Goal: Transaction & Acquisition: Purchase product/service

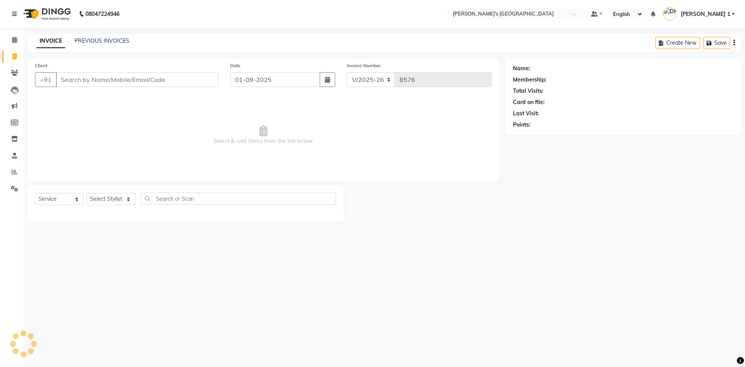
select select "6233"
select select "service"
drag, startPoint x: 108, startPoint y: 69, endPoint x: 115, endPoint y: 77, distance: 10.2
click at [109, 69] on div "Client +91" at bounding box center [126, 77] width 195 height 32
click at [129, 77] on input "Client" at bounding box center [137, 79] width 163 height 15
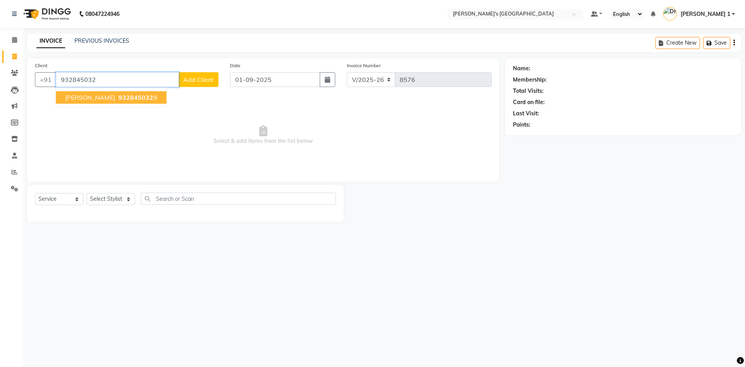
click at [141, 96] on span "932845032" at bounding box center [135, 97] width 35 height 8
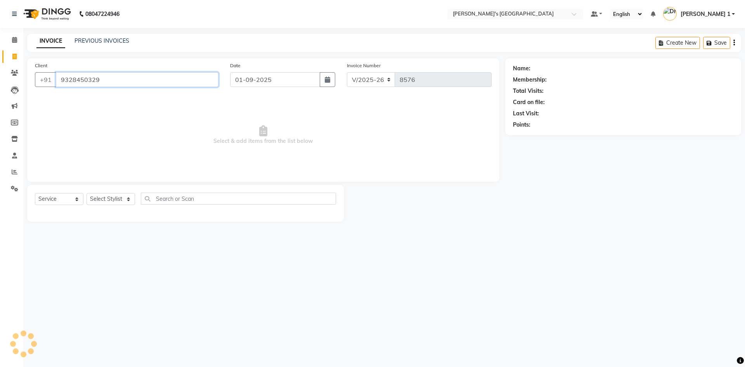
type input "9328450329"
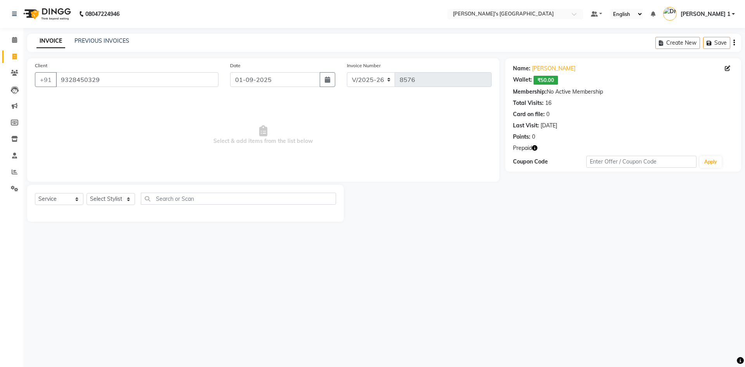
click at [534, 149] on icon "button" at bounding box center [534, 147] width 5 height 5
click at [91, 126] on span "Select & add items from the list below" at bounding box center [263, 135] width 457 height 78
click at [16, 174] on icon at bounding box center [15, 172] width 6 height 6
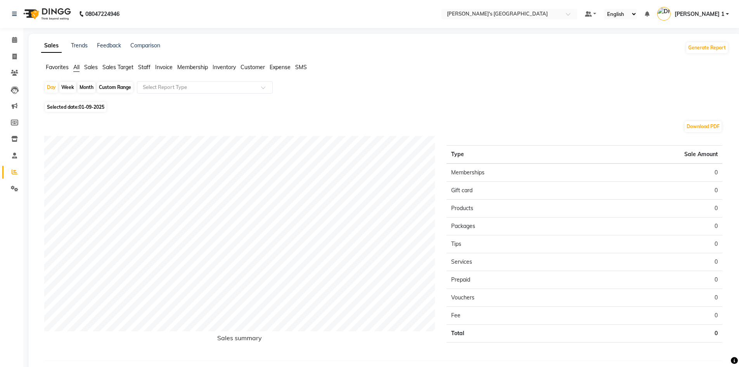
click at [82, 104] on span "01-09-2025" at bounding box center [92, 107] width 26 height 6
select select "9"
select select "2025"
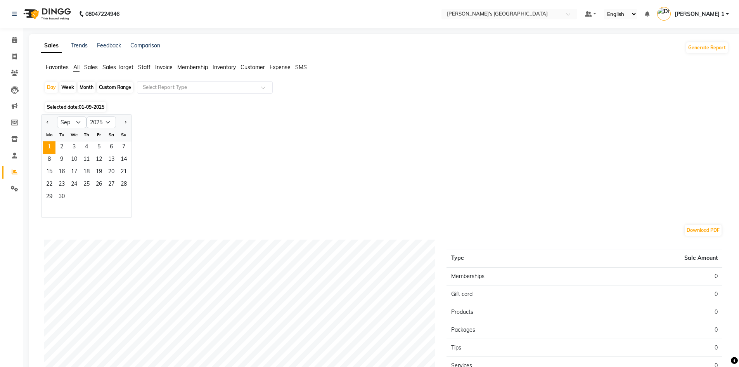
click at [337, 187] on div "Jan Feb Mar Apr May Jun [DATE] Aug Sep Oct Nov [DATE] 2016 2017 2018 2019 2020 …" at bounding box center [384, 166] width 687 height 104
click at [112, 84] on div "Custom Range" at bounding box center [115, 87] width 36 height 11
select select "9"
select select "2025"
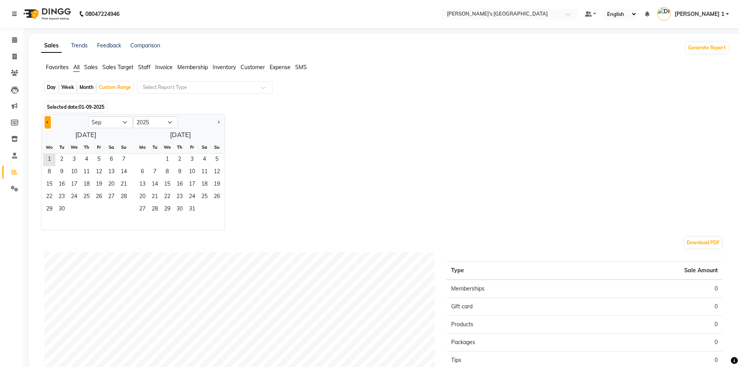
click at [46, 120] on button "Previous month" at bounding box center [48, 122] width 6 height 12
select select "8"
click at [100, 155] on span "1" at bounding box center [99, 160] width 12 height 12
click at [120, 207] on span "31" at bounding box center [124, 209] width 12 height 12
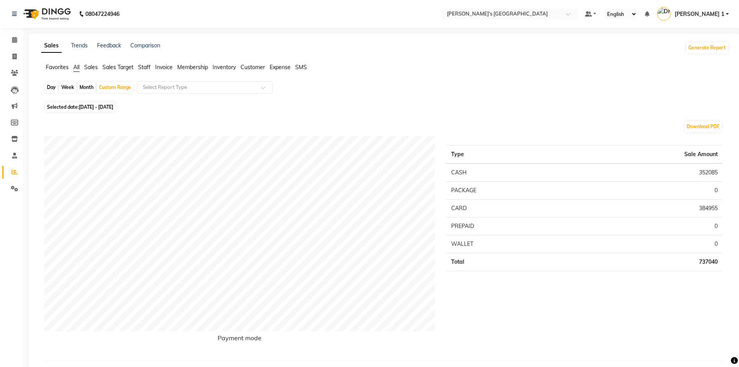
click at [143, 66] on span "Staff" at bounding box center [144, 67] width 12 height 7
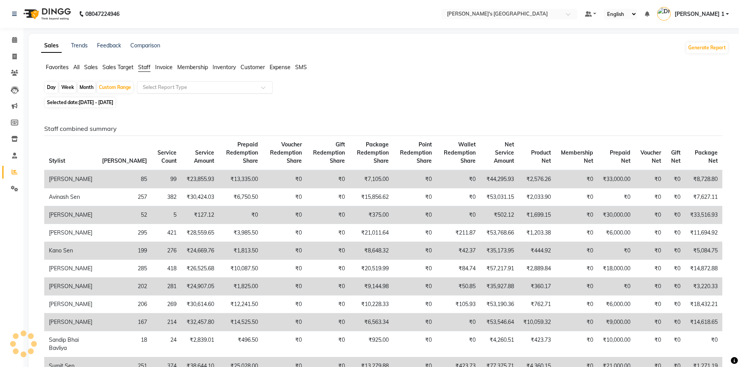
click at [152, 86] on input "text" at bounding box center [197, 87] width 112 height 8
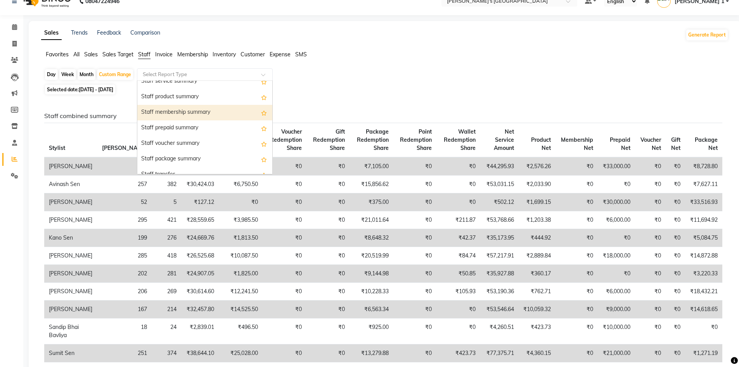
scroll to position [207, 0]
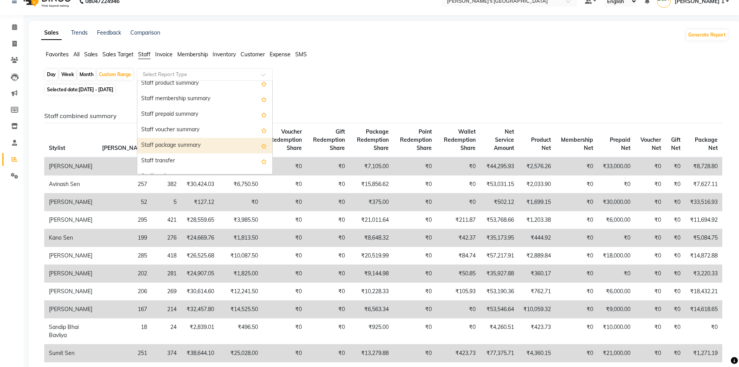
click at [170, 142] on div "Staff package summary" at bounding box center [204, 146] width 135 height 16
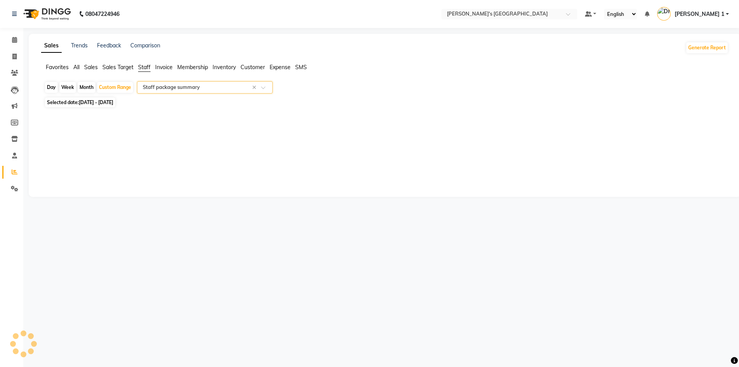
select select "full_report"
select select "csv"
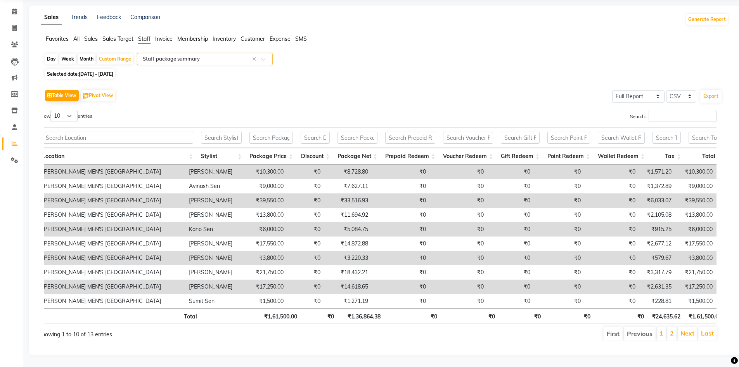
scroll to position [0, 9]
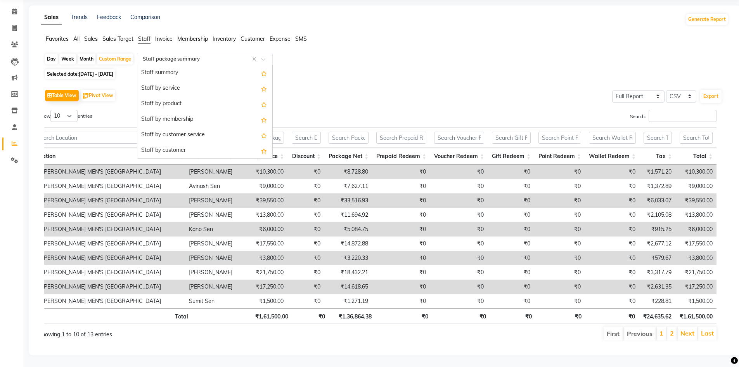
click at [154, 55] on input "text" at bounding box center [197, 59] width 112 height 8
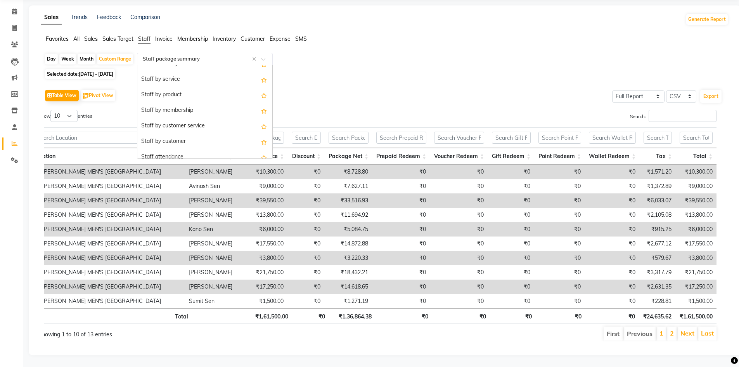
scroll to position [0, 0]
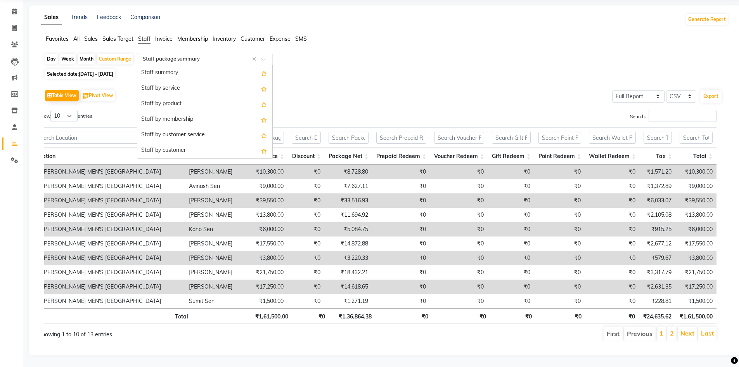
click at [157, 65] on div "Staff summary" at bounding box center [204, 73] width 135 height 16
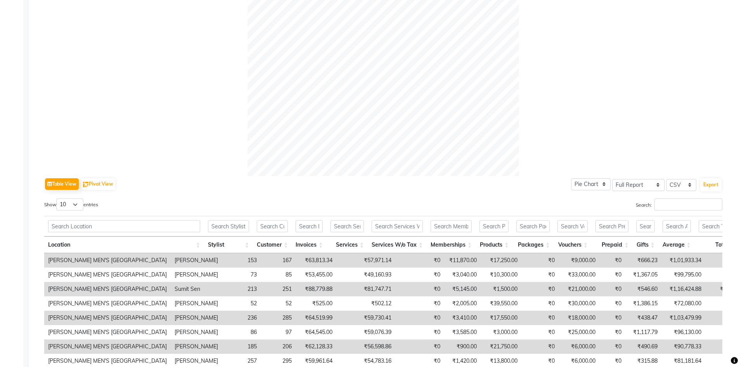
scroll to position [221, 0]
click at [677, 203] on input "Search:" at bounding box center [688, 204] width 68 height 12
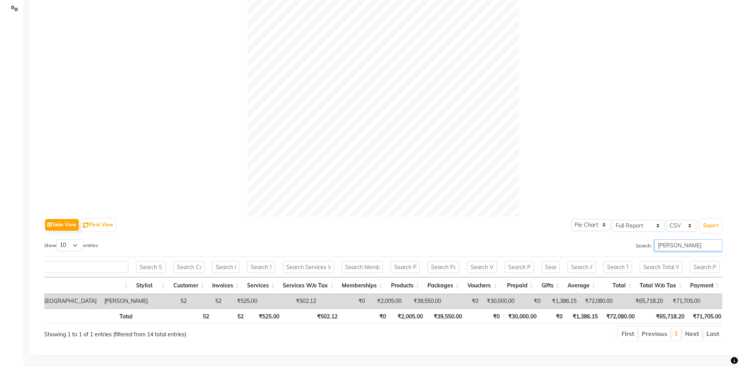
scroll to position [0, 0]
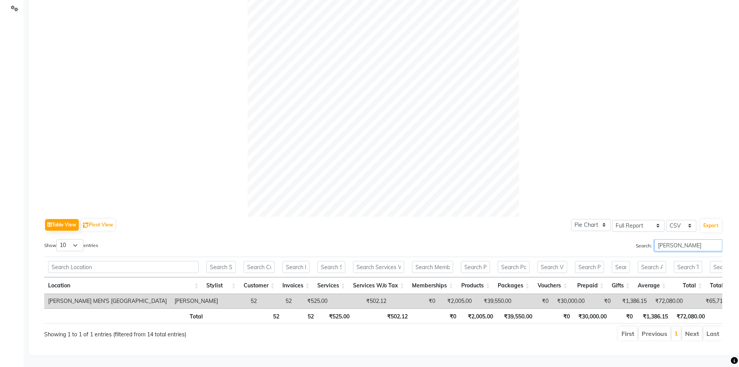
type input "[PERSON_NAME]"
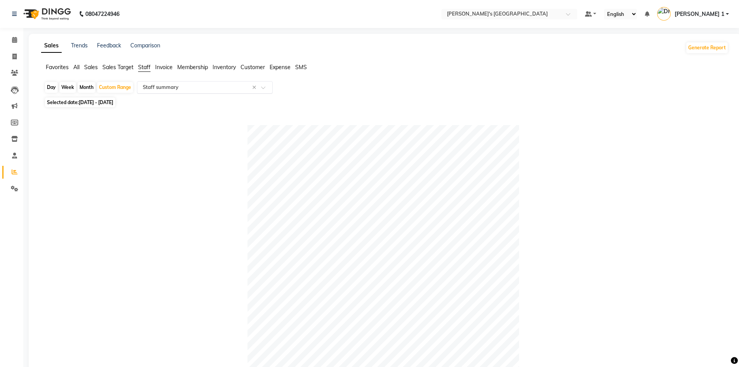
click at [173, 88] on input "text" at bounding box center [197, 87] width 112 height 8
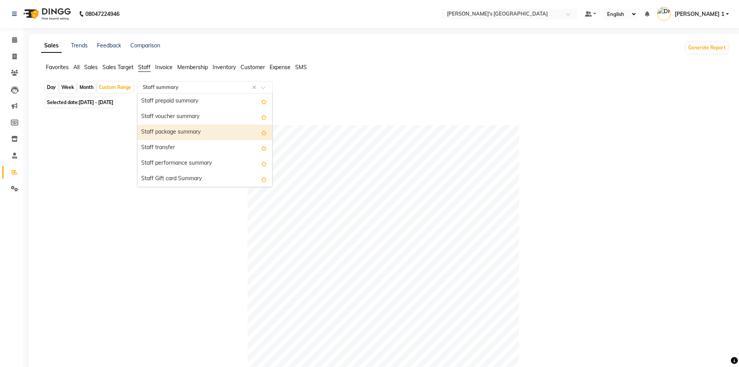
click at [178, 129] on div "Staff package summary" at bounding box center [204, 133] width 135 height 16
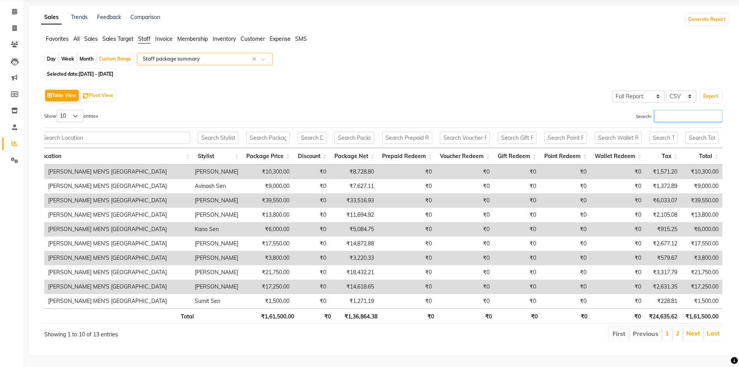
click at [679, 110] on input "Search:" at bounding box center [688, 116] width 68 height 12
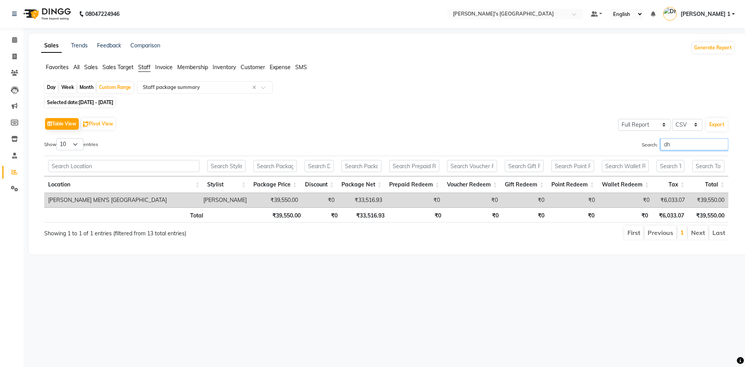
type input "d"
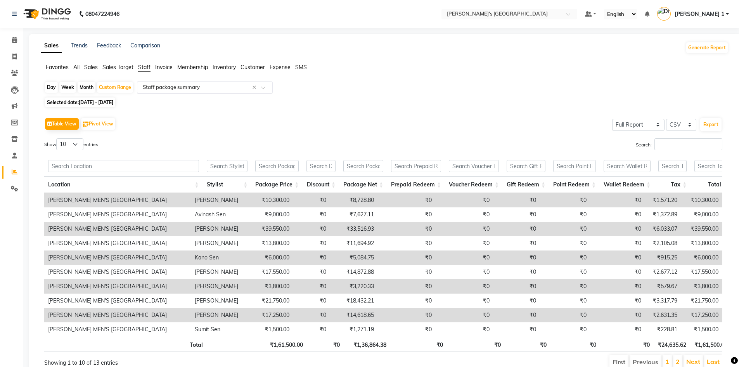
drag, startPoint x: 168, startPoint y: 81, endPoint x: 169, endPoint y: 85, distance: 4.8
click at [169, 81] on app-reports "Favorites All Sales Sales Target Staff Invoice Membership Inventory Customer Ex…" at bounding box center [384, 219] width 697 height 312
click at [169, 85] on input "text" at bounding box center [197, 87] width 112 height 8
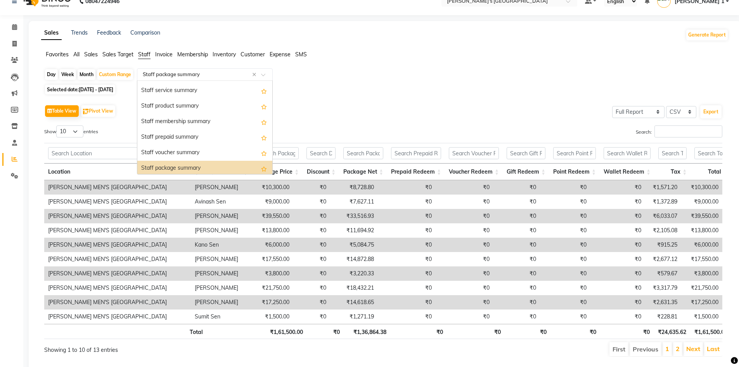
scroll to position [183, 0]
click at [194, 135] on div "Staff prepaid summary" at bounding box center [204, 138] width 135 height 16
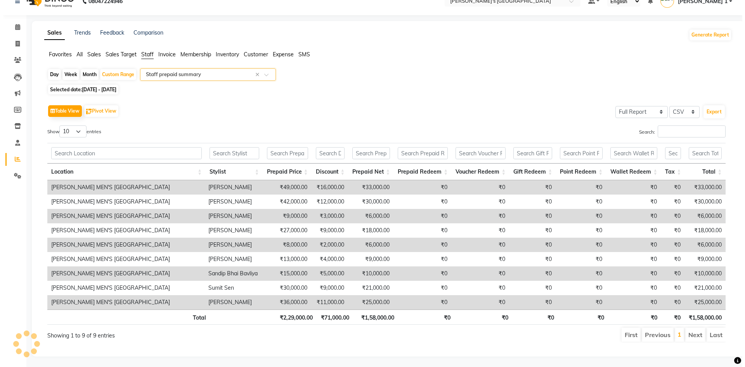
scroll to position [0, 0]
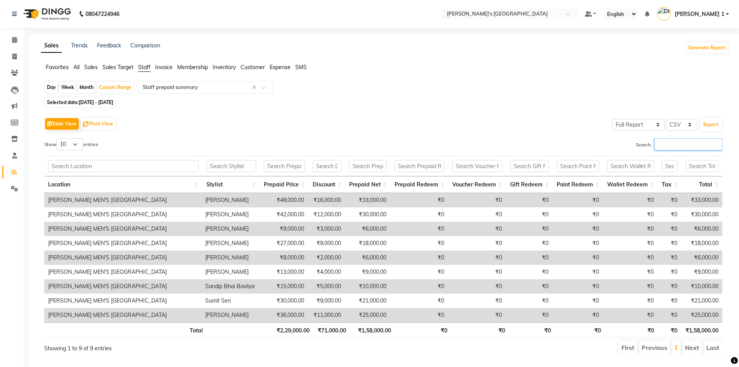
click at [668, 144] on input "Search:" at bounding box center [688, 144] width 68 height 12
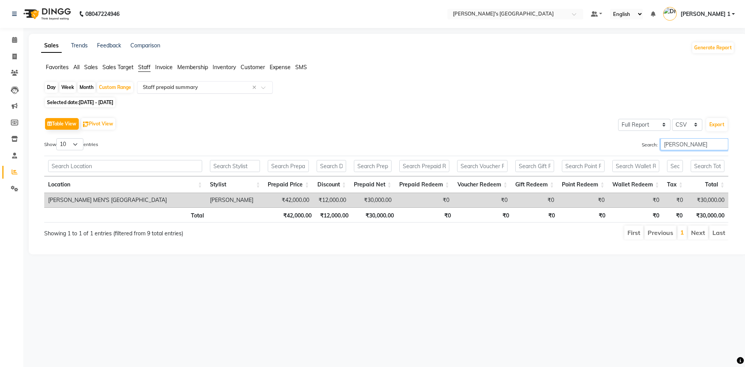
type input "[PERSON_NAME]"
click at [174, 89] on input "text" at bounding box center [197, 87] width 112 height 8
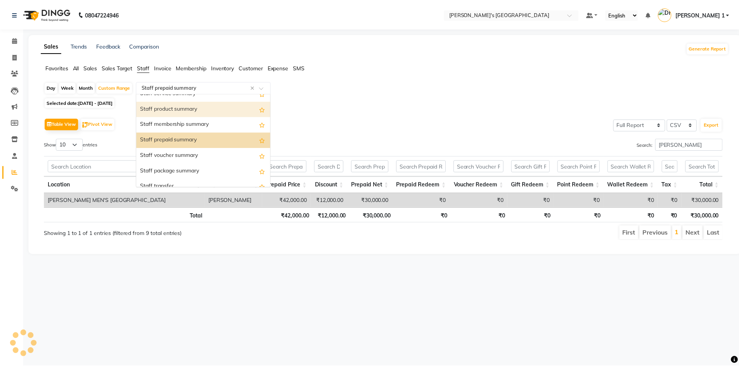
scroll to position [194, 0]
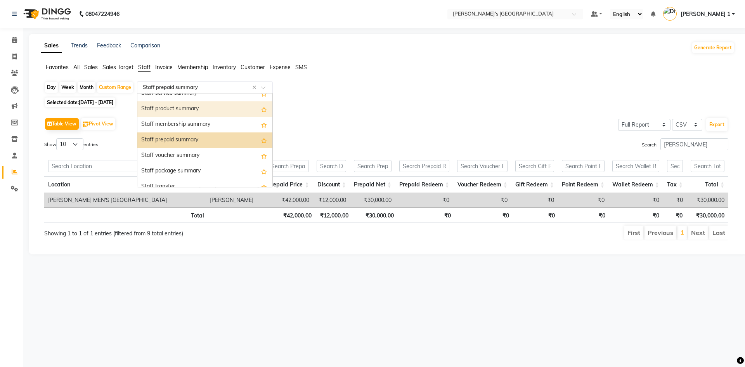
click at [180, 111] on div "Staff product summary" at bounding box center [204, 109] width 135 height 16
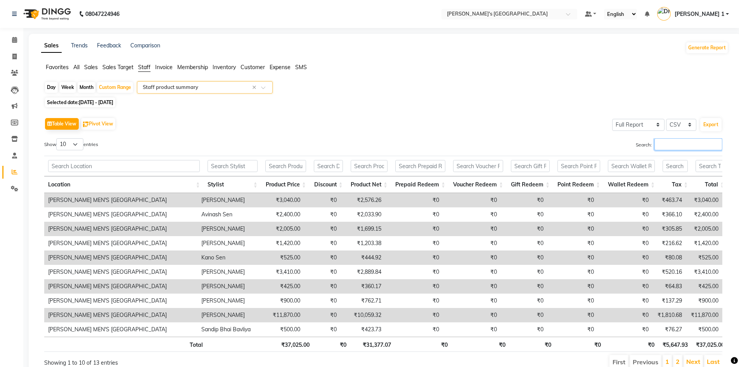
click at [663, 142] on input "Search:" at bounding box center [688, 144] width 68 height 12
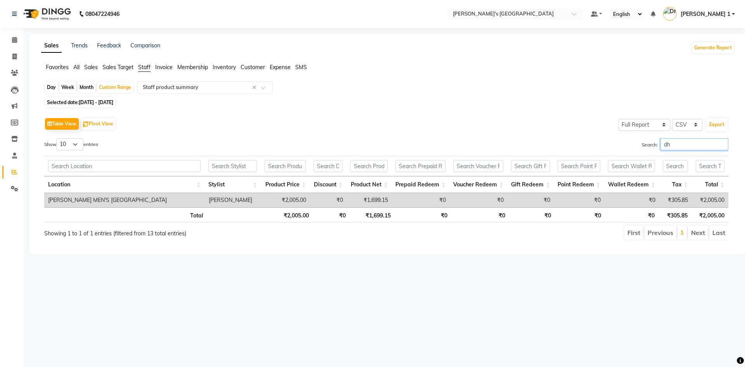
type input "d"
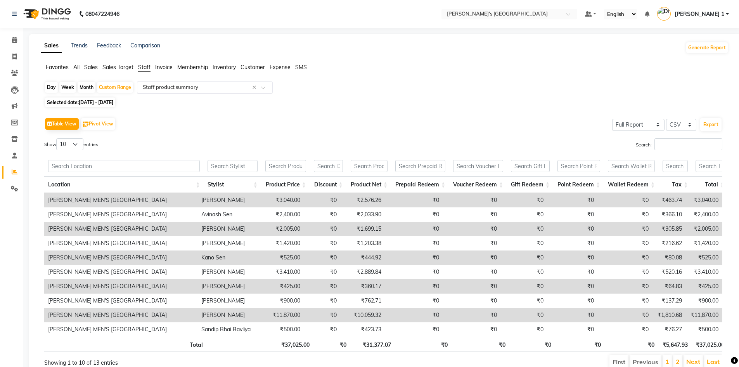
click at [174, 89] on input "text" at bounding box center [197, 87] width 112 height 8
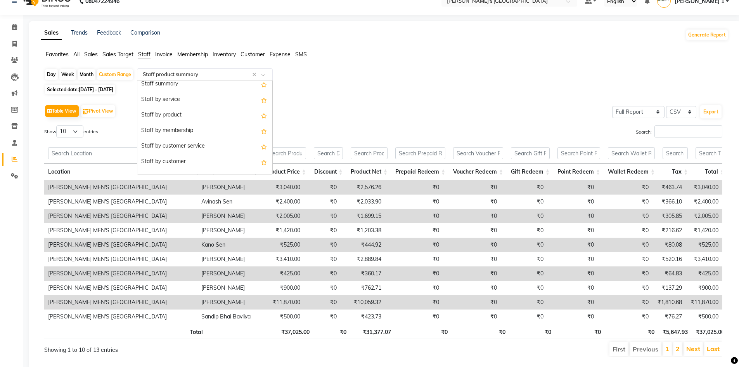
scroll to position [0, 0]
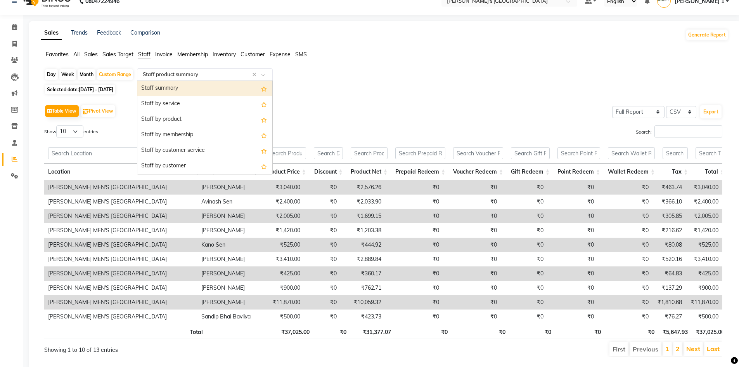
click at [192, 90] on div "Staff summary" at bounding box center [204, 89] width 135 height 16
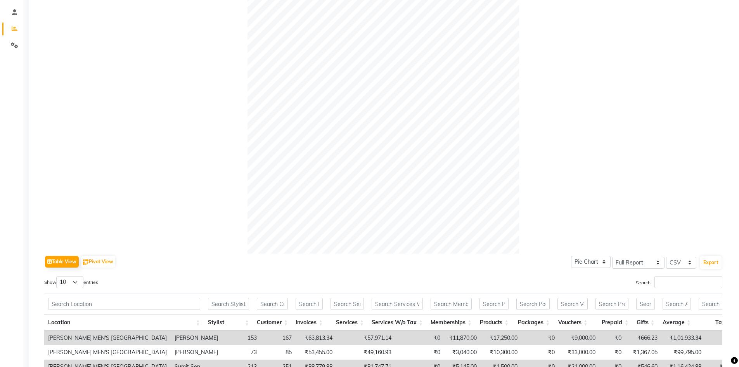
scroll to position [155, 0]
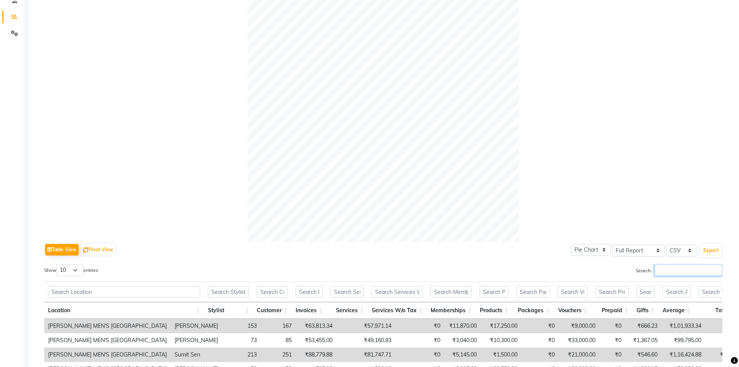
click at [683, 270] on input "Search:" at bounding box center [688, 270] width 68 height 12
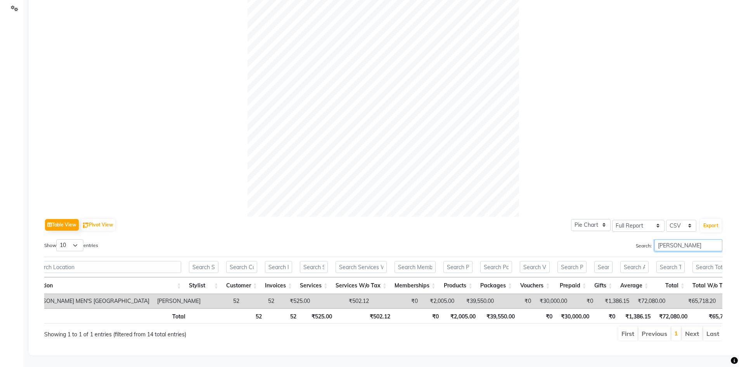
scroll to position [0, 23]
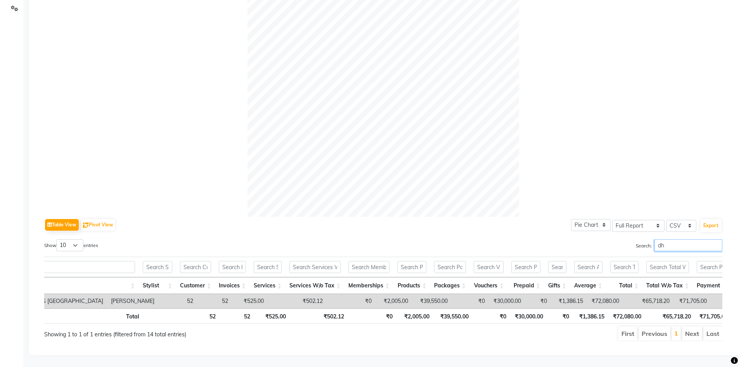
type input "d"
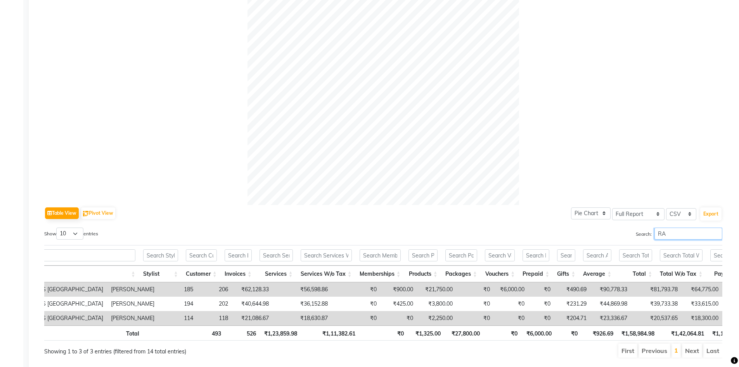
type input "R"
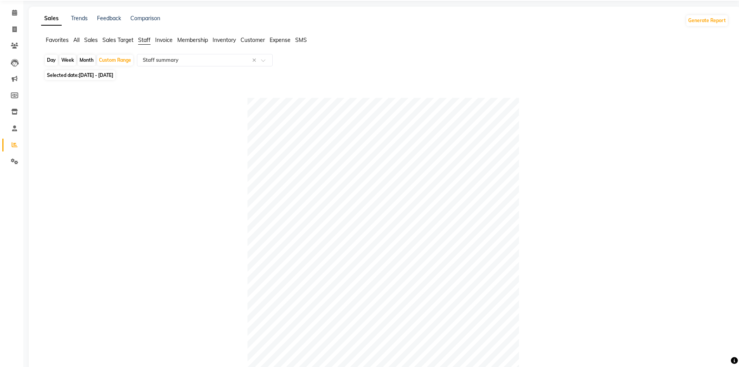
scroll to position [0, 0]
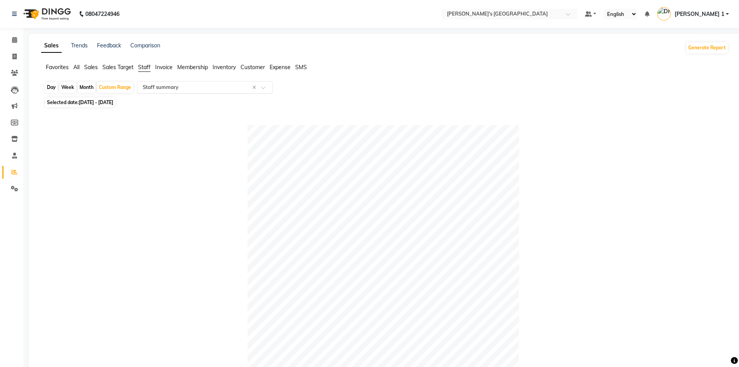
click at [164, 88] on input "text" at bounding box center [197, 87] width 112 height 8
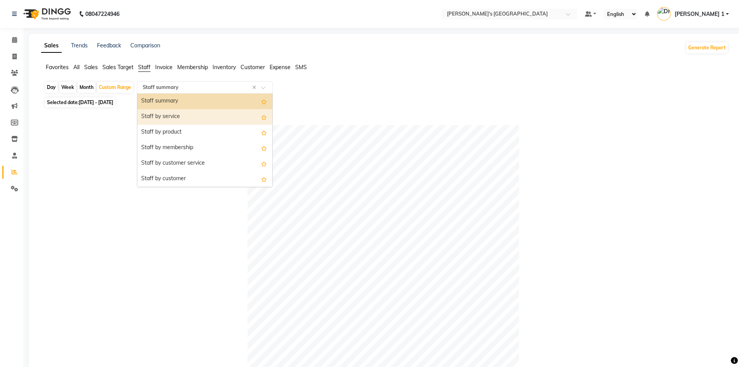
click at [166, 120] on div "Staff by service" at bounding box center [204, 117] width 135 height 16
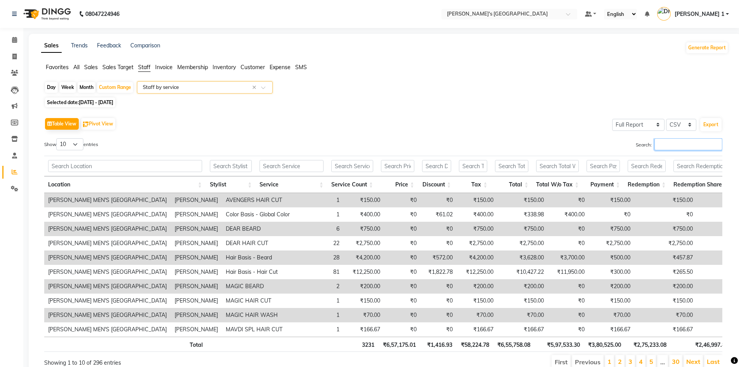
click at [674, 144] on input "Search:" at bounding box center [688, 144] width 68 height 12
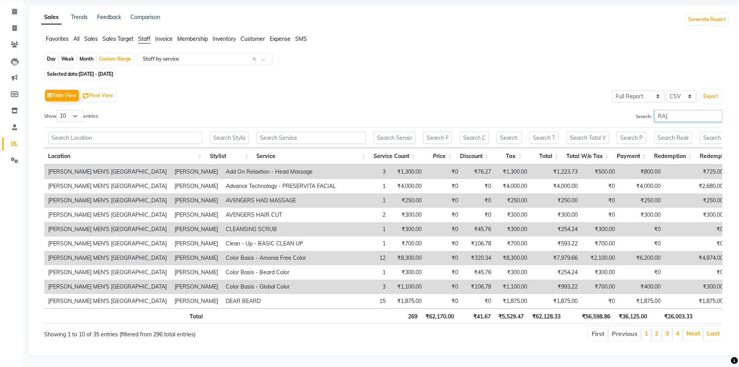
scroll to position [40, 0]
type input "RAJ"
click at [14, 24] on span at bounding box center [15, 28] width 14 height 9
select select "service"
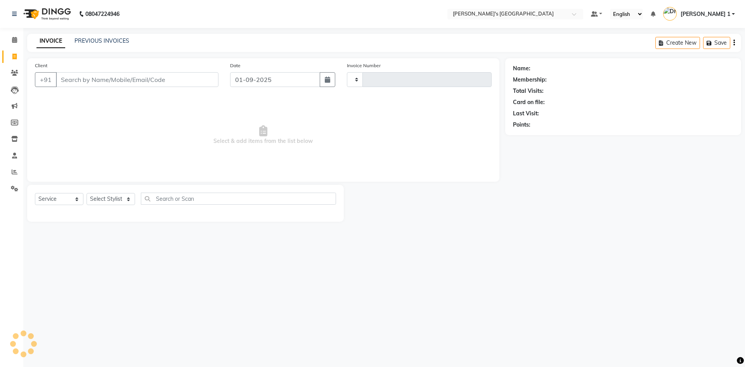
type input "8576"
select select "6233"
click at [16, 166] on link "Reports" at bounding box center [11, 172] width 19 height 13
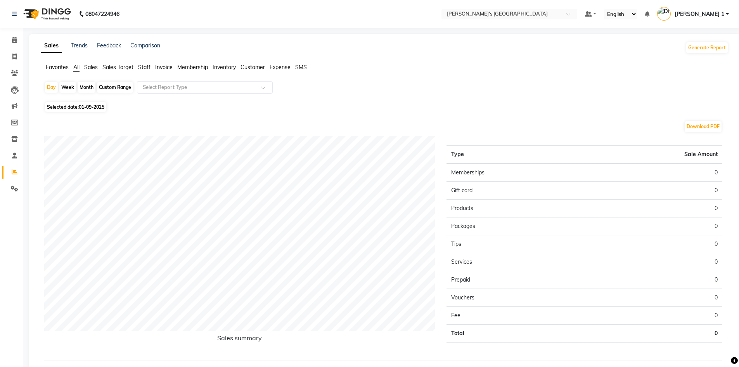
drag, startPoint x: 86, startPoint y: 104, endPoint x: 87, endPoint y: 108, distance: 4.3
click at [87, 104] on span "Selected date: [DATE]" at bounding box center [75, 107] width 61 height 10
select select "9"
select select "2025"
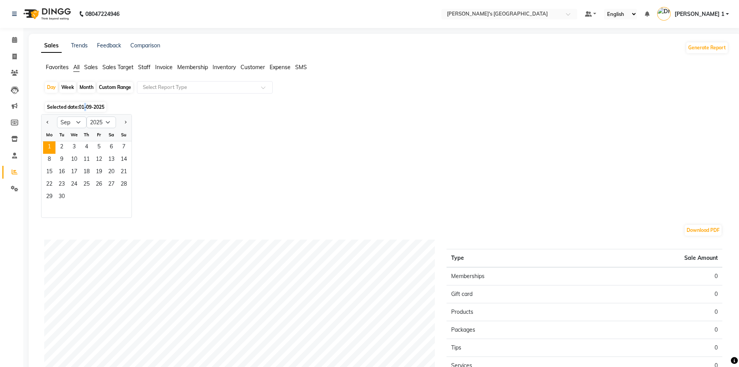
drag, startPoint x: 48, startPoint y: 123, endPoint x: 60, endPoint y: 149, distance: 28.8
click at [50, 127] on button "Previous month" at bounding box center [48, 122] width 6 height 12
select select "8"
click at [126, 198] on span "31" at bounding box center [124, 197] width 12 height 12
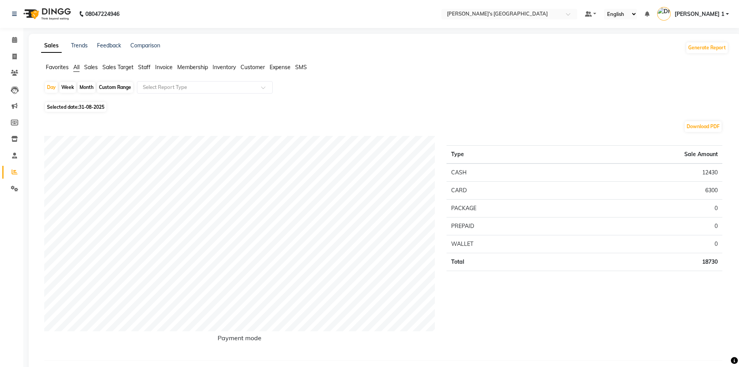
click at [148, 66] on span "Staff" at bounding box center [144, 67] width 12 height 7
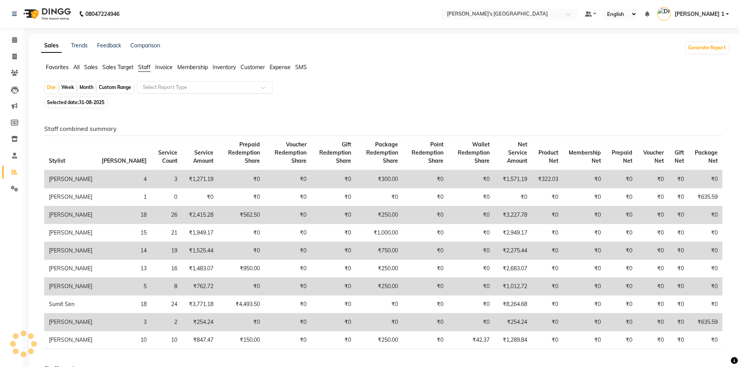
click at [163, 87] on input "text" at bounding box center [197, 87] width 112 height 8
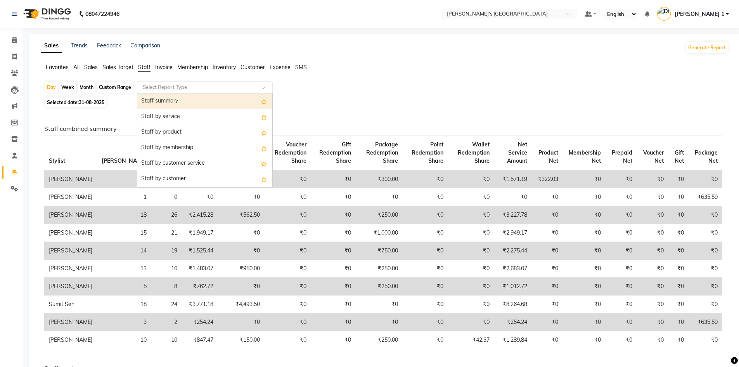
drag, startPoint x: 177, startPoint y: 99, endPoint x: 181, endPoint y: 106, distance: 7.1
click at [177, 99] on div "Staff summary" at bounding box center [204, 101] width 135 height 16
select select "full_report"
select select "csv"
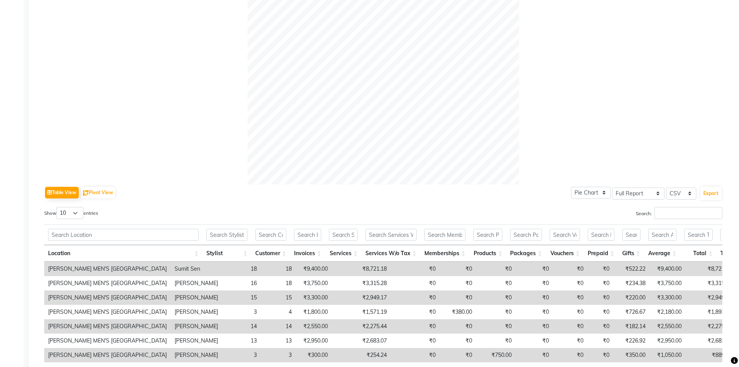
scroll to position [220, 0]
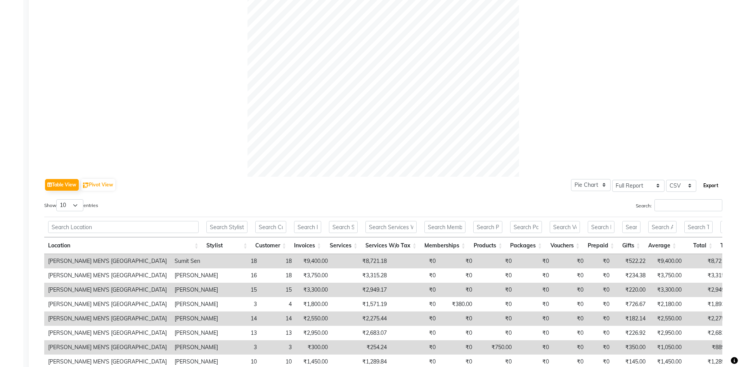
drag, startPoint x: 711, startPoint y: 185, endPoint x: 711, endPoint y: 189, distance: 4.0
click at [711, 186] on button "Export" at bounding box center [710, 185] width 21 height 13
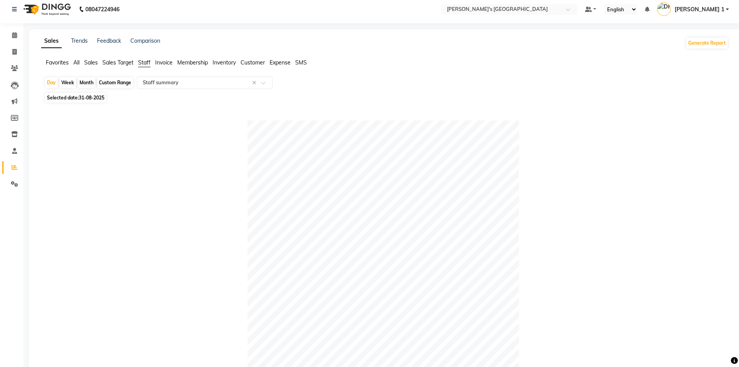
scroll to position [0, 0]
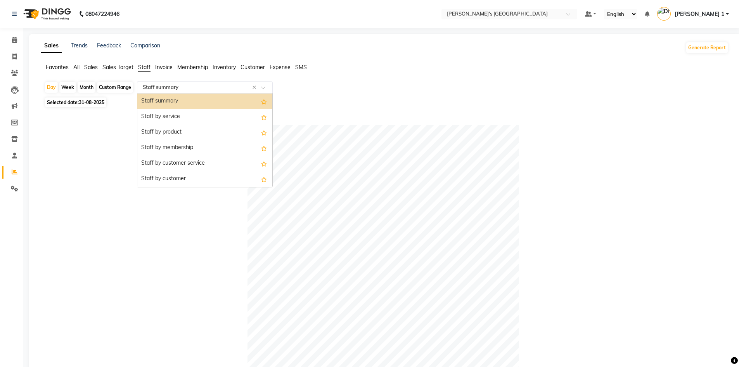
click at [176, 87] on input "text" at bounding box center [197, 87] width 112 height 8
click at [182, 119] on div "Staff by service" at bounding box center [204, 117] width 135 height 16
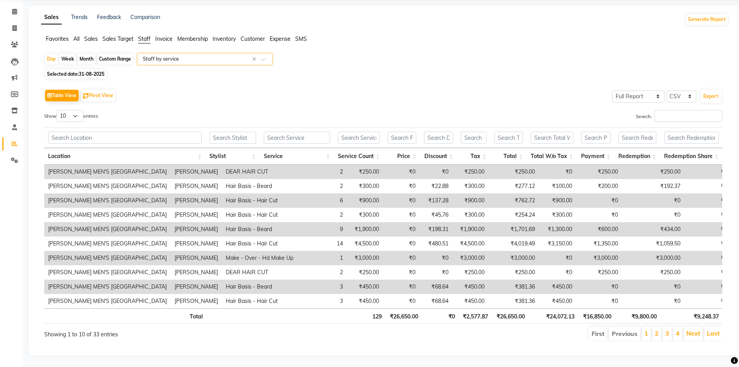
scroll to position [40, 0]
click at [670, 110] on input "Search:" at bounding box center [688, 116] width 68 height 12
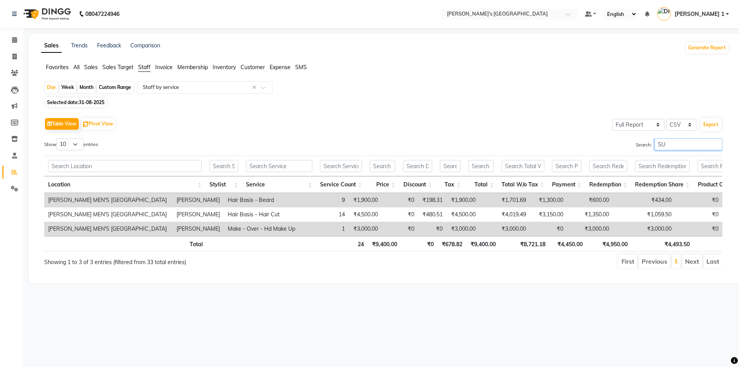
scroll to position [0, 0]
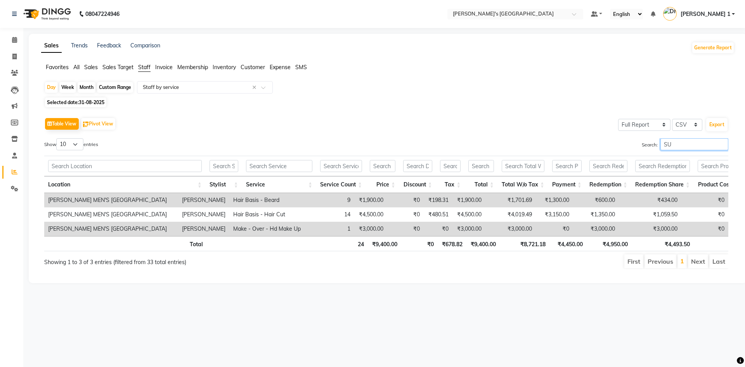
type input "S"
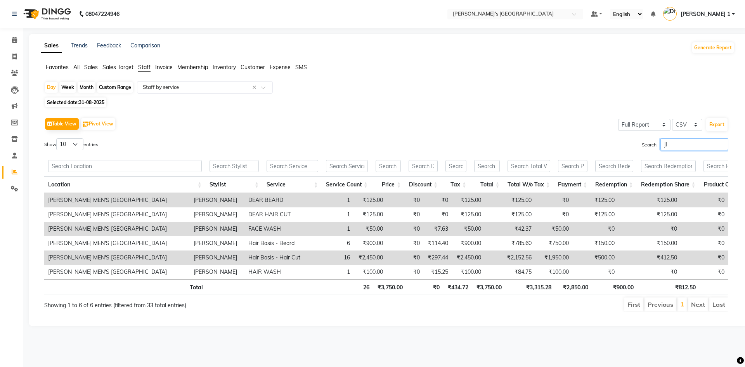
type input "J"
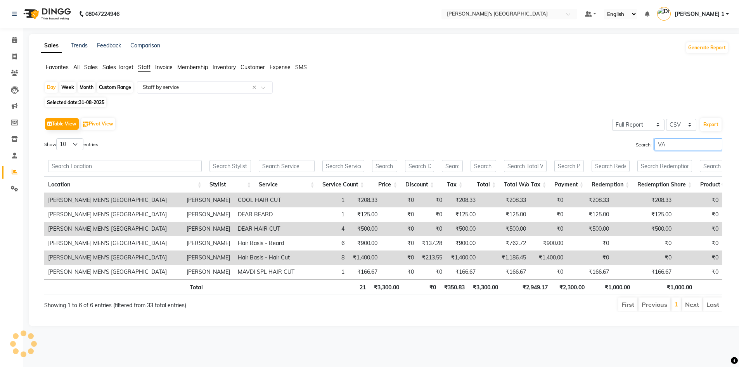
type input "V"
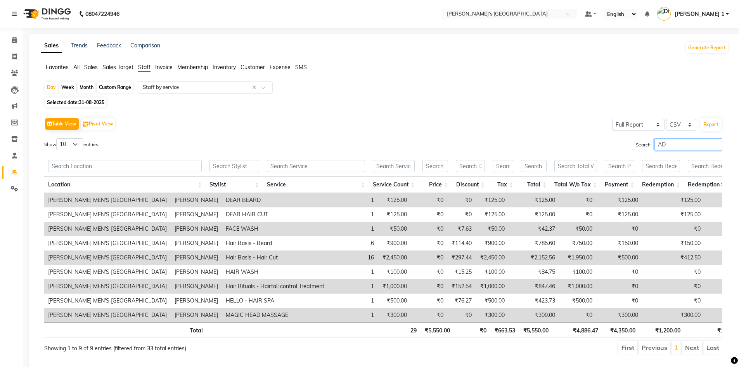
type input "A"
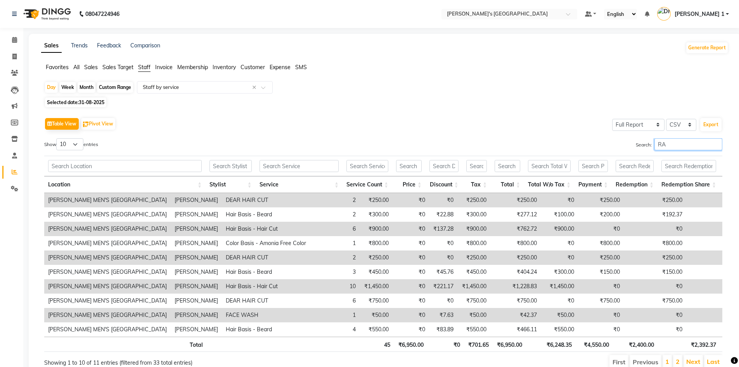
type input "R"
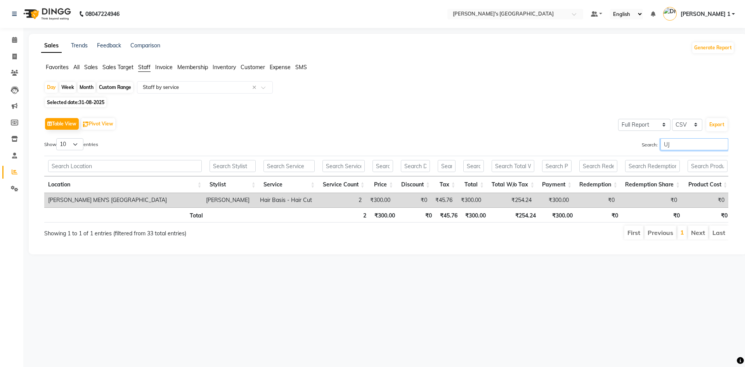
type input "U"
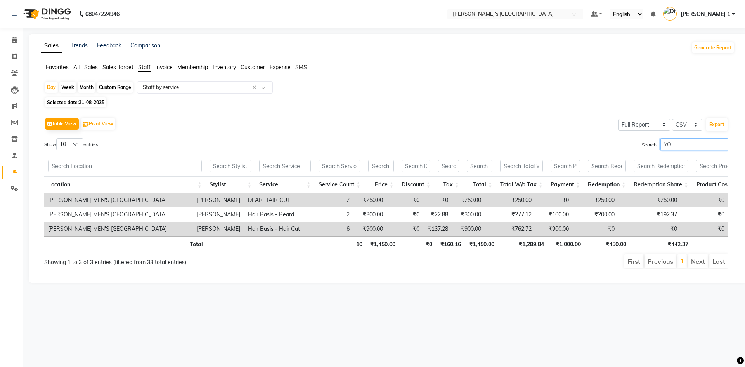
type input "Y"
type input "R"
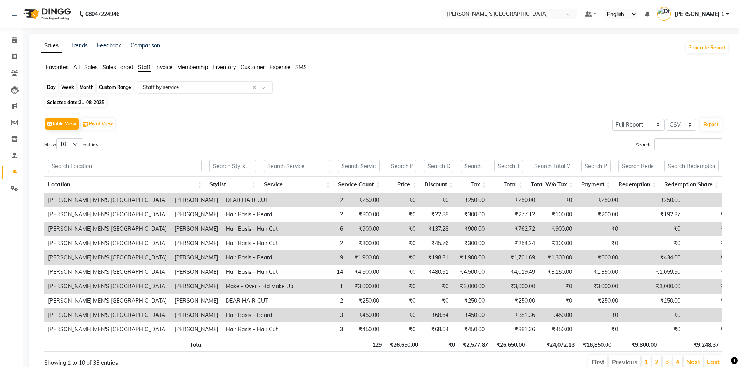
click at [55, 86] on div "Day" at bounding box center [51, 87] width 13 height 11
select select "8"
select select "2025"
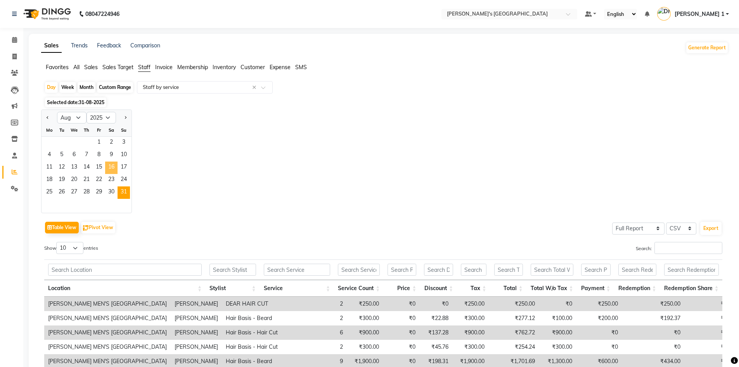
click at [114, 168] on span "16" at bounding box center [111, 167] width 12 height 12
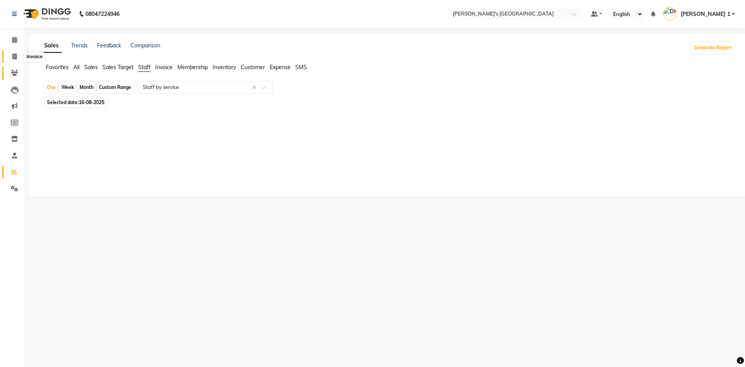
click at [15, 57] on icon at bounding box center [14, 57] width 4 height 6
select select "service"
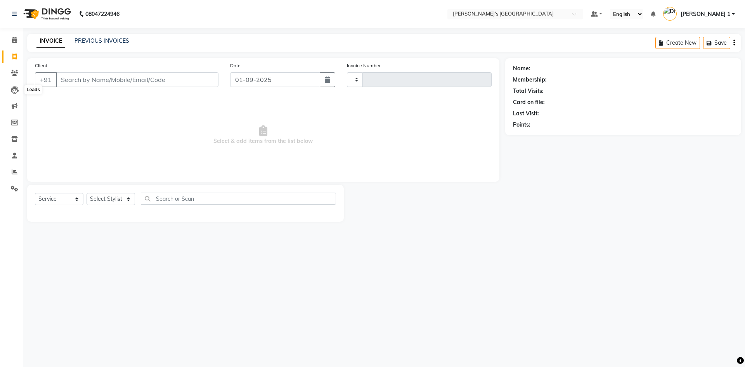
type input "8576"
select select "6233"
click at [11, 167] on link "Reports" at bounding box center [11, 172] width 19 height 13
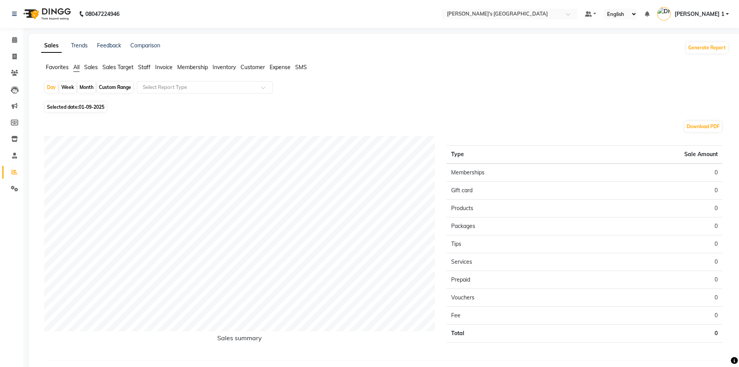
click at [83, 107] on span "01-09-2025" at bounding box center [92, 107] width 26 height 6
select select "9"
select select "2025"
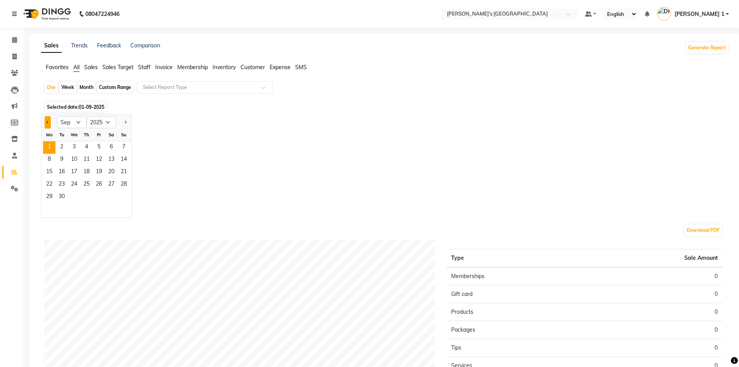
click at [48, 123] on span "Previous month" at bounding box center [48, 121] width 3 height 3
select select "8"
click at [108, 172] on span "16" at bounding box center [111, 172] width 12 height 12
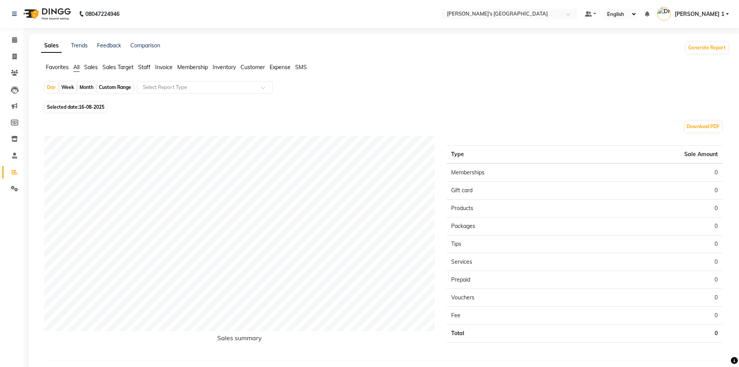
click at [145, 67] on span "Staff" at bounding box center [144, 67] width 12 height 7
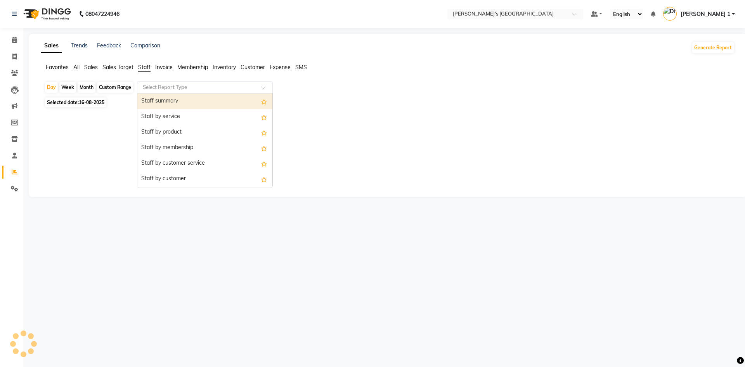
click at [172, 90] on input "text" at bounding box center [197, 87] width 112 height 8
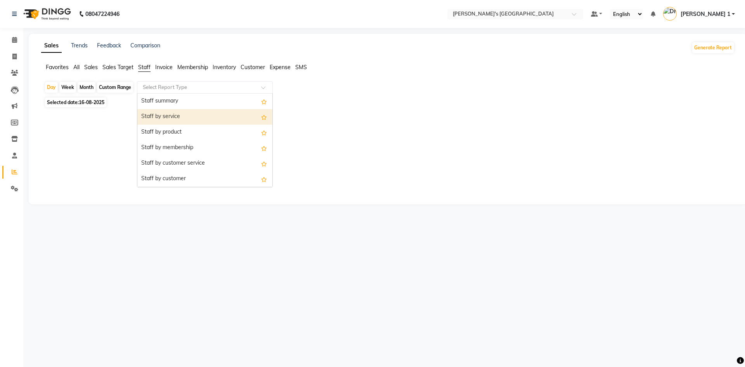
click at [183, 117] on div "Staff by service" at bounding box center [204, 117] width 135 height 16
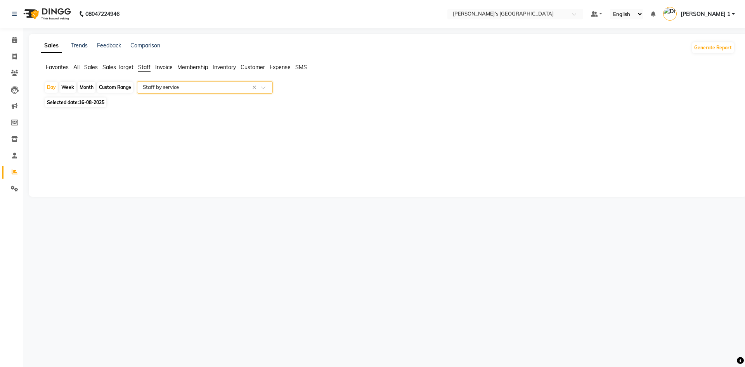
click at [168, 88] on input "text" at bounding box center [197, 87] width 112 height 8
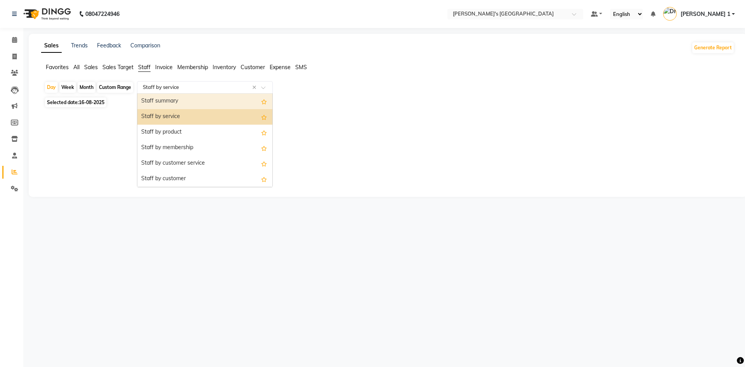
click at [169, 100] on div "Staff summary" at bounding box center [204, 101] width 135 height 16
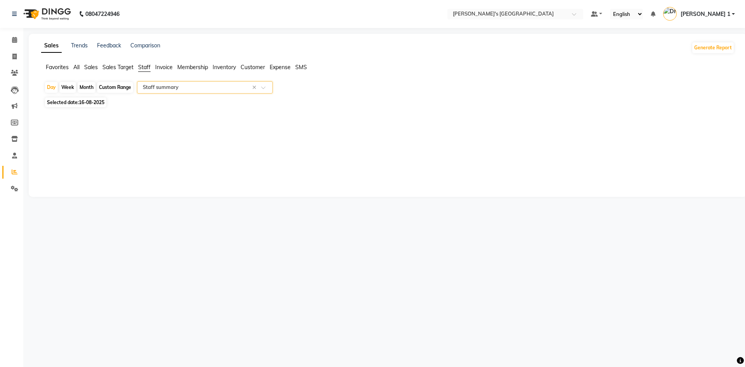
click at [170, 88] on input "text" at bounding box center [197, 87] width 112 height 8
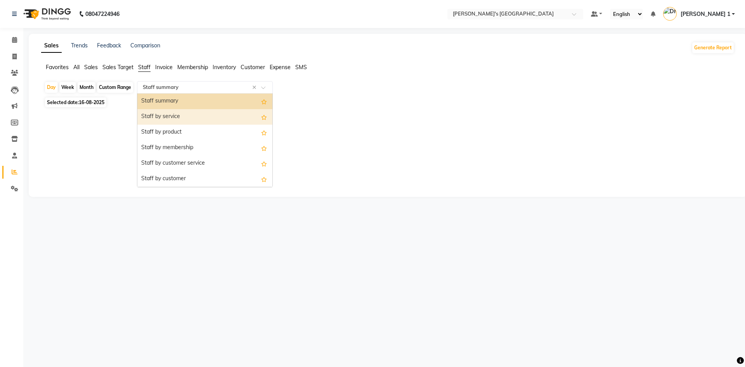
click at [170, 112] on div "Staff by service" at bounding box center [204, 117] width 135 height 16
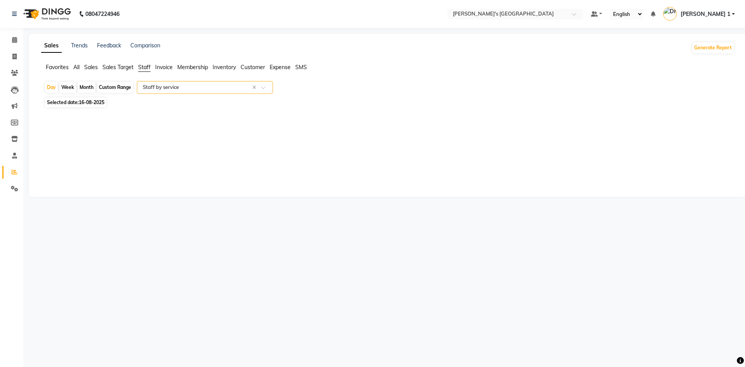
click at [173, 89] on input "text" at bounding box center [197, 87] width 112 height 8
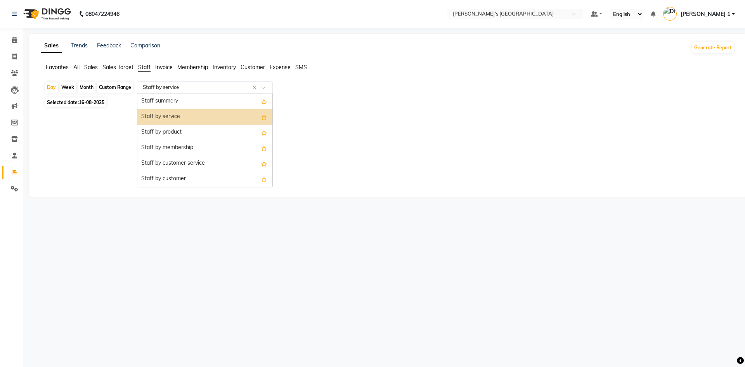
click at [174, 116] on div "Staff by service" at bounding box center [204, 117] width 135 height 16
click at [162, 86] on input "text" at bounding box center [197, 87] width 112 height 8
drag, startPoint x: 159, startPoint y: 119, endPoint x: 168, endPoint y: 89, distance: 31.7
click at [159, 119] on div "Staff by service" at bounding box center [204, 117] width 135 height 16
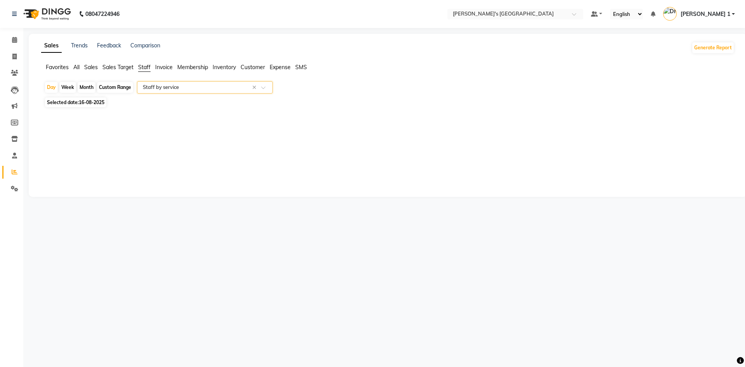
click at [168, 89] on input "text" at bounding box center [197, 87] width 112 height 8
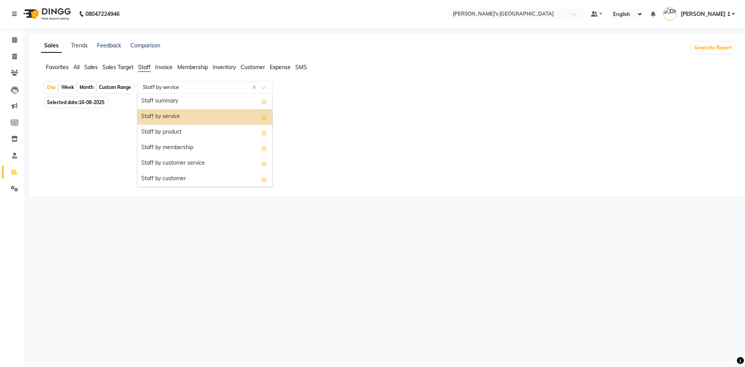
click at [162, 116] on div "Staff by service" at bounding box center [204, 117] width 135 height 16
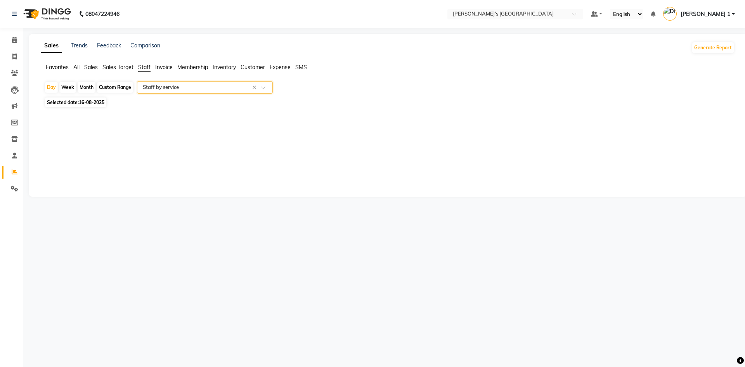
click at [173, 85] on input "text" at bounding box center [197, 87] width 112 height 8
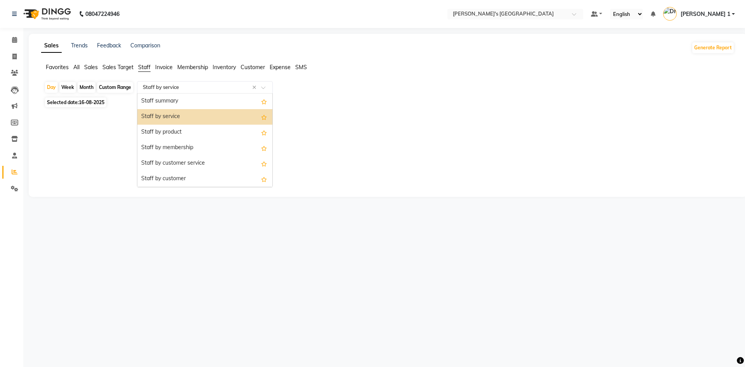
click at [176, 118] on div "Staff by service" at bounding box center [204, 117] width 135 height 16
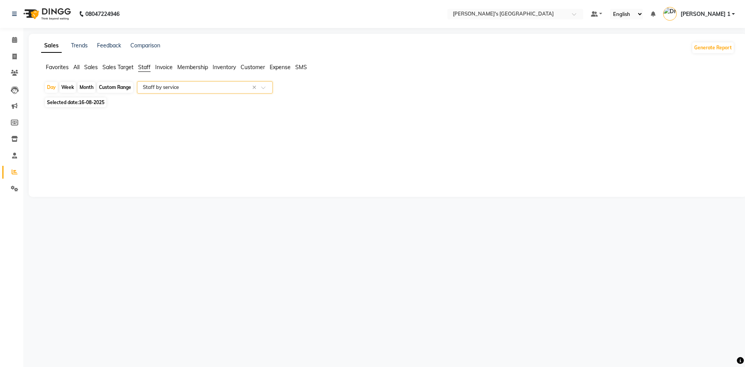
click at [179, 90] on input "text" at bounding box center [197, 87] width 112 height 8
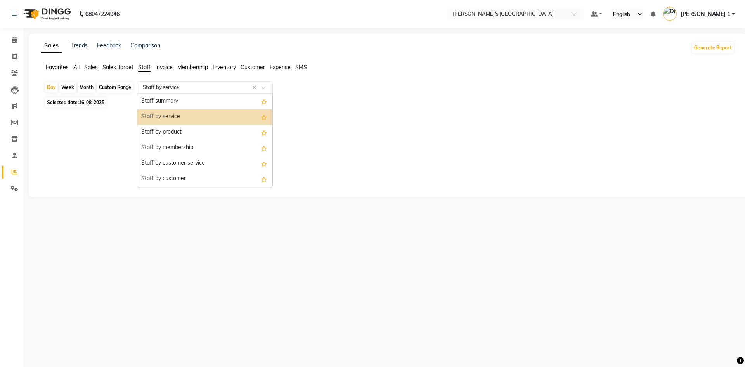
click at [176, 116] on div "Staff by service" at bounding box center [204, 117] width 135 height 16
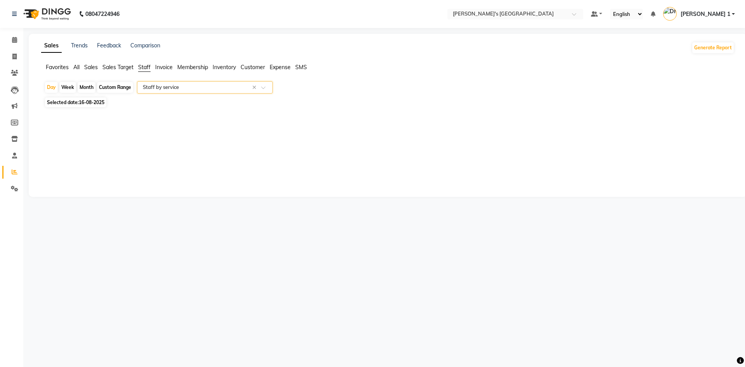
drag, startPoint x: 181, startPoint y: 86, endPoint x: 183, endPoint y: 91, distance: 5.2
click at [181, 86] on input "text" at bounding box center [197, 87] width 112 height 8
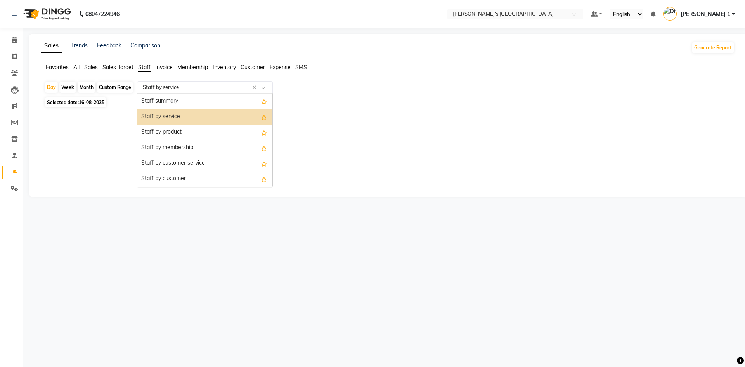
click at [179, 117] on div "Staff by service" at bounding box center [204, 117] width 135 height 16
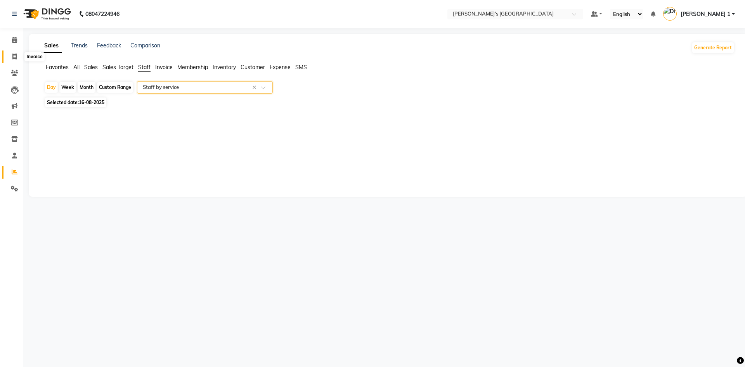
drag, startPoint x: 14, startPoint y: 55, endPoint x: 28, endPoint y: 58, distance: 14.2
click at [14, 55] on icon at bounding box center [14, 57] width 4 height 6
select select "service"
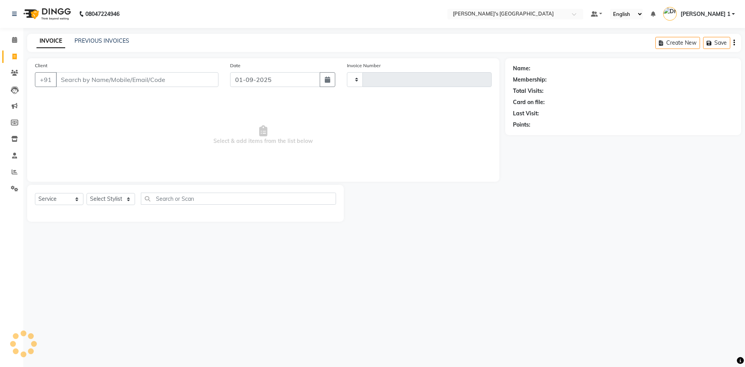
type input "8576"
select select "6233"
click at [16, 168] on span at bounding box center [15, 172] width 14 height 9
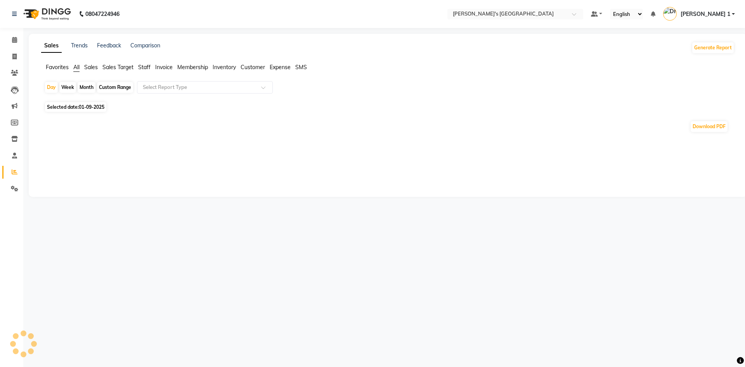
click at [83, 105] on span "01-09-2025" at bounding box center [92, 107] width 26 height 6
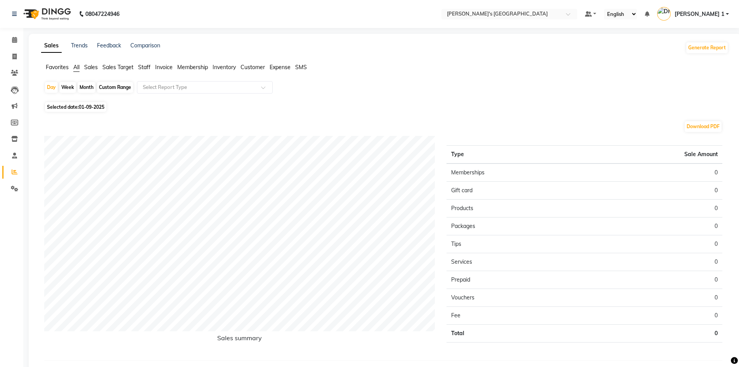
click at [85, 109] on span "01-09-2025" at bounding box center [92, 107] width 26 height 6
select select "9"
select select "2025"
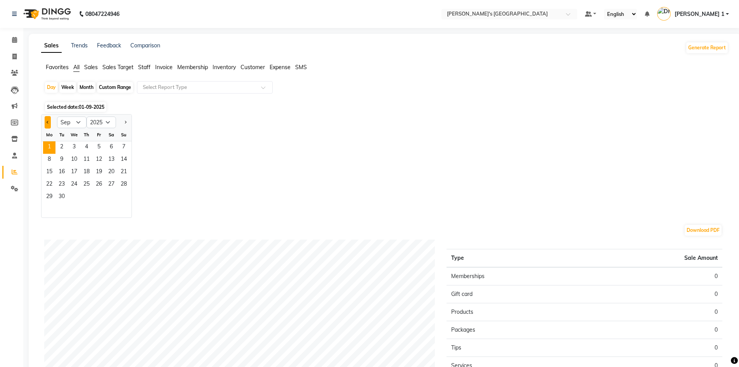
click at [45, 124] on button "Previous month" at bounding box center [48, 122] width 6 height 12
select select "8"
click at [112, 173] on span "16" at bounding box center [111, 172] width 12 height 12
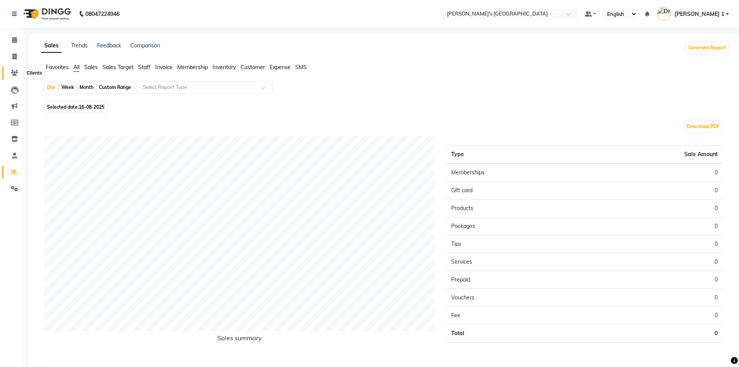
click at [17, 71] on icon at bounding box center [14, 73] width 7 height 6
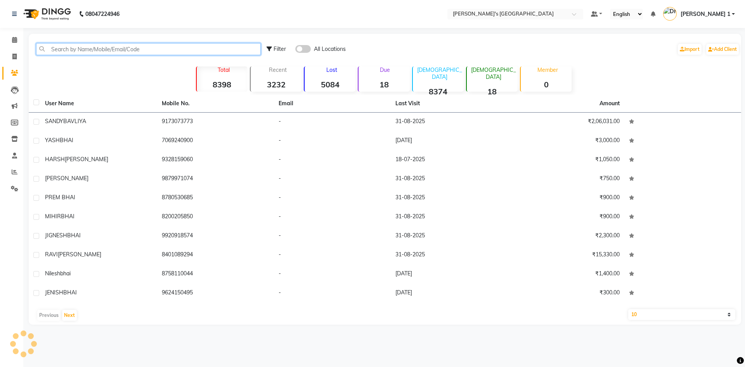
click at [108, 44] on input "text" at bounding box center [148, 49] width 225 height 12
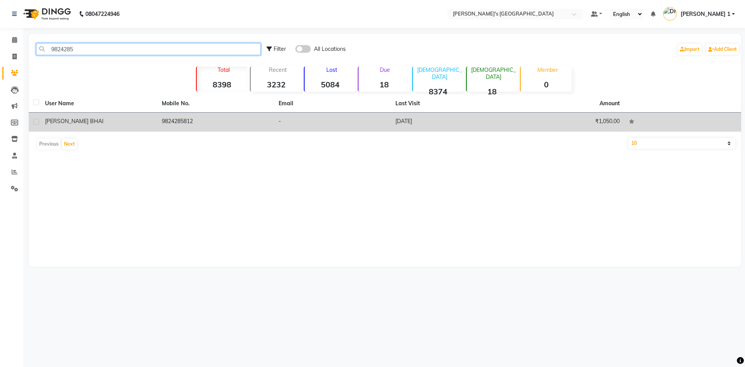
type input "9824285"
click at [116, 117] on td "[PERSON_NAME] BHAI" at bounding box center [98, 121] width 117 height 19
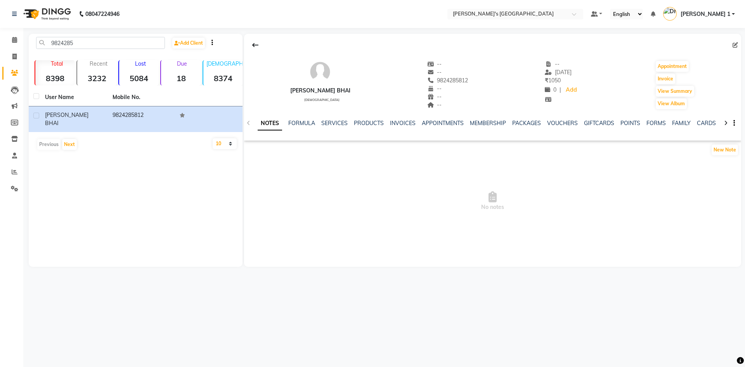
click at [336, 119] on div "NOTES FORMULA SERVICES PRODUCTS INVOICES APPOINTMENTS MEMBERSHIP PACKAGES VOUCH…" at bounding box center [492, 123] width 497 height 27
click at [337, 121] on link "SERVICES" at bounding box center [334, 122] width 26 height 7
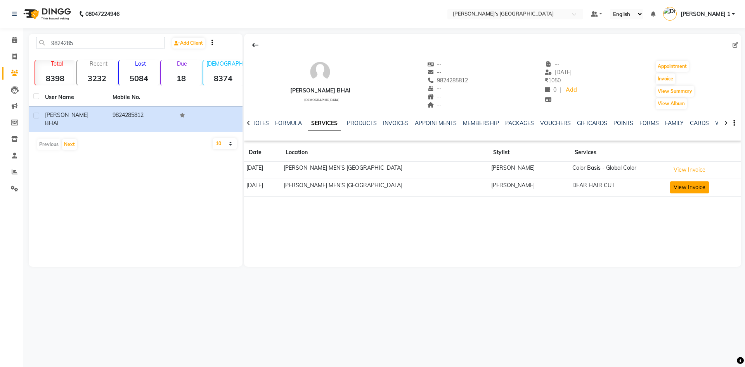
click at [703, 191] on button "View Invoice" at bounding box center [689, 187] width 39 height 12
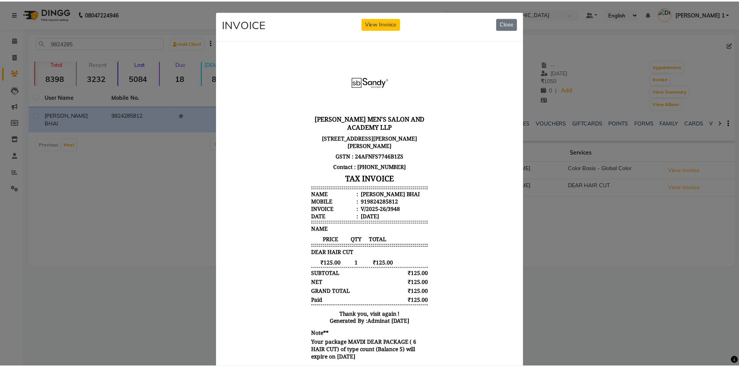
scroll to position [6, 0]
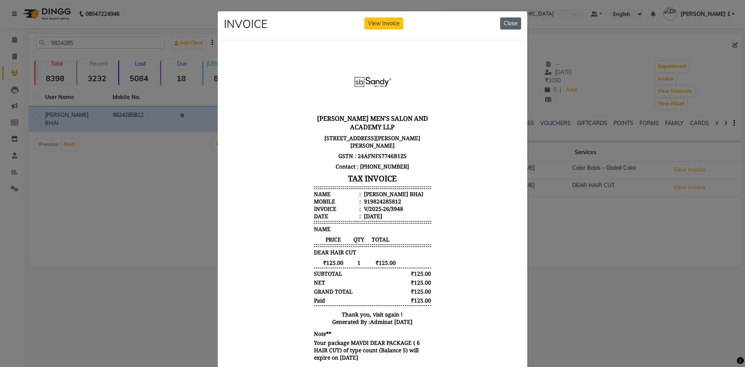
click at [505, 23] on button "Close" at bounding box center [510, 23] width 21 height 12
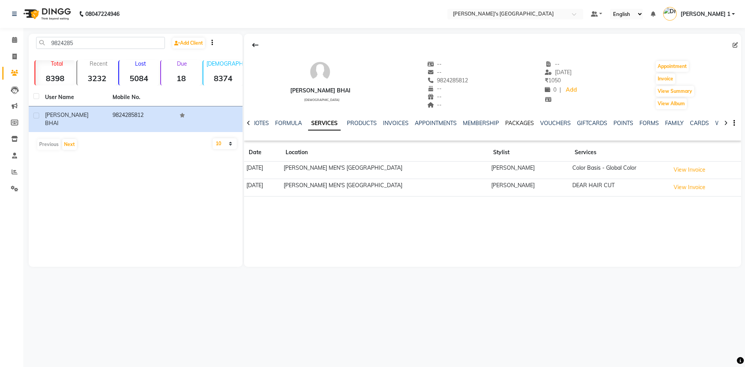
click at [512, 122] on link "PACKAGES" at bounding box center [519, 122] width 29 height 7
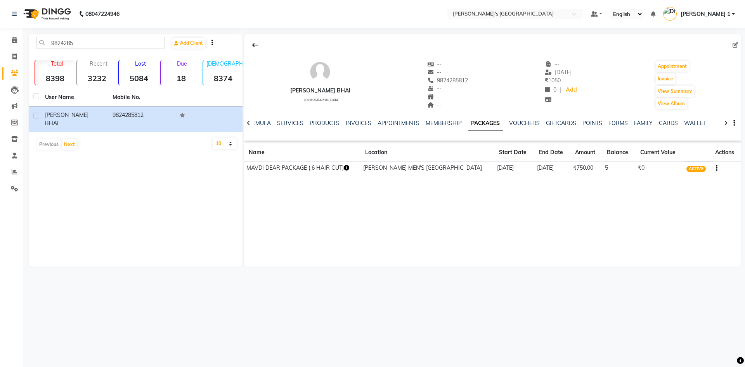
click at [344, 170] on icon "button" at bounding box center [346, 167] width 5 height 5
click at [14, 54] on icon at bounding box center [14, 57] width 4 height 6
select select "6233"
select select "service"
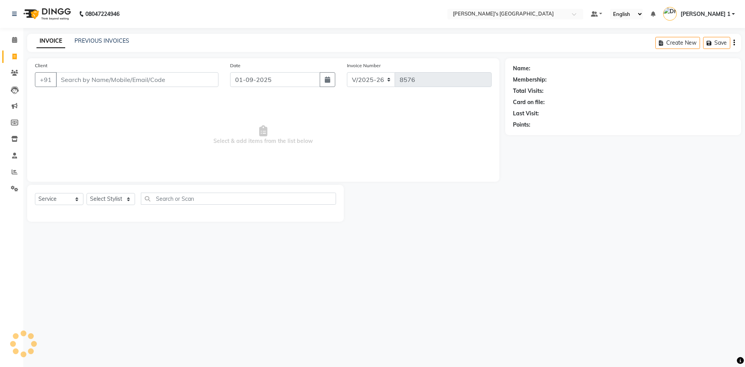
click at [81, 75] on input "Client" at bounding box center [137, 79] width 163 height 15
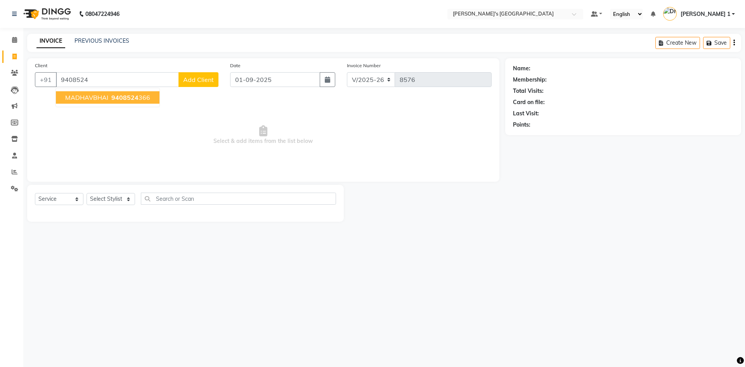
click at [95, 102] on button "MADHAVBHAI 9408524 366" at bounding box center [108, 97] width 104 height 12
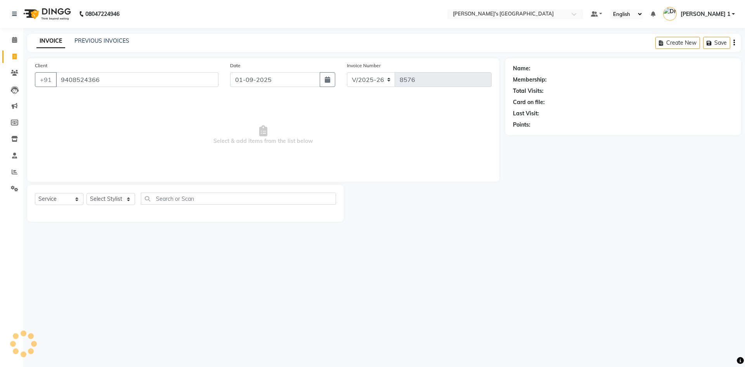
type input "9408524366"
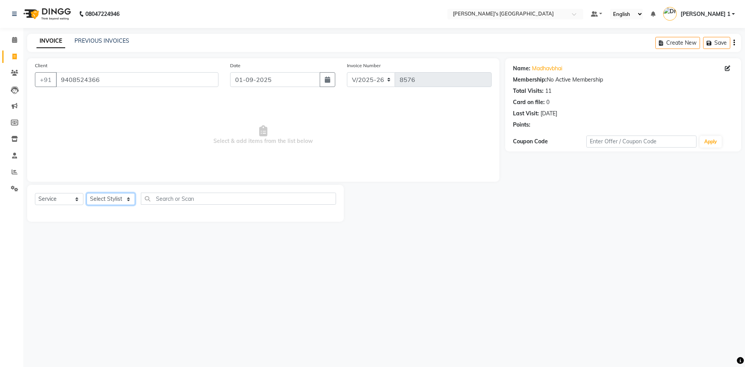
click at [121, 197] on select "Select Stylist [PERSON_NAME] [PERSON_NAME] [PERSON_NAME] [PERSON_NAME] [PERSON_…" at bounding box center [111, 199] width 48 height 12
select select "71308"
click at [87, 193] on select "Select Stylist [PERSON_NAME] [PERSON_NAME] [PERSON_NAME] [PERSON_NAME] [PERSON_…" at bounding box center [111, 199] width 48 height 12
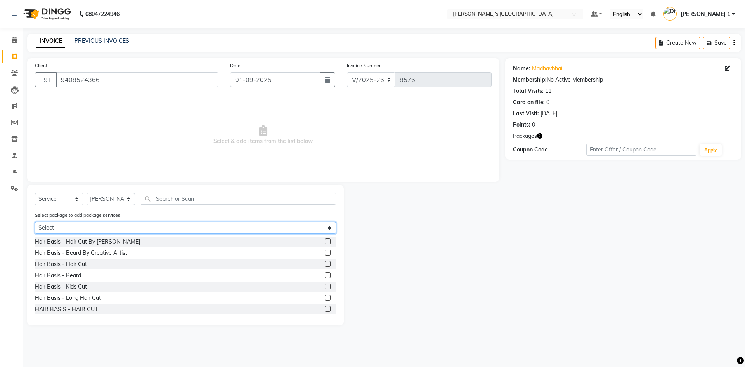
click at [132, 227] on select "Select MAVDI DEAR PACKAGE ( 6 HAIR CUT) AVENGERS COMBO PACKAGE NEW YEAR PACKAGE" at bounding box center [185, 228] width 301 height 12
select select "1: Object"
click at [35, 222] on select "Select MAVDI DEAR PACKAGE ( 6 HAIR CUT) AVENGERS COMBO PACKAGE NEW YEAR PACKAGE" at bounding box center [185, 228] width 301 height 12
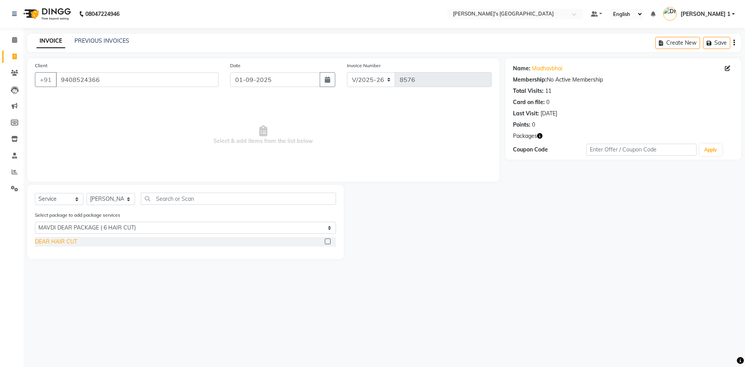
click at [67, 241] on div "DEAR HAIR CUT" at bounding box center [56, 241] width 42 height 8
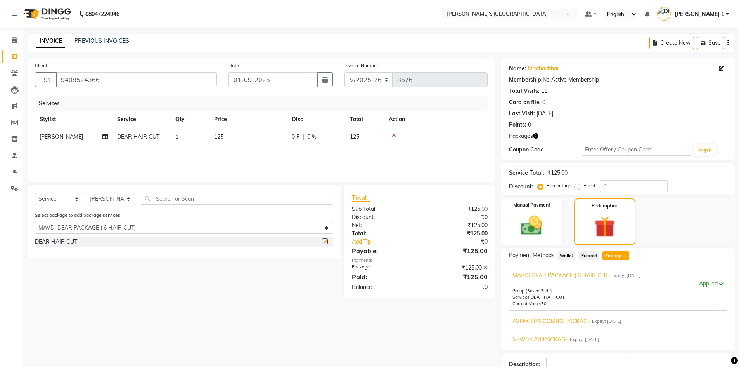
checkbox input "false"
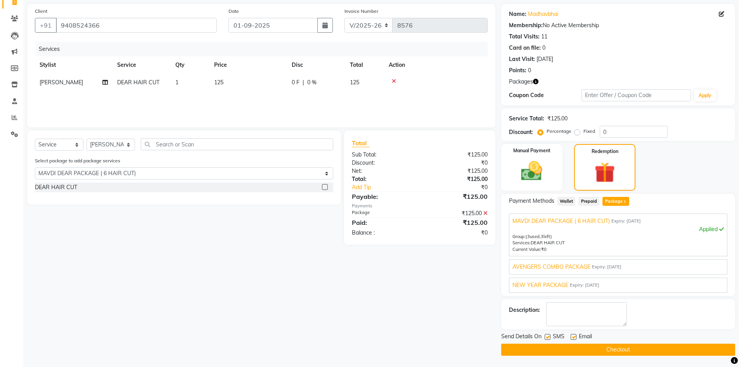
scroll to position [55, 0]
click at [573, 334] on label at bounding box center [574, 336] width 6 height 6
click at [573, 334] on input "checkbox" at bounding box center [573, 336] width 5 height 5
checkbox input "false"
click at [547, 263] on span "AVENGERS COMBO PACKAGE" at bounding box center [551, 266] width 78 height 8
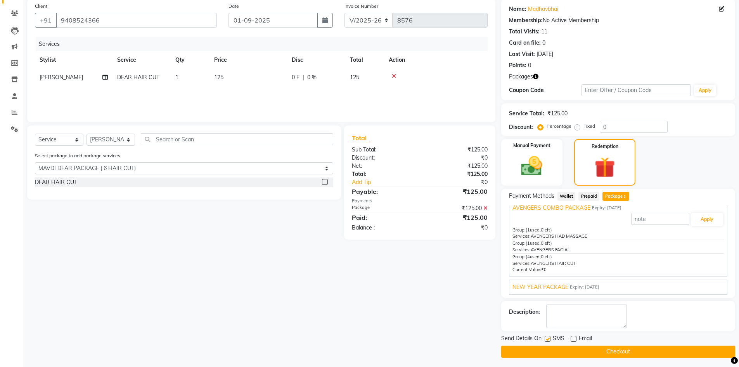
scroll to position [62, 0]
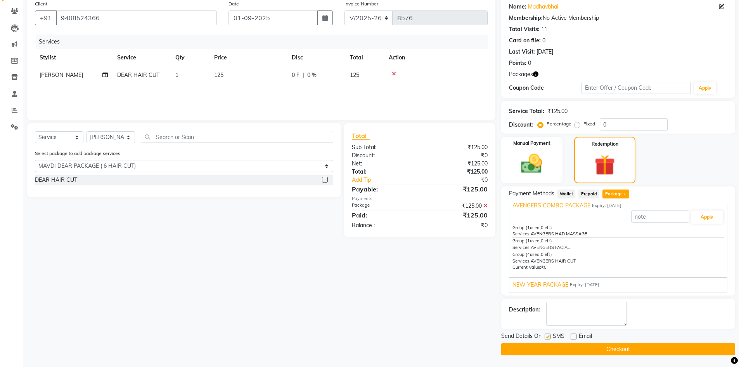
click at [553, 280] on span "NEW YEAR PACKAGE" at bounding box center [540, 284] width 56 height 8
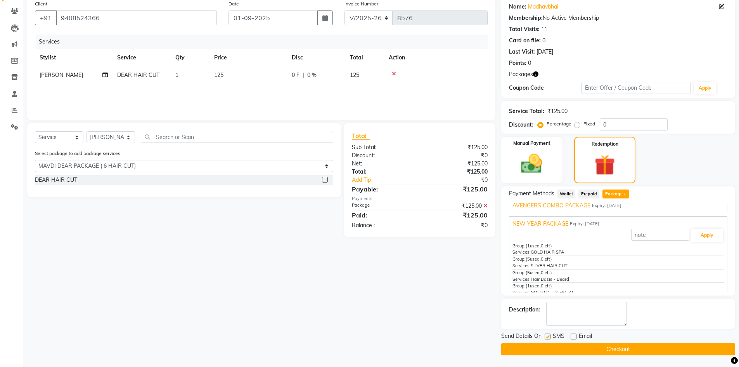
scroll to position [40, 0]
click at [569, 345] on button "Checkout" at bounding box center [618, 349] width 234 height 12
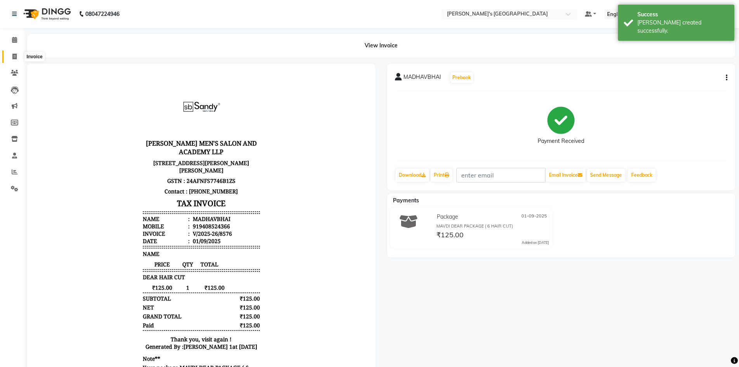
click at [16, 56] on icon at bounding box center [14, 57] width 4 height 6
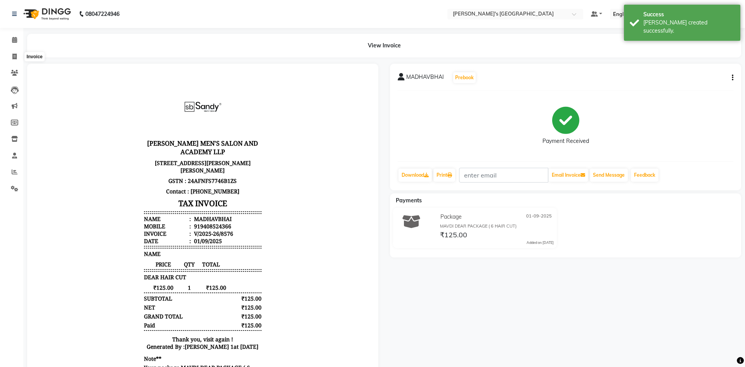
select select "6233"
select select "service"
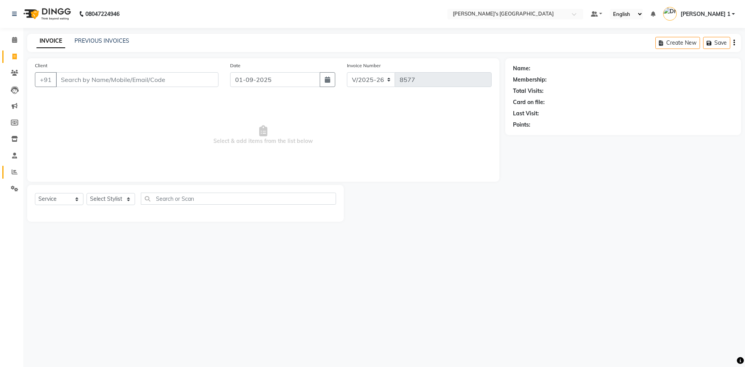
click at [14, 167] on link "Reports" at bounding box center [11, 172] width 19 height 13
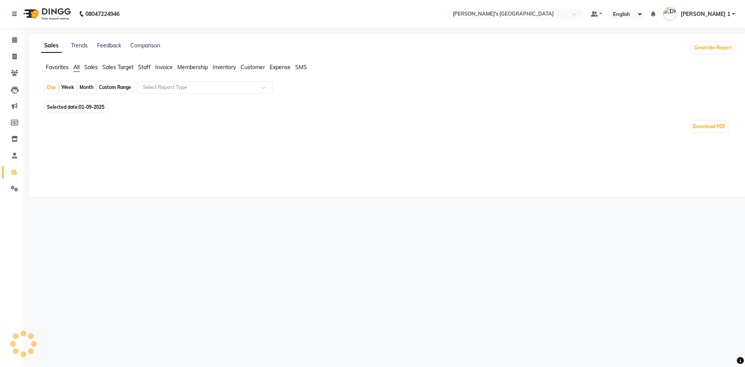
click at [110, 88] on div "Custom Range" at bounding box center [115, 87] width 36 height 11
select select "9"
select select "2025"
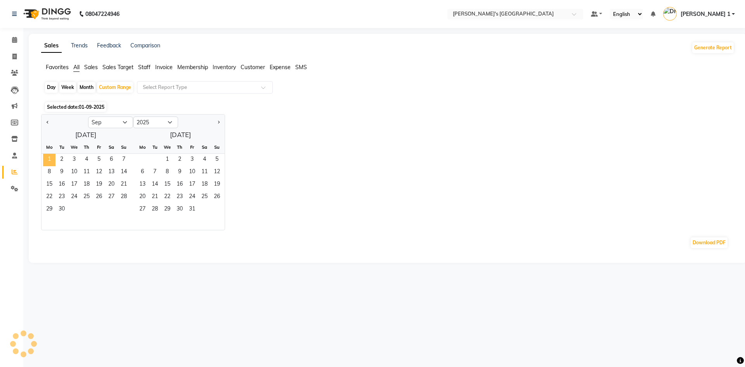
click at [47, 155] on span "1" at bounding box center [49, 160] width 12 height 12
click at [47, 121] on button "Previous month" at bounding box center [48, 122] width 6 height 12
select select "8"
click at [100, 158] on span "1" at bounding box center [99, 160] width 12 height 12
click at [123, 211] on span "31" at bounding box center [124, 209] width 12 height 12
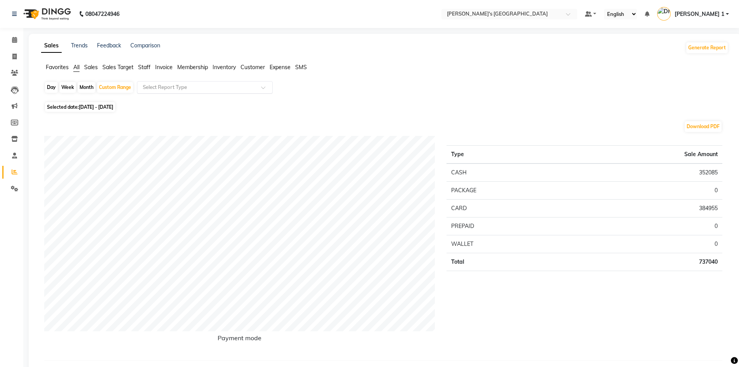
click at [153, 90] on input "text" at bounding box center [197, 87] width 112 height 8
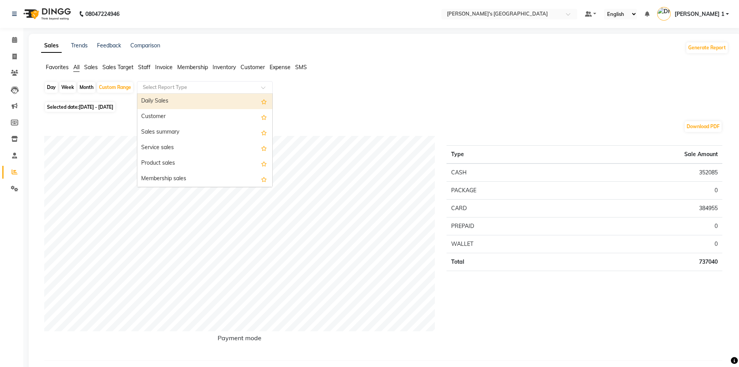
click at [156, 88] on input "text" at bounding box center [197, 87] width 112 height 8
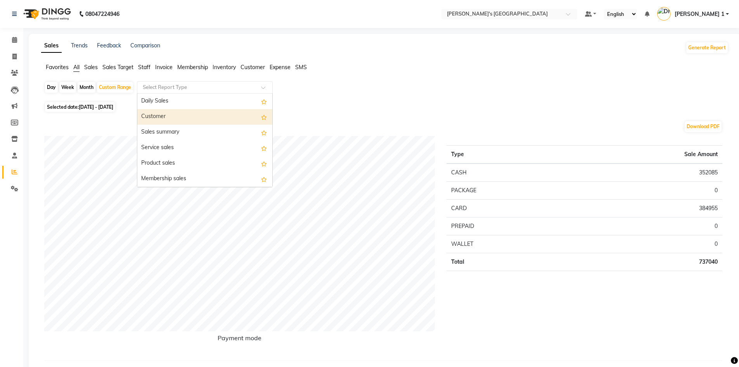
click at [144, 66] on span "Staff" at bounding box center [144, 67] width 12 height 7
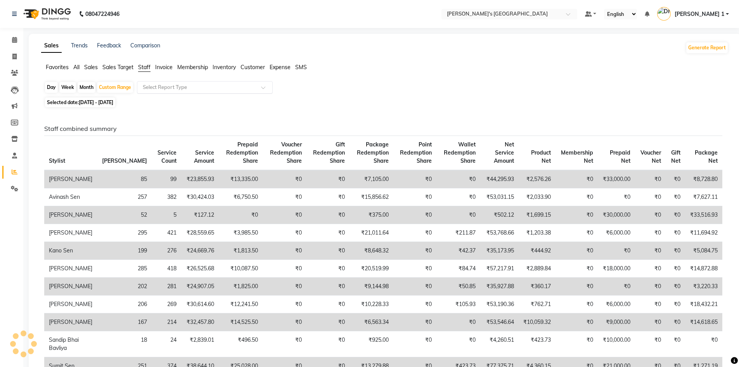
click at [157, 90] on input "text" at bounding box center [197, 87] width 112 height 8
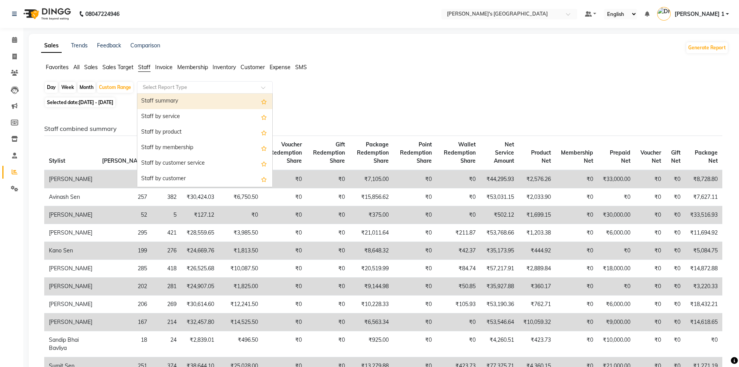
click at [163, 100] on div "Staff summary" at bounding box center [204, 101] width 135 height 16
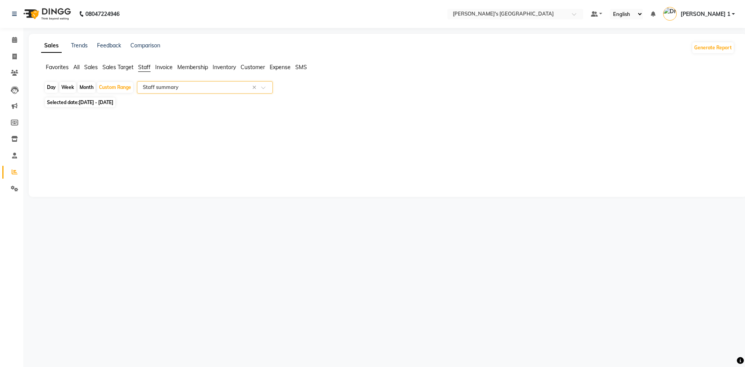
select select "full_report"
select select "csv"
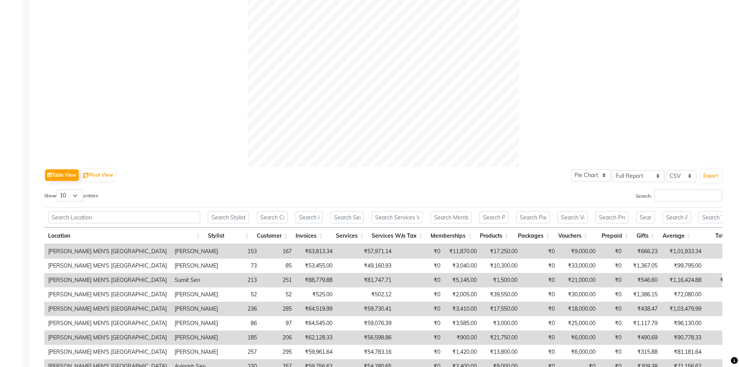
scroll to position [233, 0]
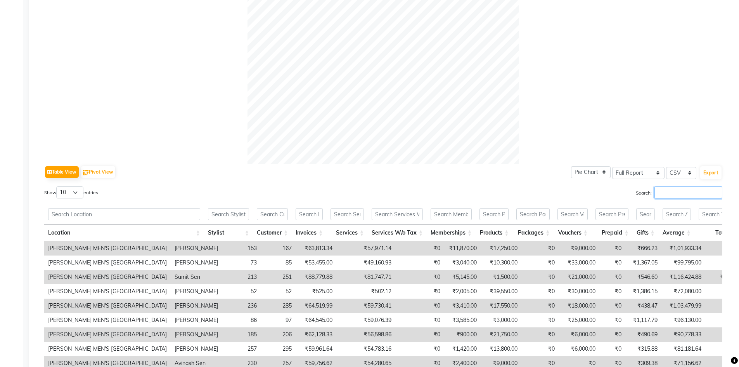
click at [673, 193] on input "Search:" at bounding box center [688, 192] width 68 height 12
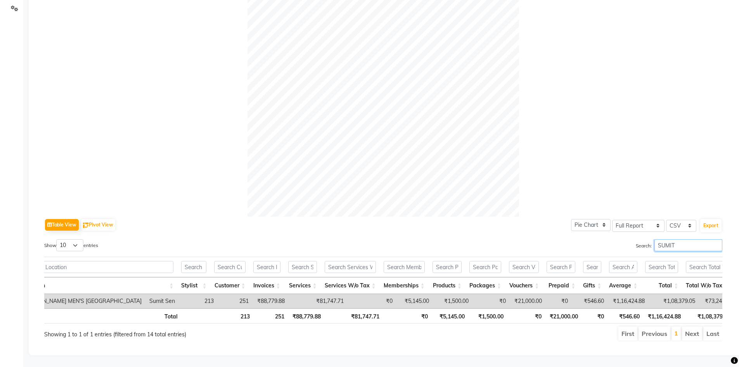
scroll to position [0, 30]
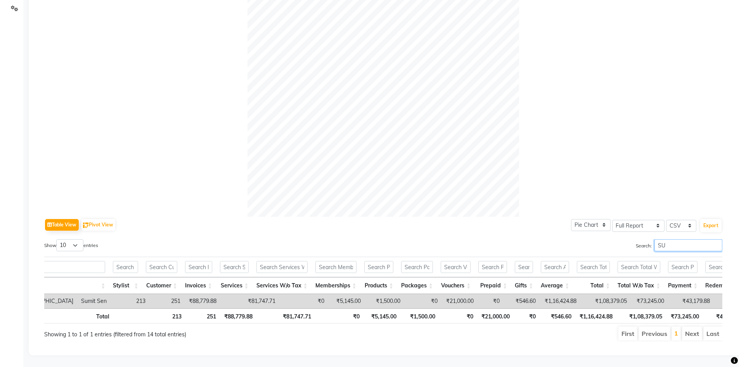
type input "S"
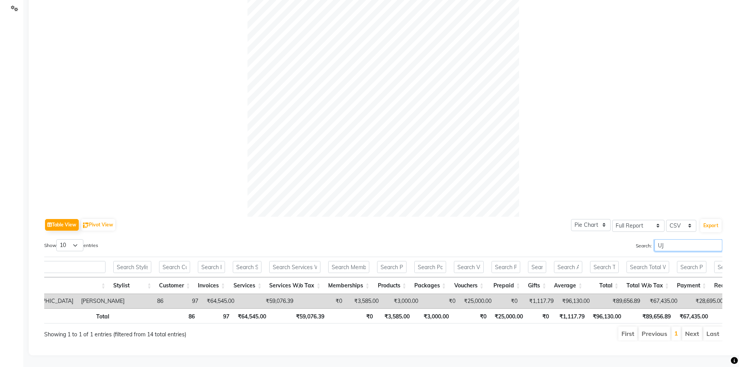
type input "U"
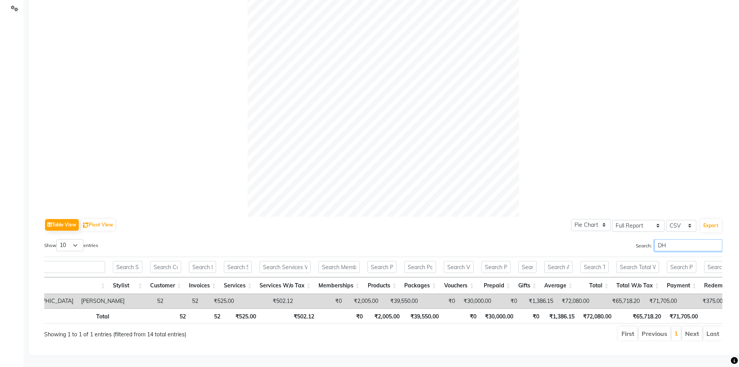
type input "D"
type input "R"
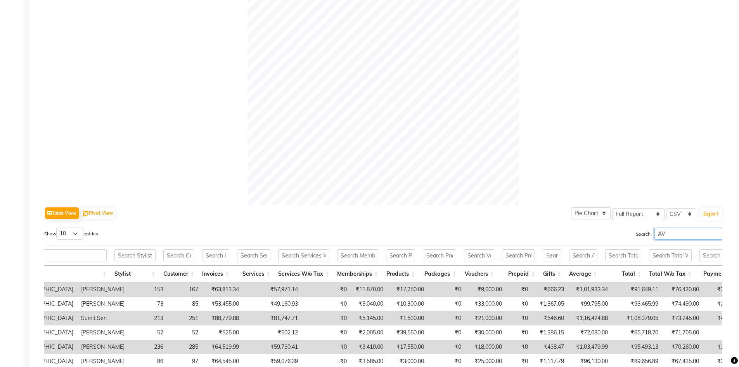
type input "A"
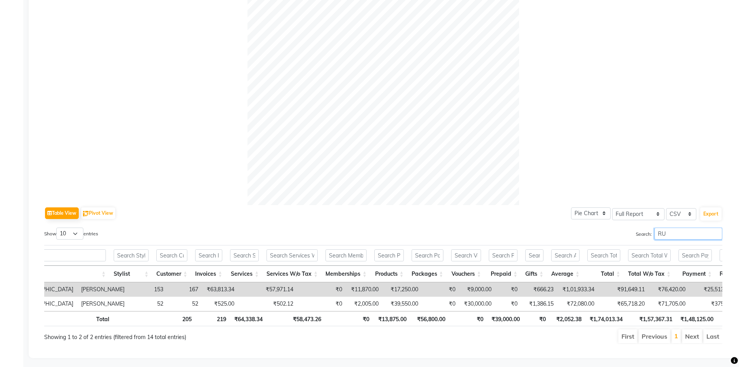
type input "R"
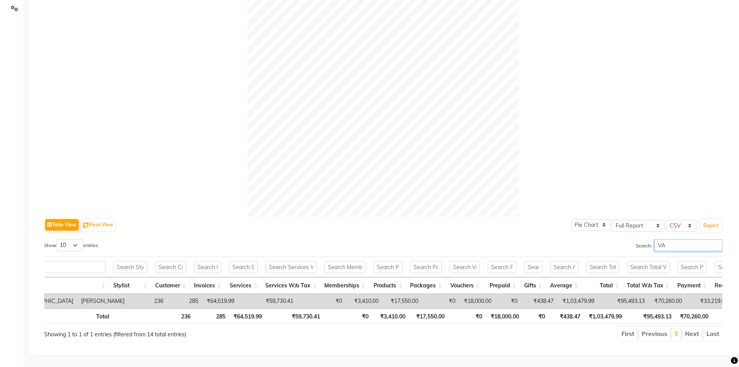
type input "V"
type input "J"
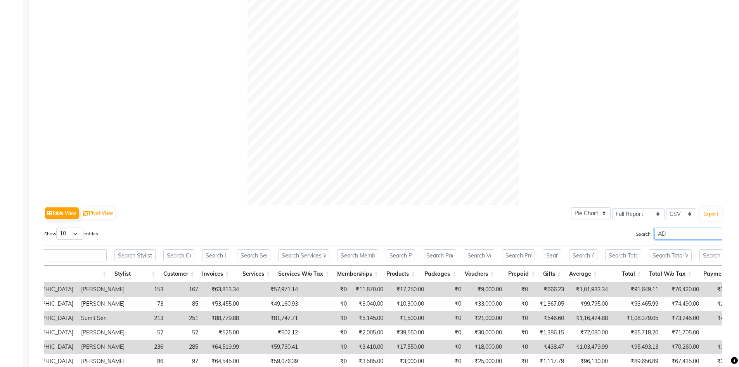
type input "A"
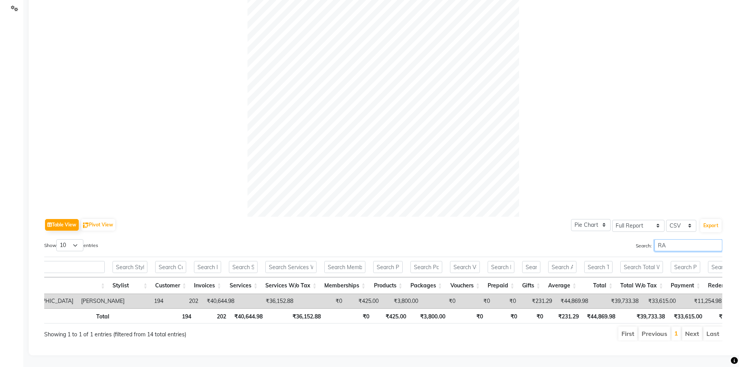
type input "R"
type input "U"
type input "Y"
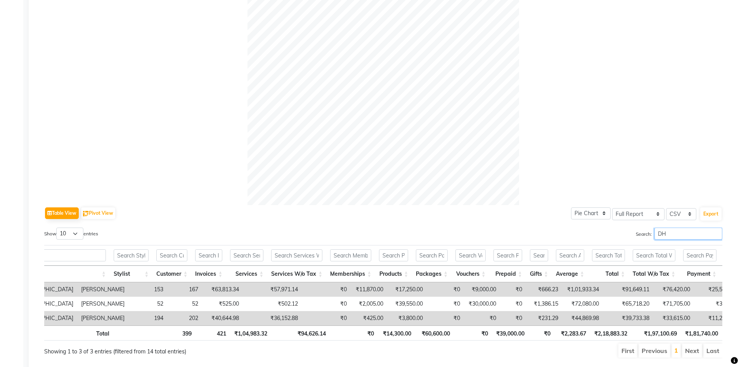
type input "D"
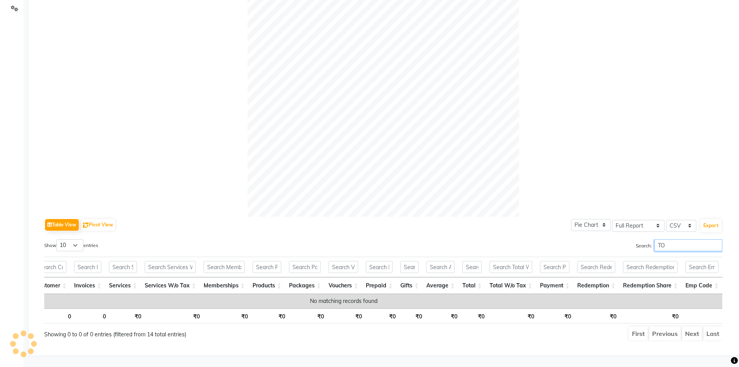
scroll to position [0, 74]
type input "T"
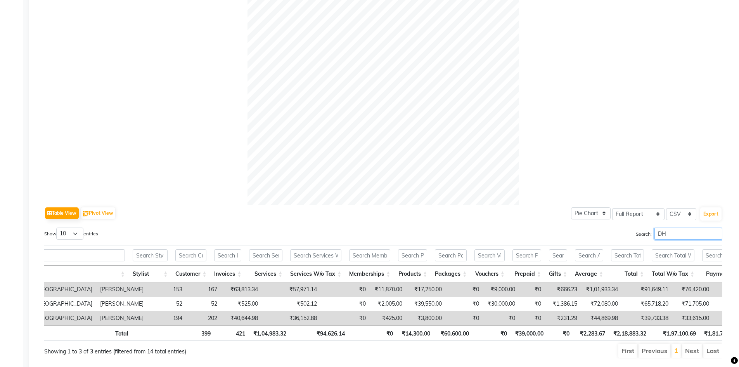
type input "D"
type input "R"
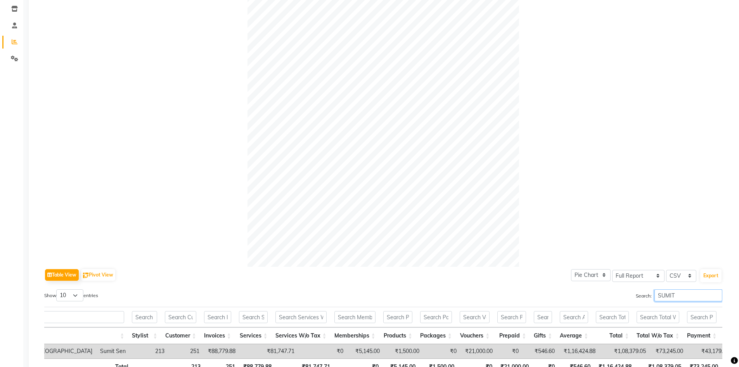
scroll to position [49, 0]
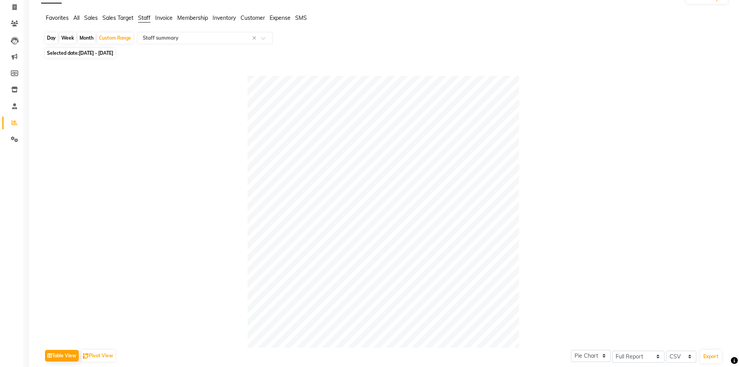
type input "SUMIT"
click at [189, 31] on app-reports "Favorites All Sales Sales Target Staff Invoice Membership Inventory Customer Ex…" at bounding box center [384, 246] width 697 height 464
click at [192, 40] on input "text" at bounding box center [197, 38] width 112 height 8
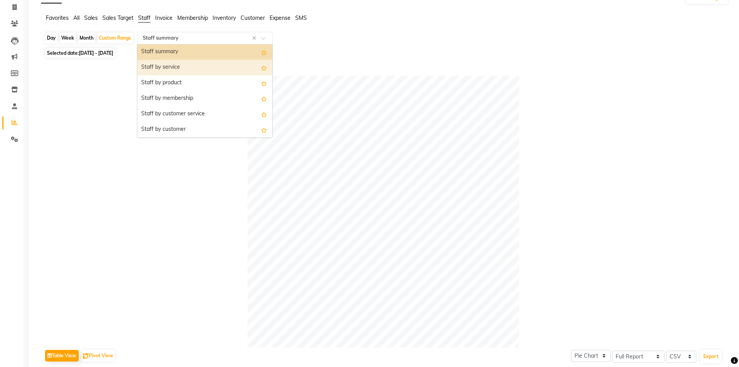
click at [189, 66] on div "Staff by service" at bounding box center [204, 68] width 135 height 16
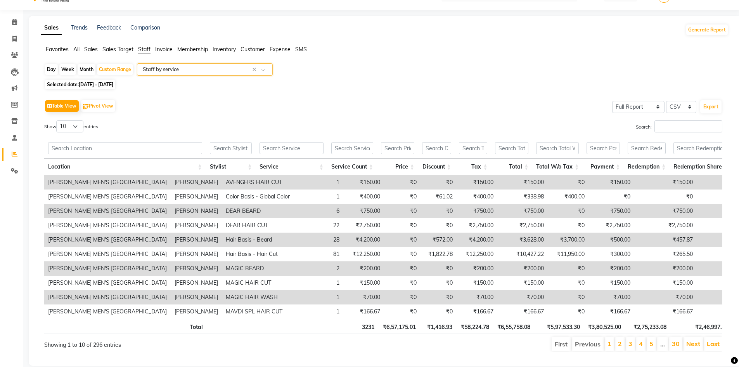
scroll to position [40, 0]
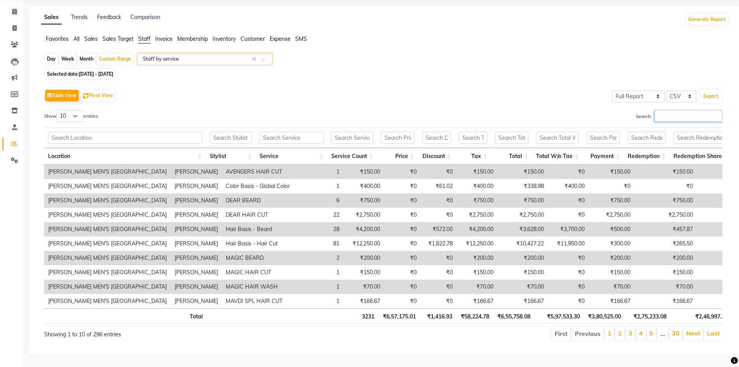
click at [671, 110] on input "Search:" at bounding box center [688, 116] width 68 height 12
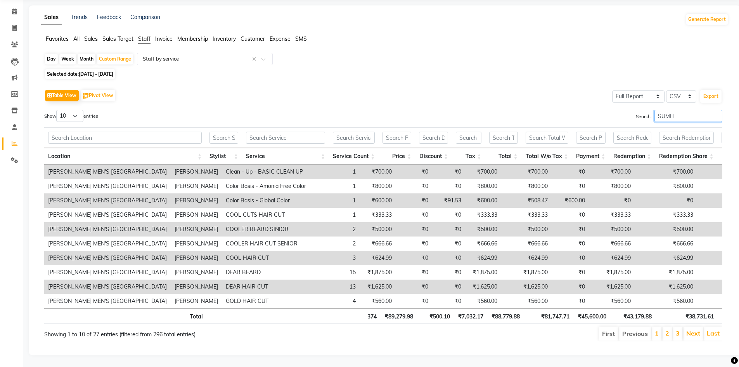
type input "SUMIT"
drag, startPoint x: 494, startPoint y: 310, endPoint x: 519, endPoint y: 309, distance: 24.9
click at [519, 309] on th "₹88,779.88" at bounding box center [505, 315] width 36 height 15
drag, startPoint x: 386, startPoint y: 313, endPoint x: 407, endPoint y: 318, distance: 21.1
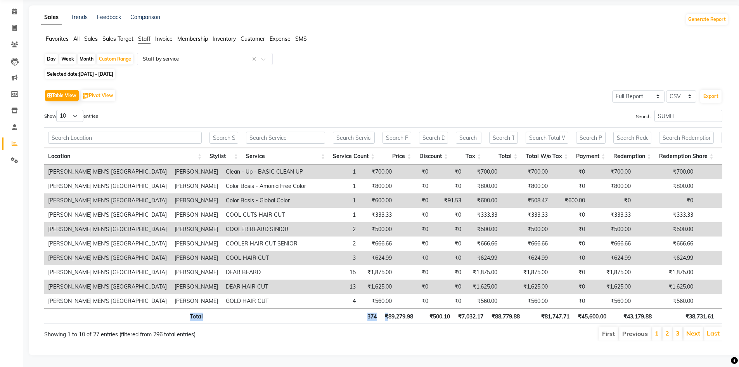
click at [407, 318] on div "Total 374 ₹89,279.98 ₹500.10 ₹7,032.17 ₹88,779.88 ₹81,747.71 ₹45,600.00 ₹43,179…" at bounding box center [383, 316] width 678 height 17
drag, startPoint x: 405, startPoint y: 306, endPoint x: 415, endPoint y: 294, distance: 15.4
click at [405, 308] on th "₹89,279.98" at bounding box center [399, 315] width 36 height 15
click at [512, 310] on th "₹88,779.88" at bounding box center [505, 315] width 36 height 15
drag, startPoint x: 520, startPoint y: 309, endPoint x: 495, endPoint y: 306, distance: 25.8
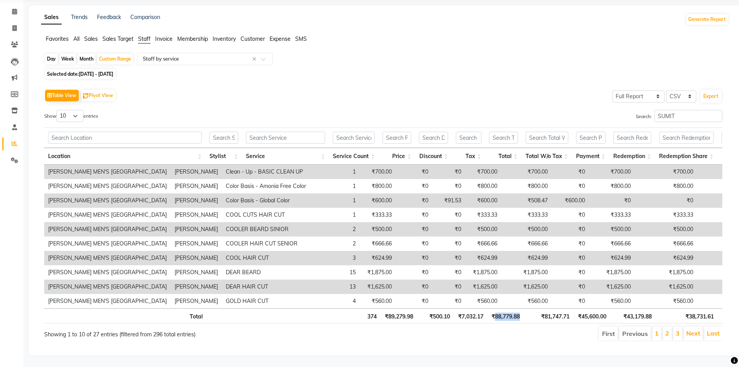
click at [495, 308] on th "₹88,779.88" at bounding box center [505, 315] width 36 height 15
click at [496, 311] on th "₹88,779.88" at bounding box center [505, 315] width 36 height 15
click at [711, 329] on link "Last" at bounding box center [713, 333] width 13 height 8
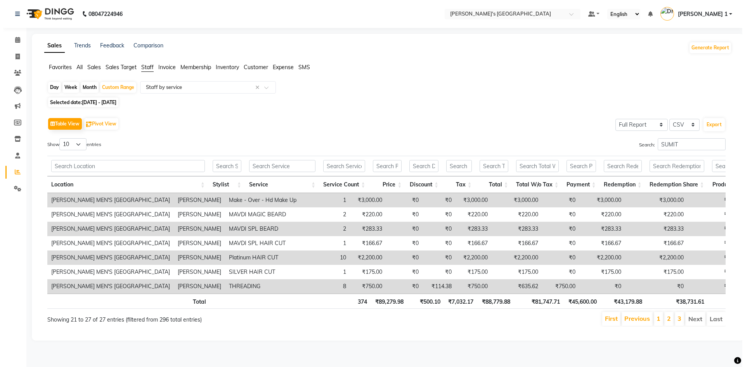
scroll to position [0, 0]
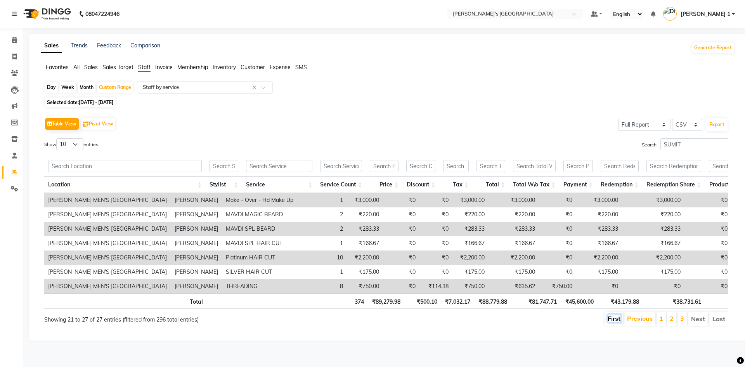
click at [613, 322] on link "First" at bounding box center [613, 318] width 13 height 8
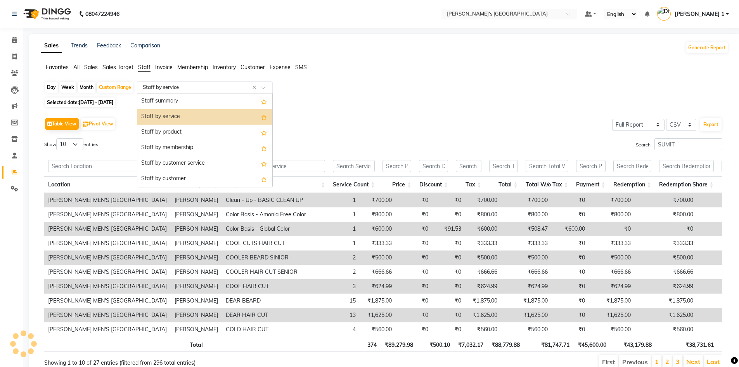
click at [187, 89] on input "text" at bounding box center [197, 87] width 112 height 8
click at [183, 107] on div "Staff summary" at bounding box center [204, 101] width 135 height 16
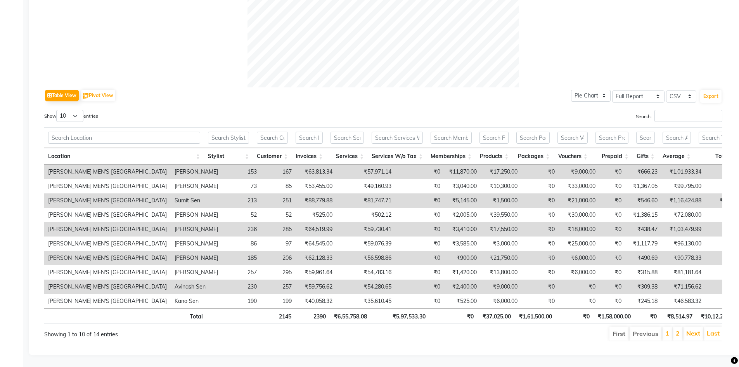
scroll to position [321, 0]
click at [682, 110] on input "Search:" at bounding box center [688, 116] width 68 height 12
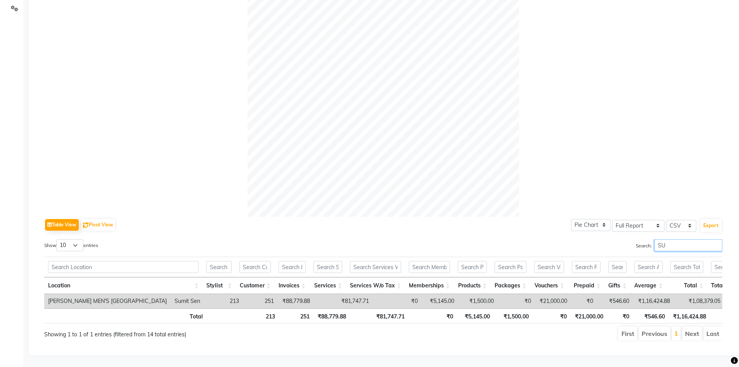
scroll to position [192, 0]
type input "S"
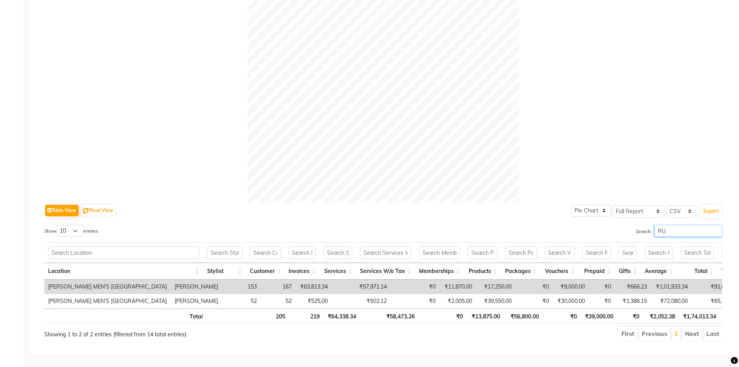
type input "R"
type input "V"
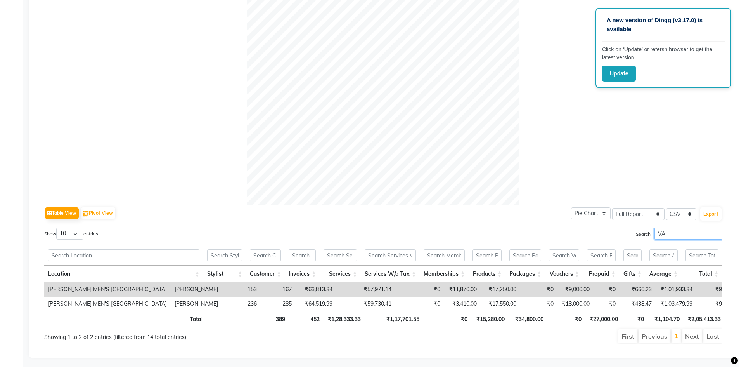
scroll to position [321, 0]
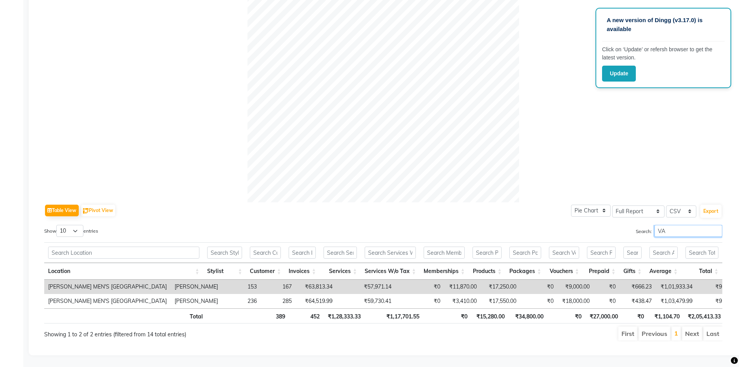
type input "V"
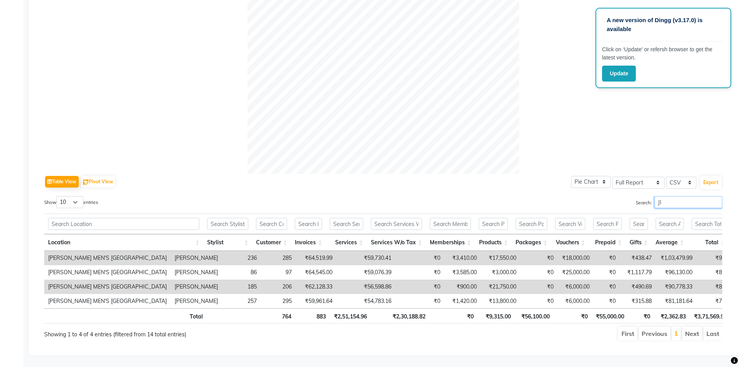
scroll to position [192, 0]
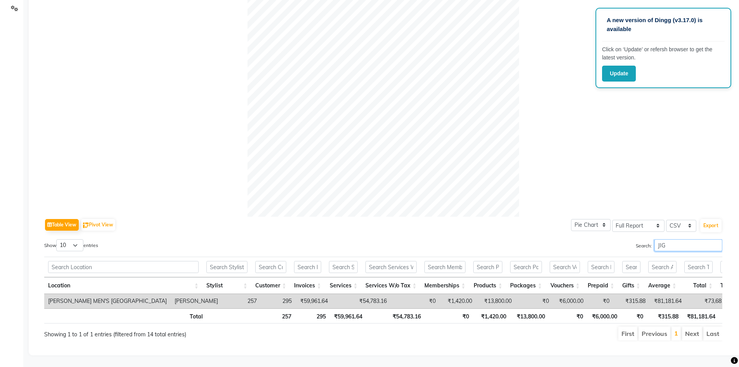
type input "JIG"
click at [606, 74] on button "Update" at bounding box center [619, 74] width 34 height 16
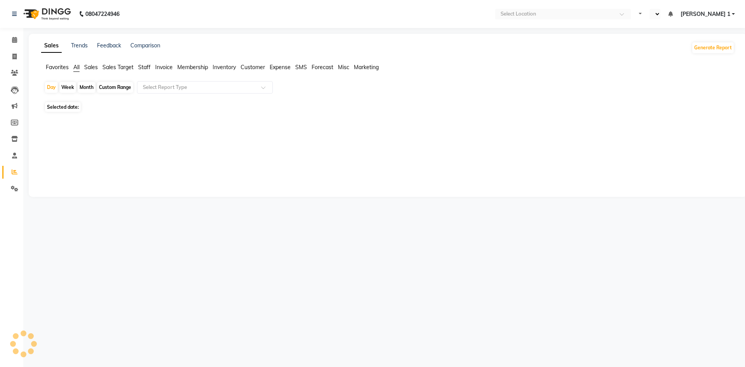
select select "en"
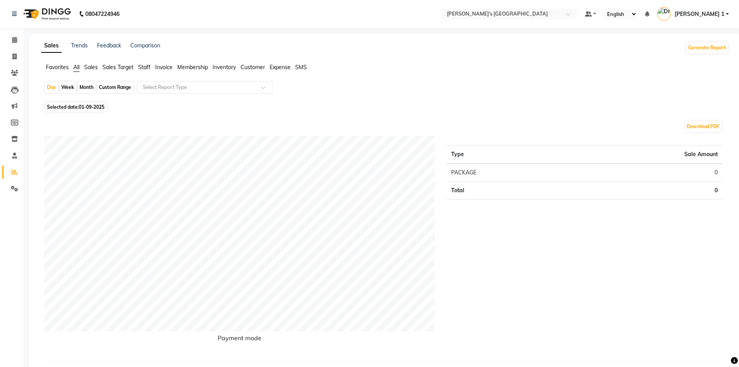
click at [112, 88] on div "Custom Range" at bounding box center [115, 87] width 36 height 11
select select "9"
select select "2025"
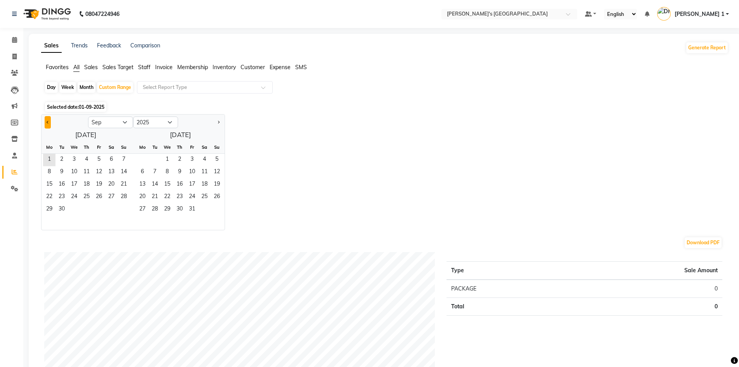
click at [47, 122] on span "Previous month" at bounding box center [48, 121] width 3 height 3
select select "8"
click at [97, 157] on span "1" at bounding box center [99, 160] width 12 height 12
click at [122, 204] on span "31" at bounding box center [124, 209] width 12 height 12
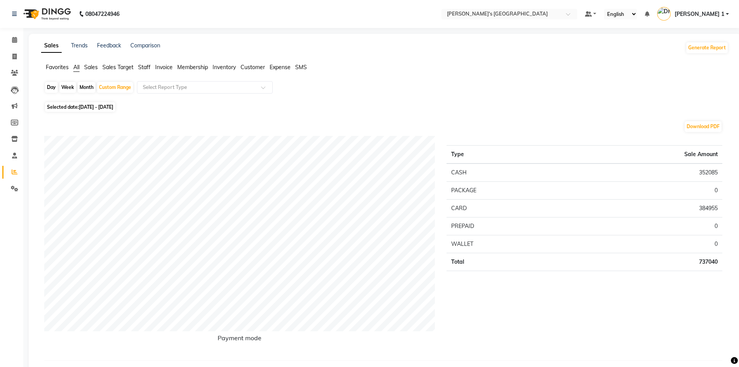
click at [146, 67] on span "Staff" at bounding box center [144, 67] width 12 height 7
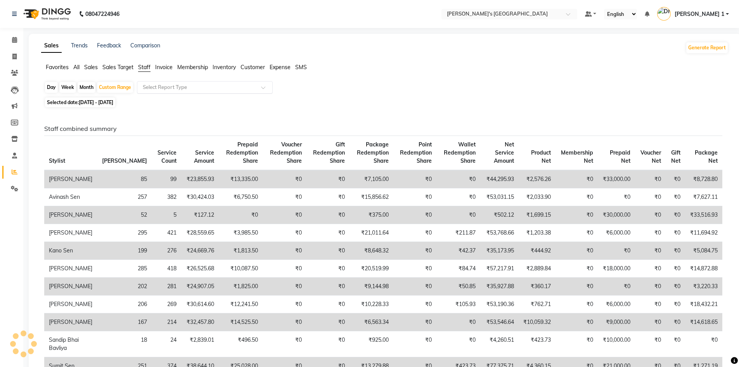
click at [161, 88] on input "text" at bounding box center [197, 87] width 112 height 8
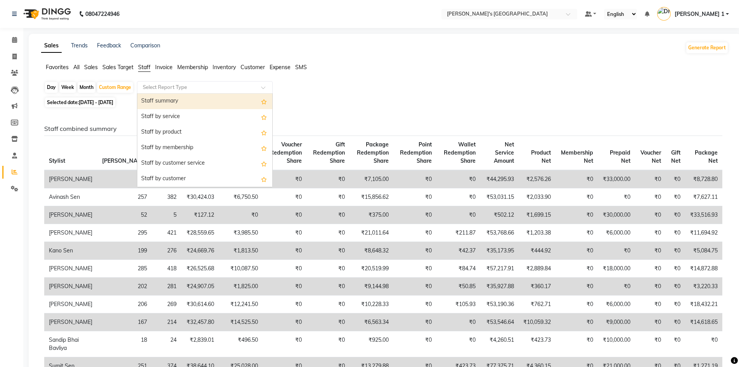
click at [174, 102] on div "Staff summary" at bounding box center [204, 101] width 135 height 16
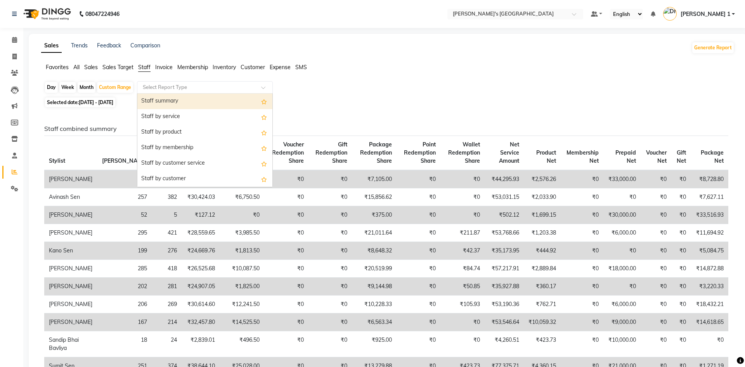
select select "full_report"
select select "csv"
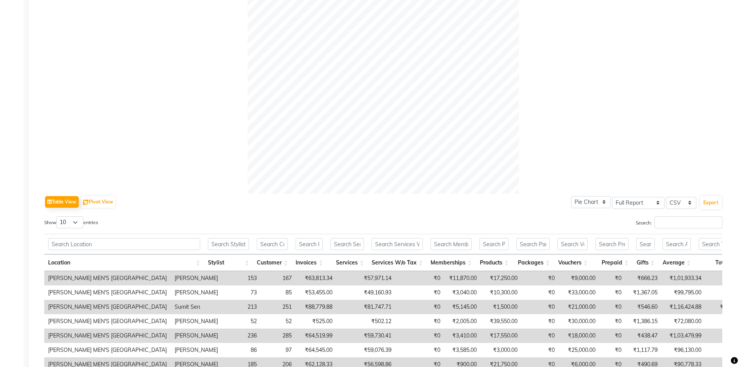
scroll to position [207, 0]
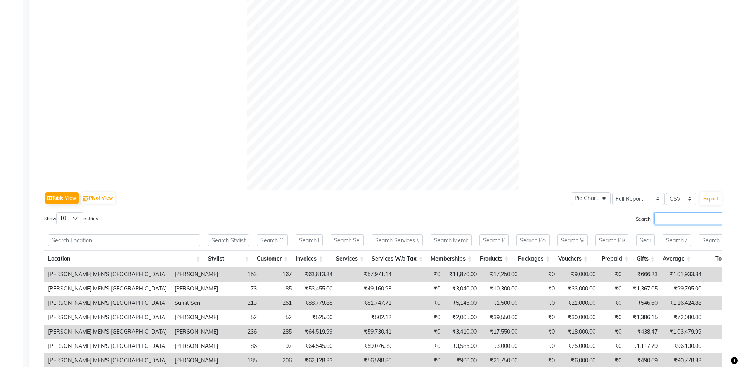
click at [668, 220] on input "Search:" at bounding box center [688, 218] width 68 height 12
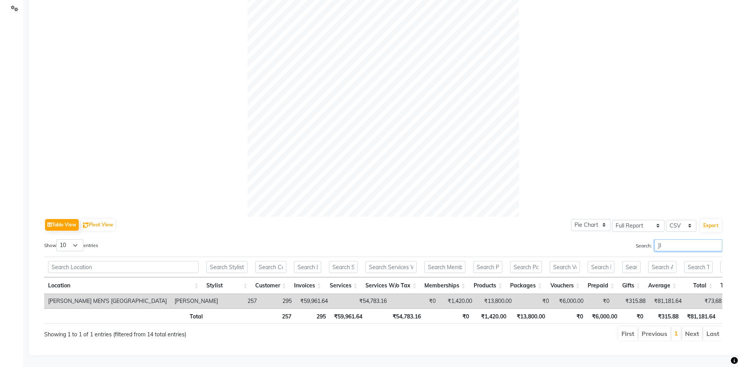
scroll to position [192, 0]
type input "J"
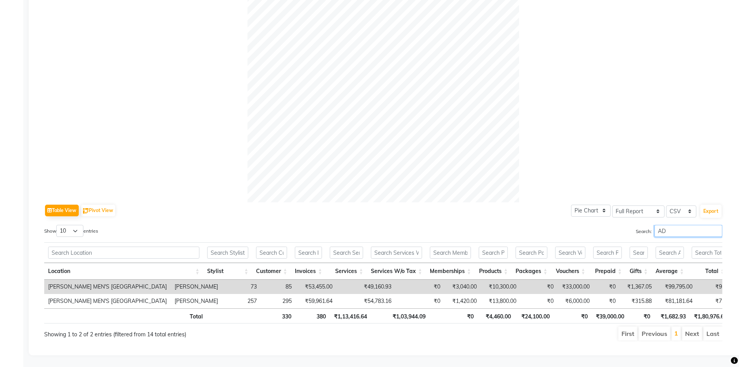
scroll to position [207, 0]
type input "A"
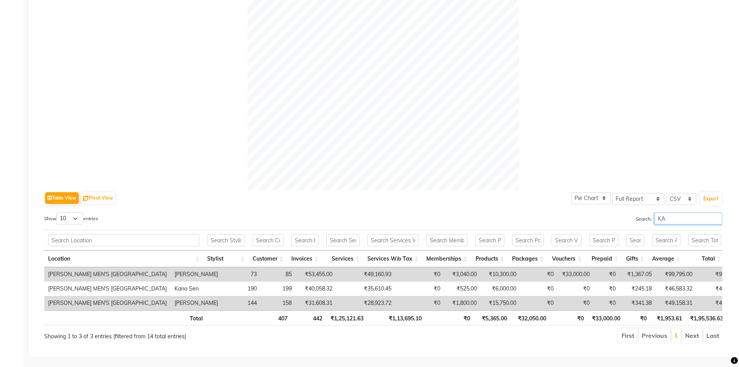
scroll to position [192, 0]
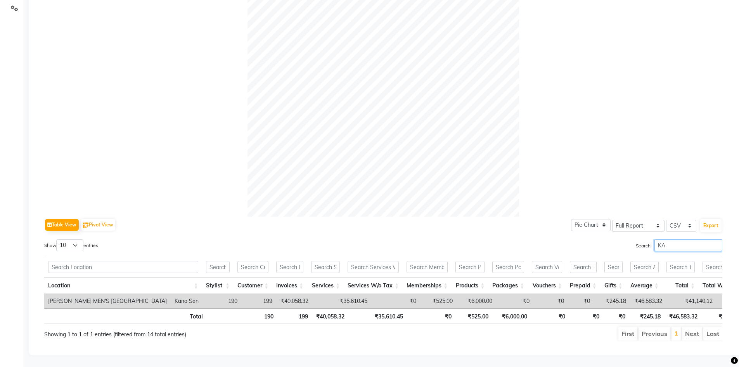
type input "K"
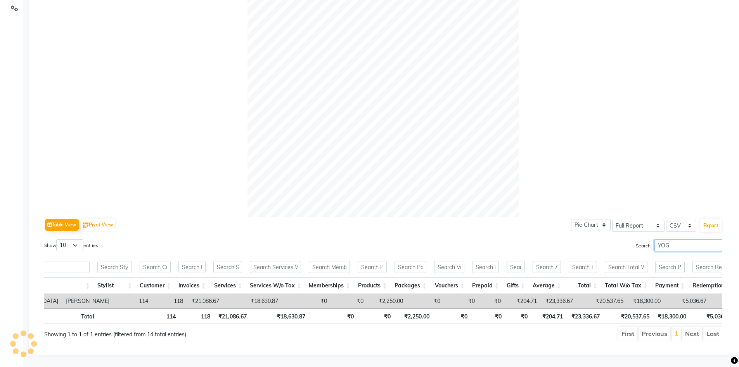
scroll to position [0, 116]
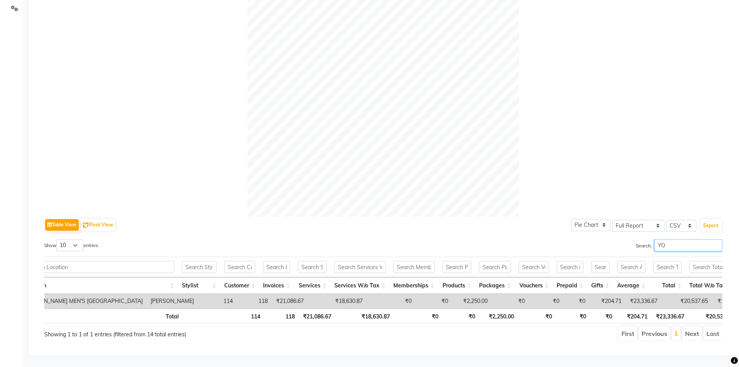
type input "Y"
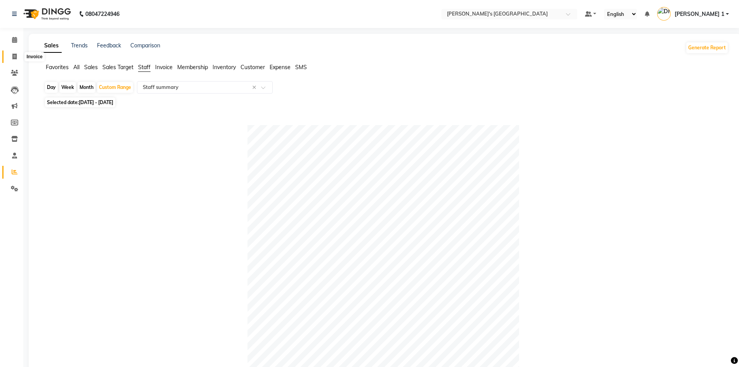
type input "UJAS"
click at [13, 54] on icon at bounding box center [14, 57] width 4 height 6
select select "service"
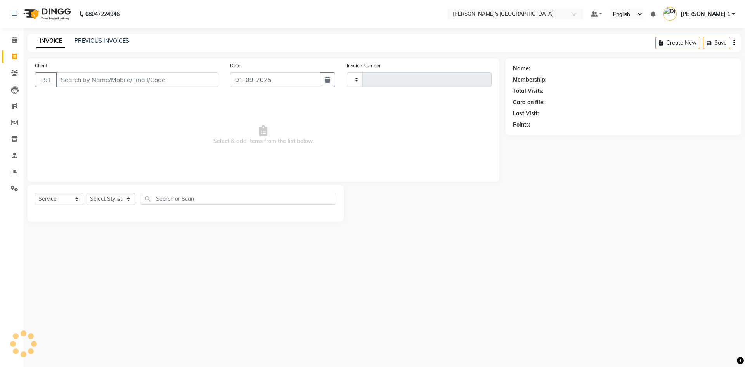
type input "8577"
select select "6233"
type input "8160006111"
click at [190, 84] on button "Add Client" at bounding box center [198, 79] width 40 height 15
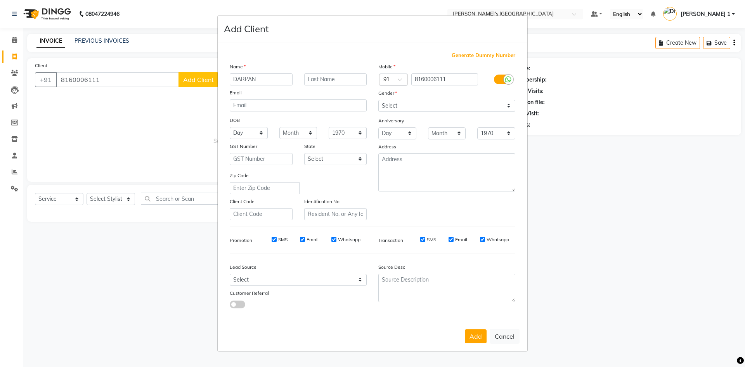
type input "DARPAN"
type input "BHAI"
click at [405, 106] on select "Select Male Female Other Prefer Not To Say" at bounding box center [446, 106] width 137 height 12
select select "[DEMOGRAPHIC_DATA]"
click at [378, 100] on select "Select Male Female Other Prefer Not To Say" at bounding box center [446, 106] width 137 height 12
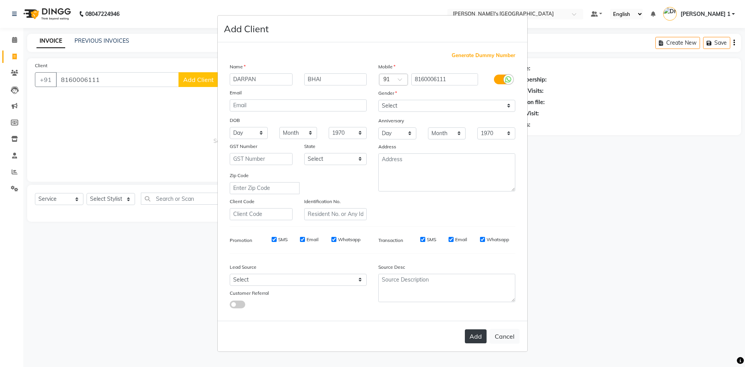
click at [478, 338] on button "Add" at bounding box center [476, 336] width 22 height 14
select select
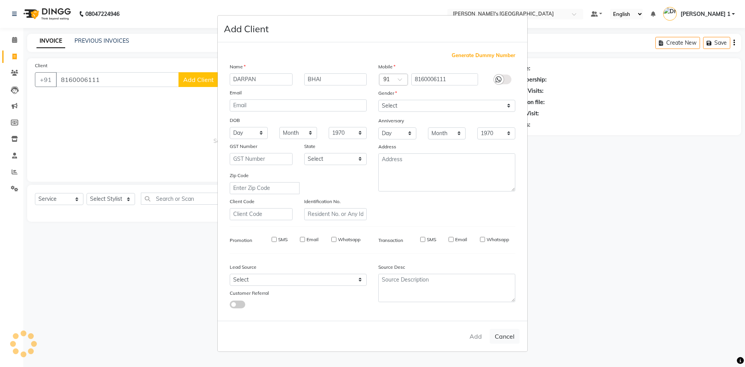
select select
checkbox input "false"
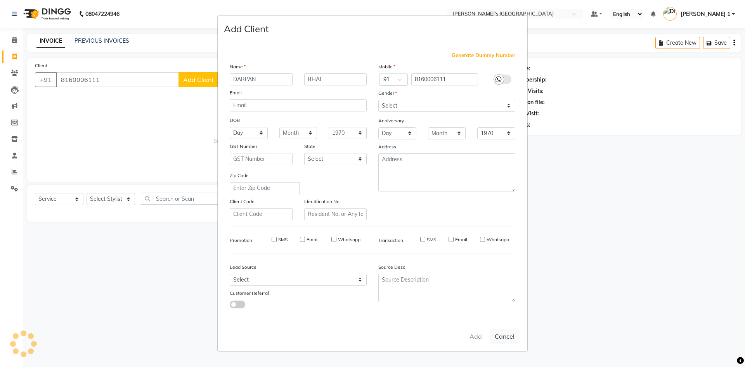
checkbox input "false"
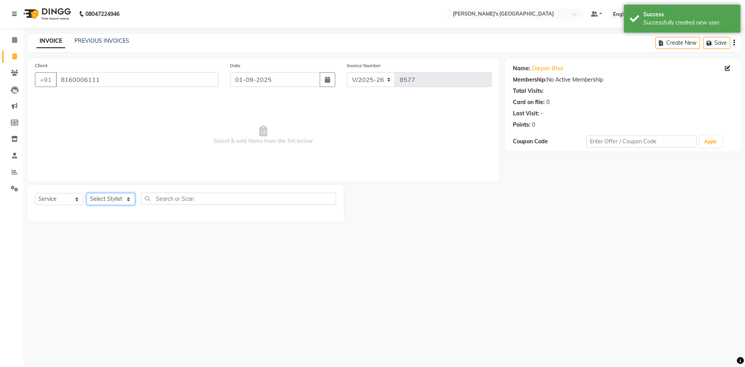
click at [107, 200] on select "Select Stylist [PERSON_NAME] [PERSON_NAME] [PERSON_NAME] [PERSON_NAME] [PERSON_…" at bounding box center [111, 199] width 48 height 12
select select "64099"
click at [87, 193] on select "Select Stylist [PERSON_NAME] [PERSON_NAME] [PERSON_NAME] [PERSON_NAME] [PERSON_…" at bounding box center [111, 199] width 48 height 12
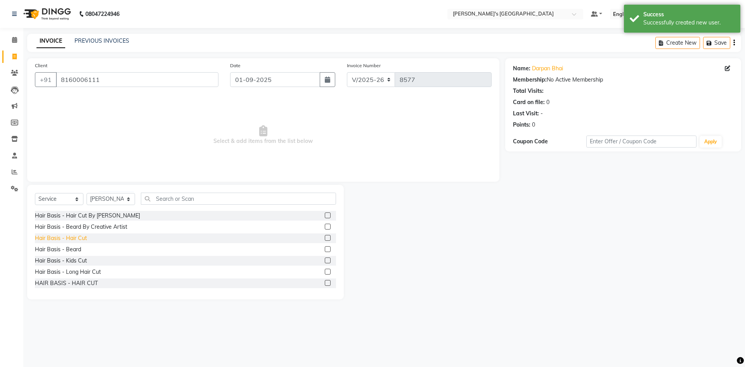
click at [73, 239] on div "Hair Basis - Hair Cut" at bounding box center [61, 238] width 52 height 8
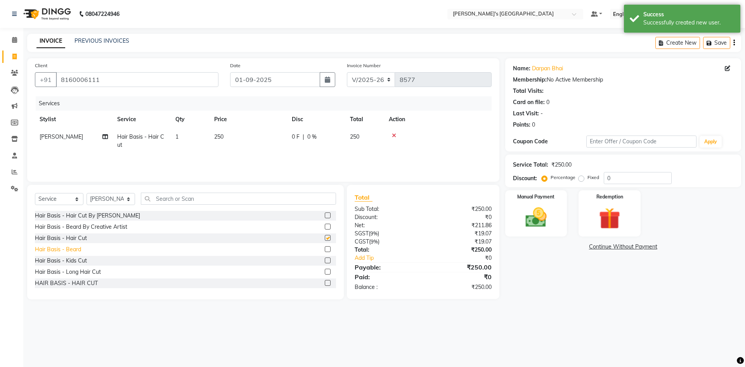
checkbox input "false"
click at [72, 246] on div "Hair Basis - Beard" at bounding box center [58, 249] width 46 height 8
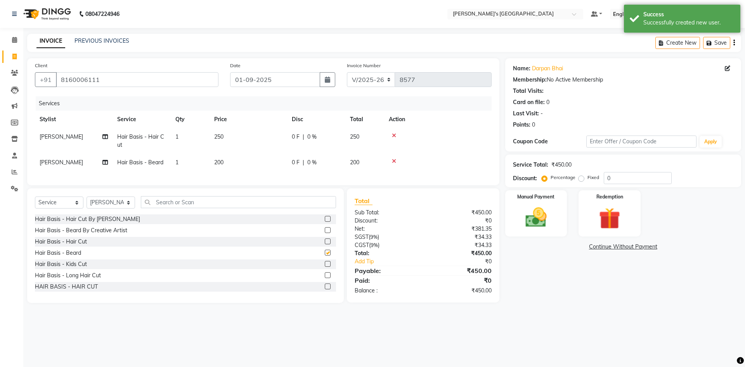
checkbox input "false"
click at [256, 138] on td "250" at bounding box center [248, 141] width 78 height 26
select select "64099"
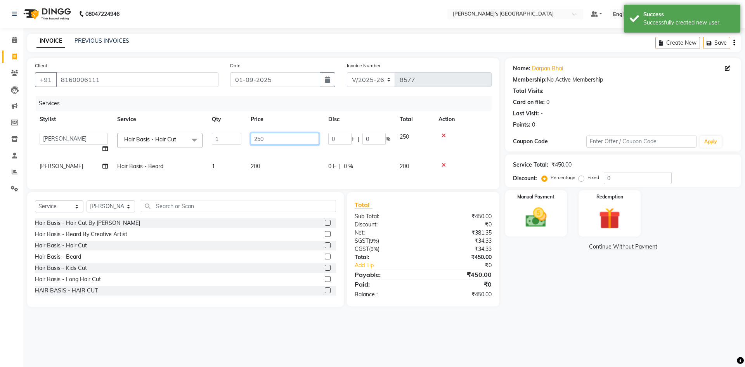
drag, startPoint x: 282, startPoint y: 142, endPoint x: 76, endPoint y: 114, distance: 207.5
click at [76, 114] on table "Stylist Service Qty Price Disc Total Action ADARSH SOLANKI AVINASH SEN BRIJESH …" at bounding box center [263, 143] width 457 height 64
type input "150"
click at [270, 168] on td "200" at bounding box center [285, 165] width 78 height 17
select select "64099"
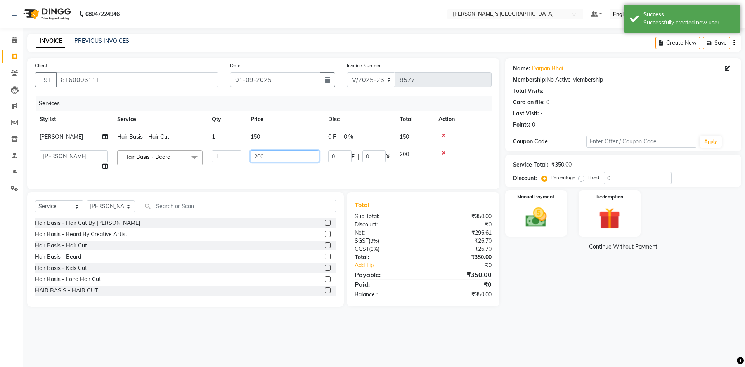
drag, startPoint x: 279, startPoint y: 159, endPoint x: 165, endPoint y: 159, distance: 113.7
click at [175, 156] on tr "ADARSH SOLANKI AVINASH SEN BRIJESH ZALA CHANDU SEN DHRUV DAVE DHRUV DAVE 1 GOUR…" at bounding box center [263, 159] width 457 height 29
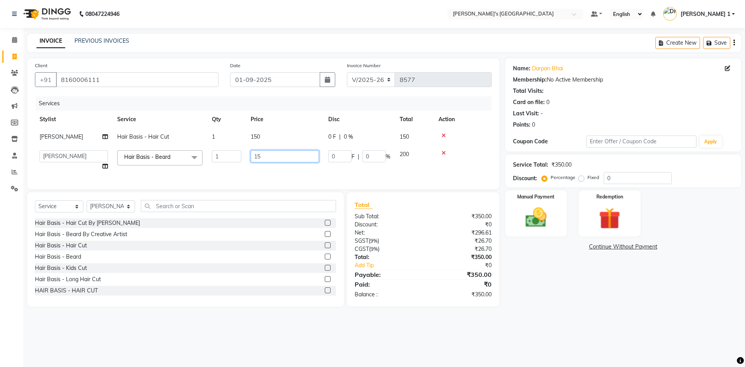
type input "150"
click at [553, 213] on img at bounding box center [536, 217] width 36 height 26
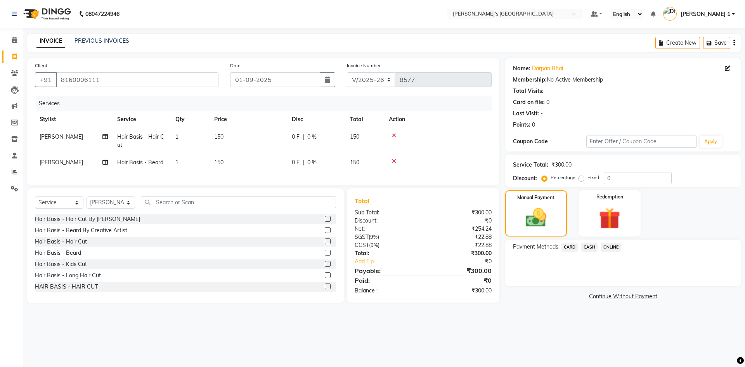
click at [585, 244] on span "CASH" at bounding box center [589, 246] width 17 height 9
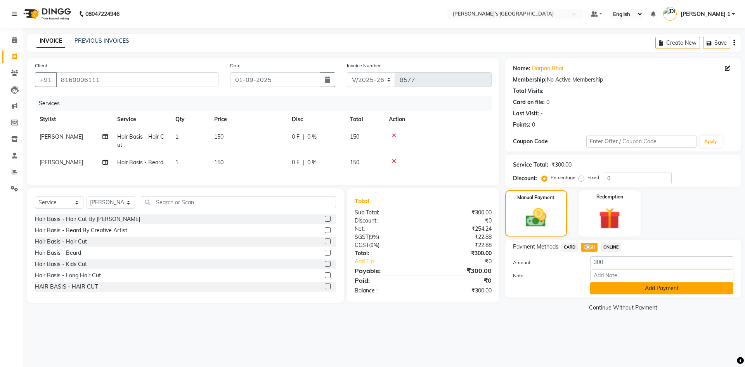
click at [609, 285] on button "Add Payment" at bounding box center [661, 288] width 143 height 12
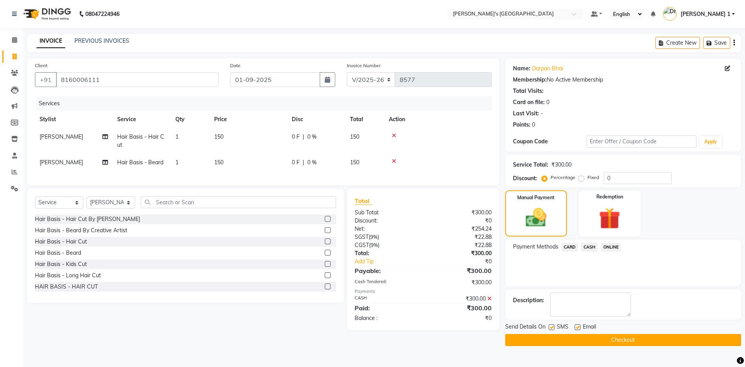
click at [578, 325] on label at bounding box center [578, 327] width 6 height 6
click at [578, 325] on input "checkbox" at bounding box center [577, 327] width 5 height 5
checkbox input "false"
click at [551, 326] on label at bounding box center [552, 327] width 6 height 6
click at [551, 326] on input "checkbox" at bounding box center [551, 327] width 5 height 5
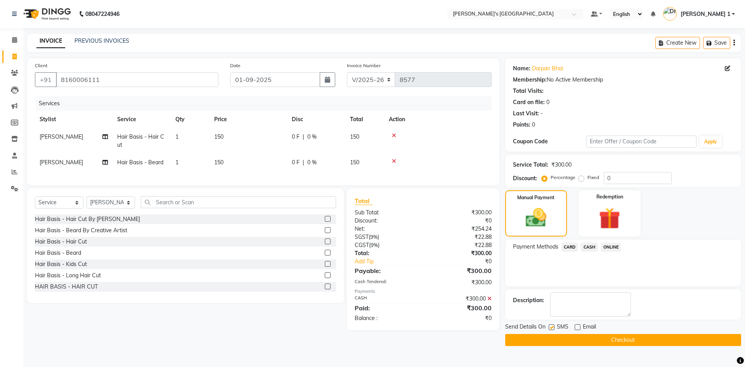
checkbox input "false"
drag, startPoint x: 582, startPoint y: 337, endPoint x: 578, endPoint y: 335, distance: 4.5
click at [582, 337] on button "Checkout" at bounding box center [623, 340] width 236 height 12
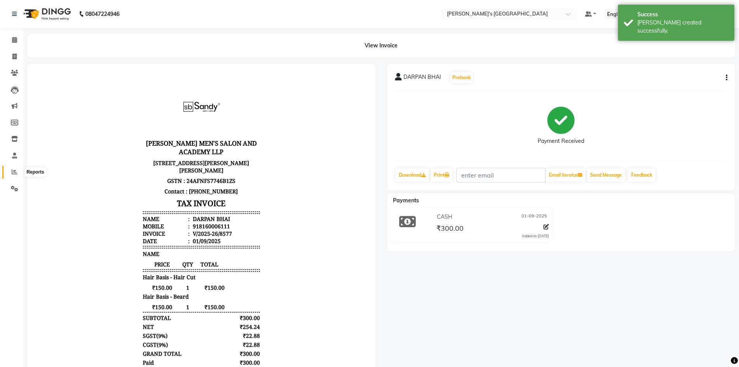
click at [14, 173] on icon at bounding box center [15, 172] width 6 height 6
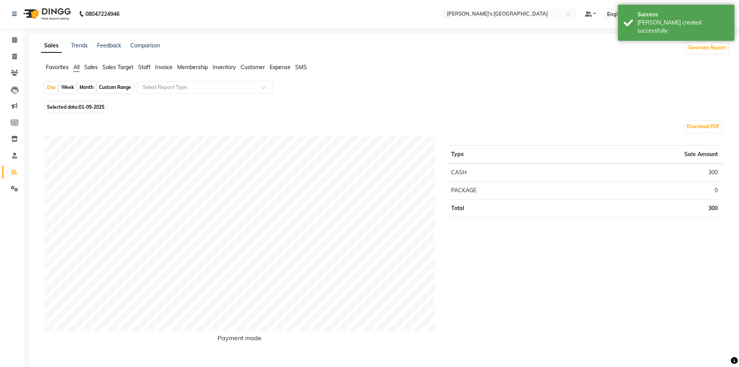
click at [82, 104] on span "01-09-2025" at bounding box center [92, 107] width 26 height 6
select select "9"
select select "2025"
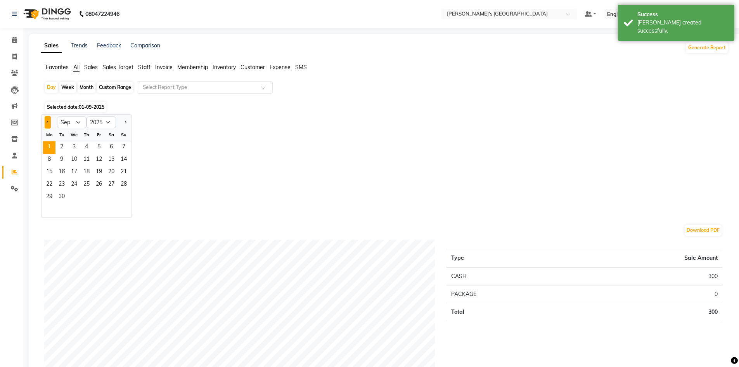
click at [47, 119] on button "Previous month" at bounding box center [48, 122] width 6 height 12
select select "8"
drag, startPoint x: 100, startPoint y: 148, endPoint x: 107, endPoint y: 166, distance: 19.2
click at [100, 148] on span "1" at bounding box center [99, 147] width 12 height 12
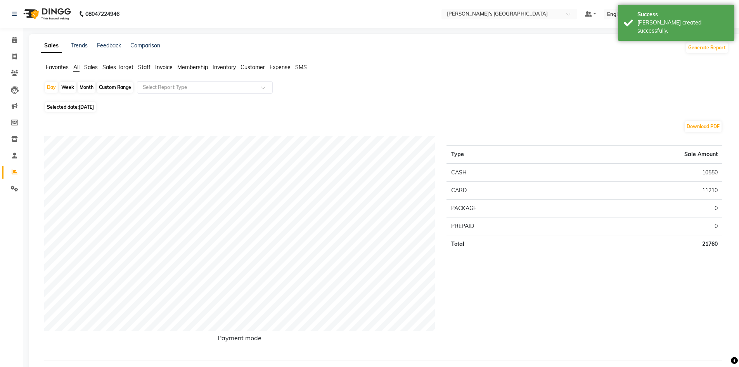
drag, startPoint x: 109, startPoint y: 88, endPoint x: 108, endPoint y: 109, distance: 21.7
click at [110, 87] on div "Custom Range" at bounding box center [115, 87] width 36 height 11
select select "8"
select select "2025"
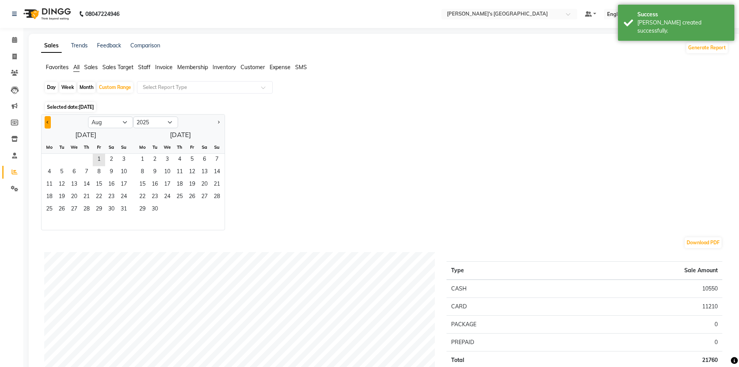
click at [50, 118] on button "Previous month" at bounding box center [48, 122] width 6 height 12
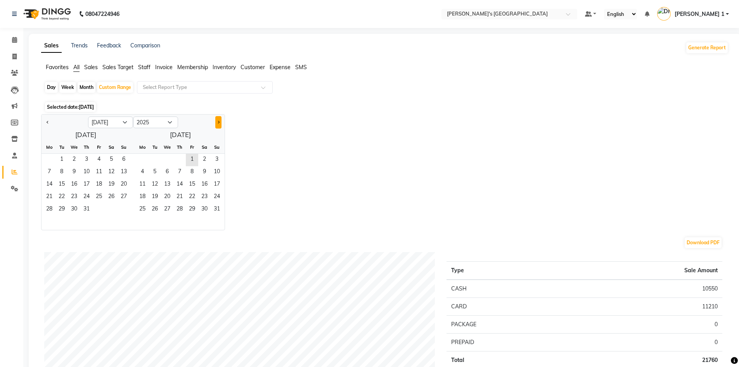
click at [217, 120] on button "Next month" at bounding box center [218, 122] width 6 height 12
select select "8"
drag, startPoint x: 86, startPoint y: 149, endPoint x: 94, endPoint y: 155, distance: 10.1
click at [88, 151] on div "Th" at bounding box center [86, 147] width 12 height 12
click at [95, 156] on span "1" at bounding box center [99, 160] width 12 height 12
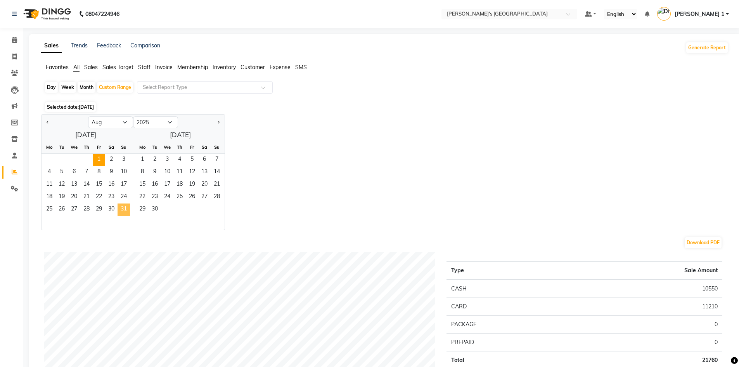
click at [123, 207] on span "31" at bounding box center [124, 209] width 12 height 12
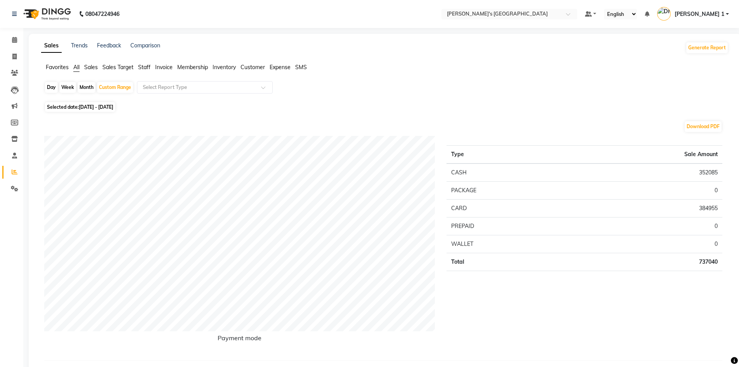
drag, startPoint x: 145, startPoint y: 66, endPoint x: 145, endPoint y: 75, distance: 9.0
click at [146, 67] on span "Staff" at bounding box center [144, 67] width 12 height 7
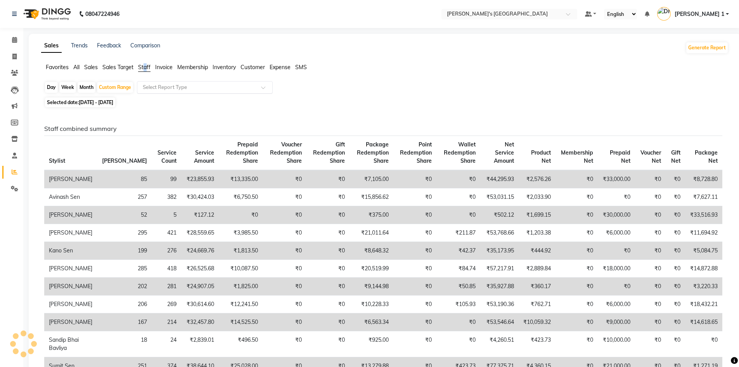
click at [146, 84] on input "text" at bounding box center [197, 87] width 112 height 8
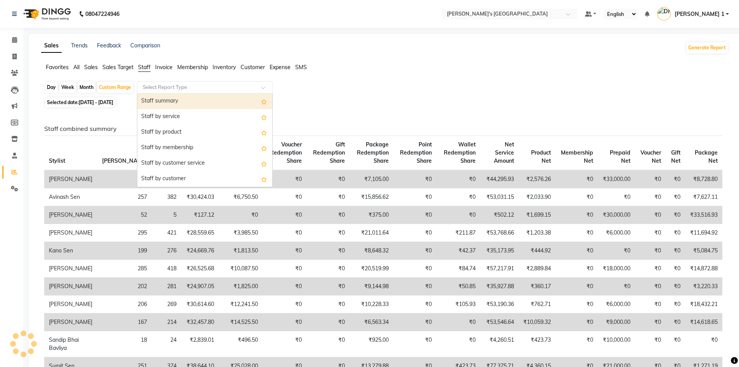
click at [161, 104] on div "Staff summary" at bounding box center [204, 101] width 135 height 16
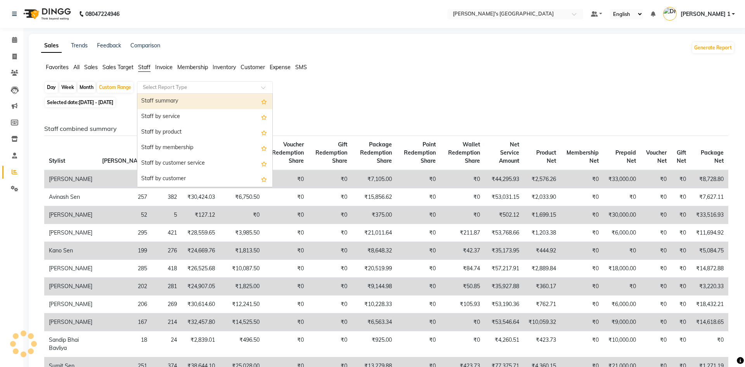
select select "full_report"
select select "csv"
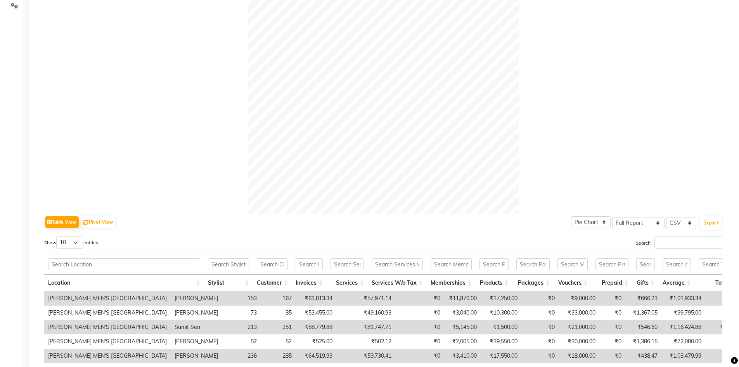
scroll to position [233, 0]
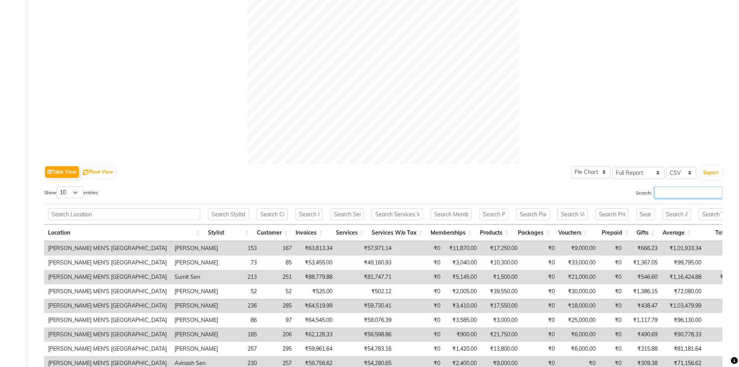
click at [670, 192] on input "Search:" at bounding box center [688, 192] width 68 height 12
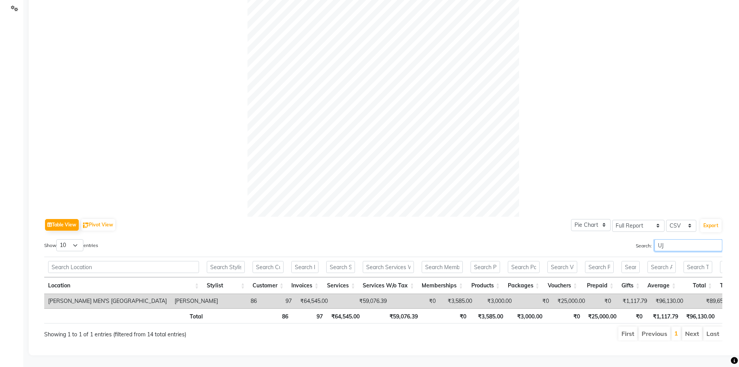
scroll to position [192, 0]
type input "U"
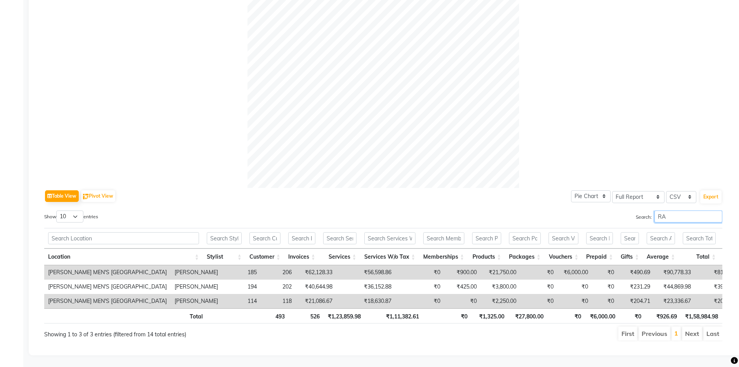
type input "R"
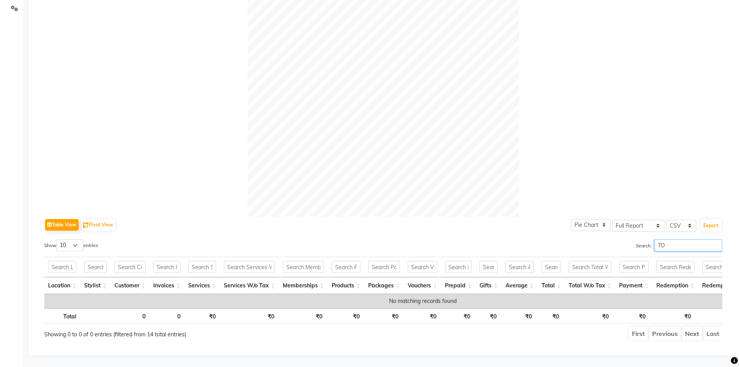
type input "T"
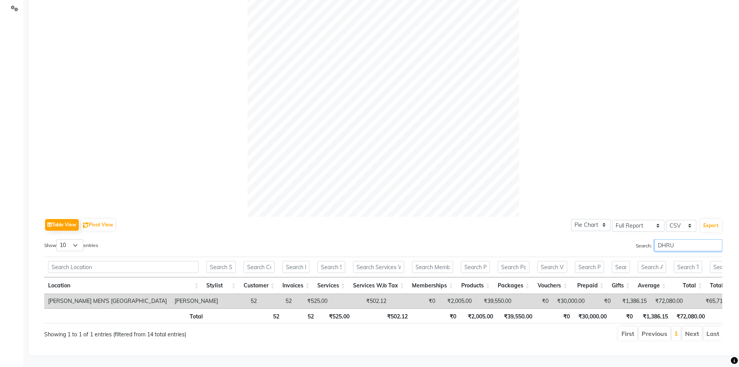
type input "DHRUV"
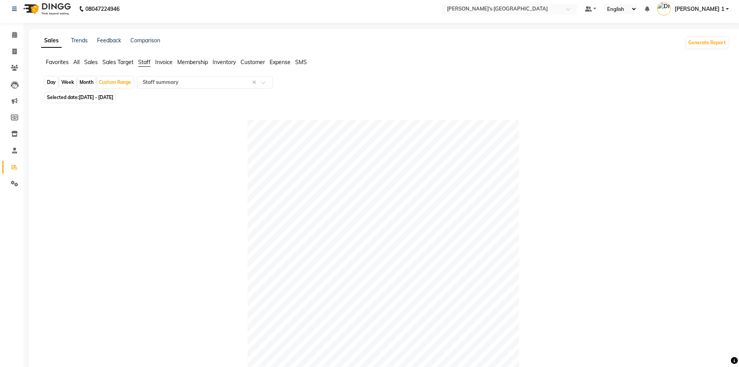
scroll to position [0, 0]
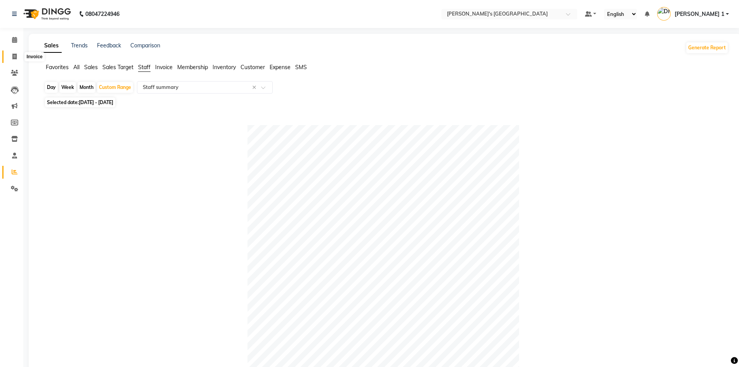
drag, startPoint x: 9, startPoint y: 55, endPoint x: 34, endPoint y: 55, distance: 24.8
click at [9, 55] on span at bounding box center [15, 56] width 14 height 9
select select "service"
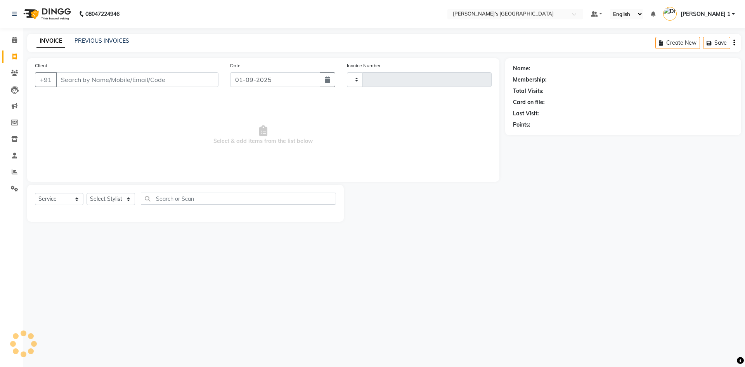
type input "8578"
select select "6233"
click at [109, 40] on link "PREVIOUS INVOICES" at bounding box center [101, 40] width 55 height 7
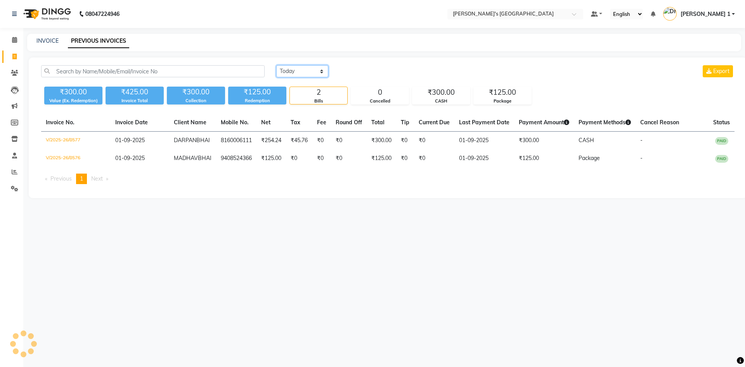
drag, startPoint x: 284, startPoint y: 70, endPoint x: 285, endPoint y: 76, distance: 5.9
click at [284, 70] on select "Today Yesterday Custom Range" at bounding box center [302, 71] width 52 height 12
select select "range"
click at [276, 65] on select "Today Yesterday Custom Range" at bounding box center [302, 71] width 52 height 12
click at [363, 71] on input "01-09-2025" at bounding box center [365, 71] width 54 height 11
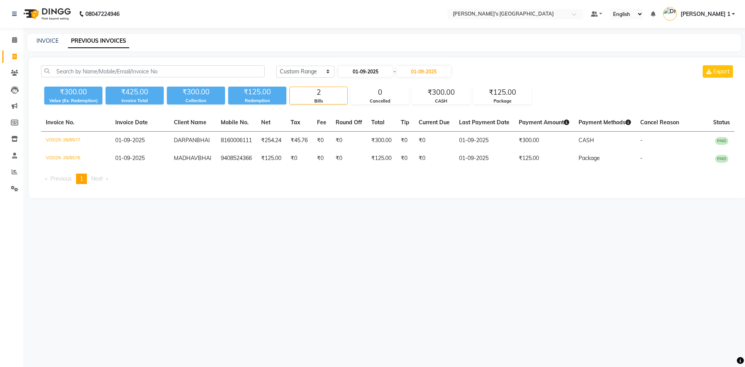
select select "9"
select select "2025"
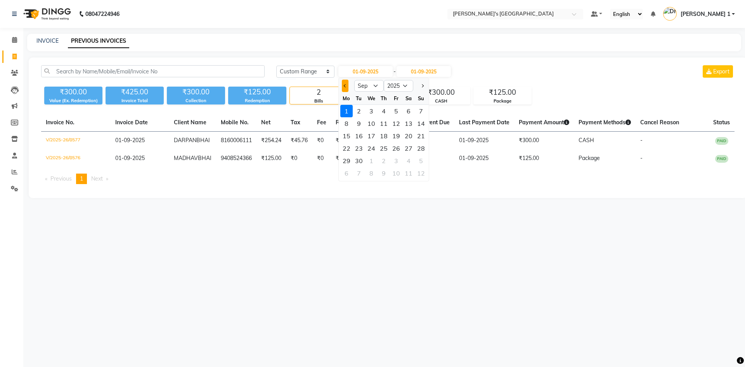
click at [343, 89] on button "Previous month" at bounding box center [345, 86] width 7 height 12
select select "8"
click at [397, 109] on div "1" at bounding box center [396, 111] width 12 height 12
type input "01-08-2025"
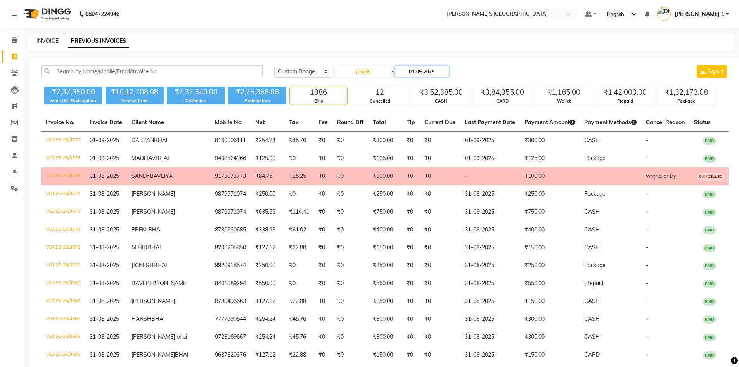
click at [419, 69] on input "01-09-2025" at bounding box center [422, 71] width 54 height 11
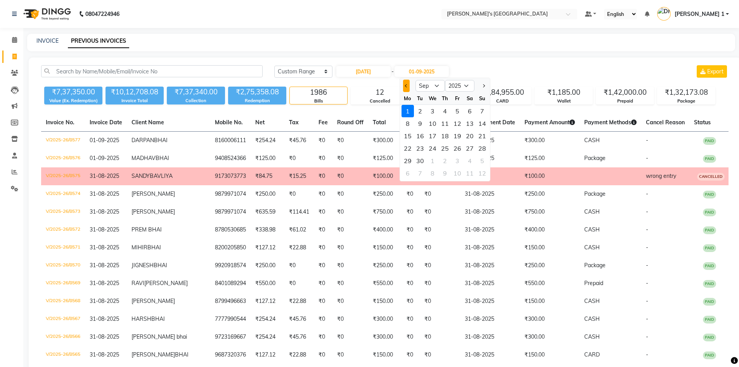
click at [408, 85] on span "Previous month" at bounding box center [406, 85] width 3 height 3
select select "8"
click at [483, 157] on div "31" at bounding box center [482, 160] width 12 height 12
type input "31-08-2025"
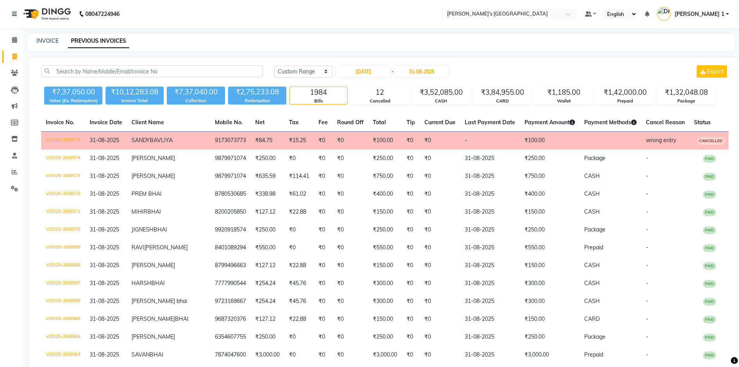
click at [17, 50] on link "Invoice" at bounding box center [11, 56] width 19 height 13
select select "service"
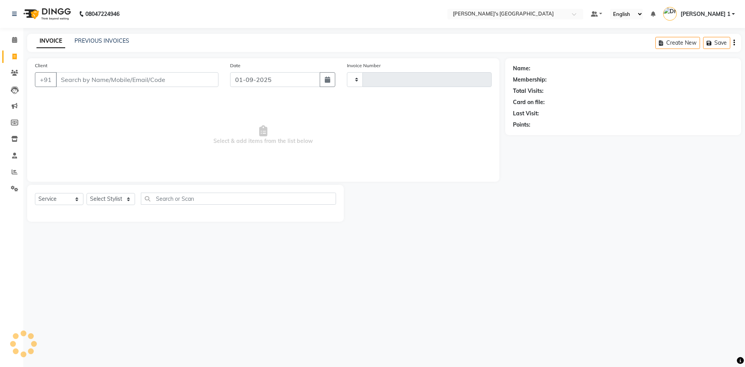
type input "8578"
select select "6233"
click at [83, 41] on link "PREVIOUS INVOICES" at bounding box center [101, 40] width 55 height 7
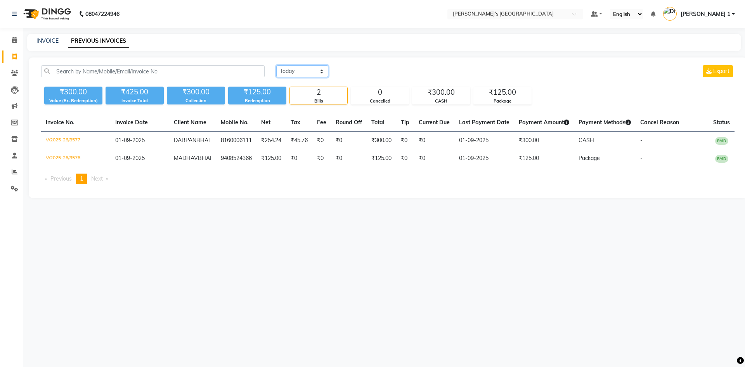
drag, startPoint x: 313, startPoint y: 67, endPoint x: 312, endPoint y: 75, distance: 8.6
click at [313, 67] on select "Today Yesterday Custom Range" at bounding box center [302, 71] width 52 height 12
select select "yesterday"
click at [276, 65] on select "Today Yesterday Custom Range" at bounding box center [302, 71] width 52 height 12
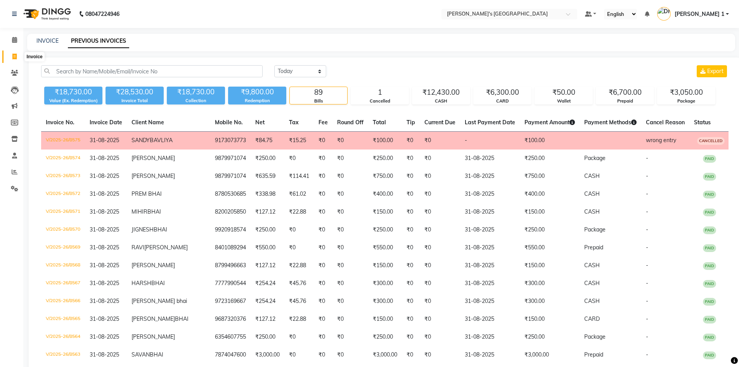
drag, startPoint x: 10, startPoint y: 54, endPoint x: 36, endPoint y: 57, distance: 25.8
click at [10, 54] on span at bounding box center [15, 56] width 14 height 9
select select "service"
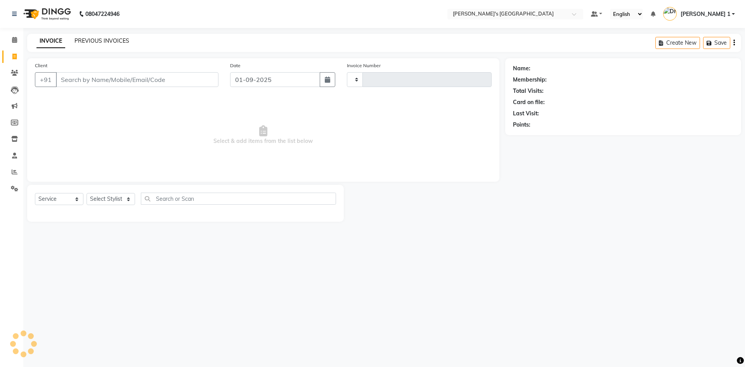
type input "8578"
select select "6233"
click at [95, 40] on link "PREVIOUS INVOICES" at bounding box center [101, 40] width 55 height 7
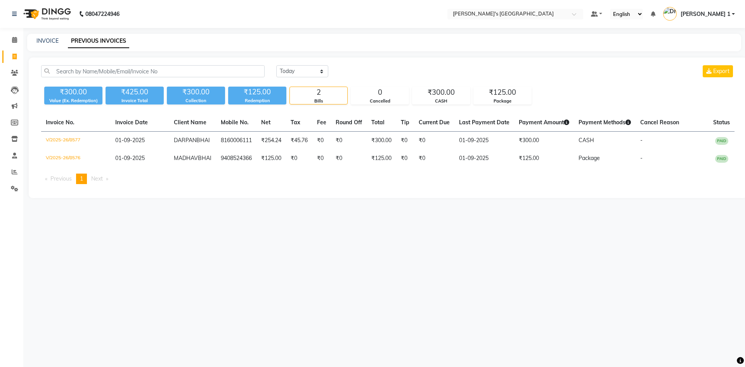
click at [55, 36] on div "INVOICE PREVIOUS INVOICES" at bounding box center [384, 42] width 714 height 17
drag, startPoint x: 45, startPoint y: 41, endPoint x: 15, endPoint y: 62, distance: 37.2
click at [45, 40] on link "INVOICE" at bounding box center [47, 40] width 22 height 7
select select "6233"
select select "service"
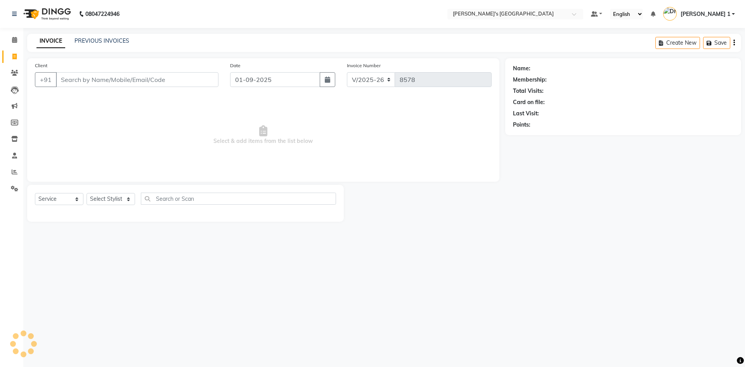
drag, startPoint x: 14, startPoint y: 61, endPoint x: 17, endPoint y: 64, distance: 4.9
click at [14, 60] on span at bounding box center [15, 56] width 14 height 9
select select "service"
type input "8578"
select select "6233"
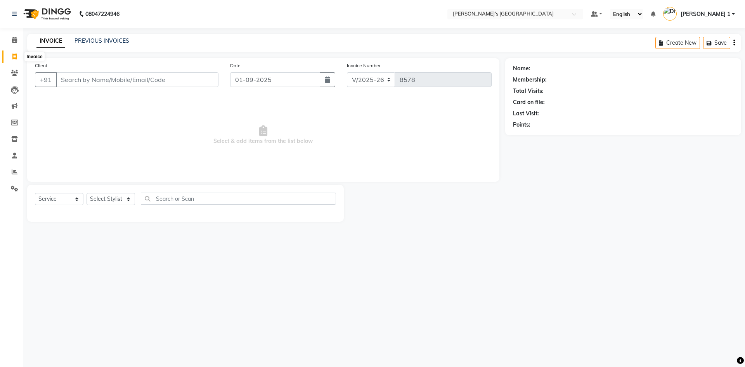
click at [14, 57] on icon at bounding box center [14, 57] width 4 height 6
select select "service"
type input "8578"
select select "6233"
click at [121, 77] on input "Client" at bounding box center [137, 79] width 163 height 15
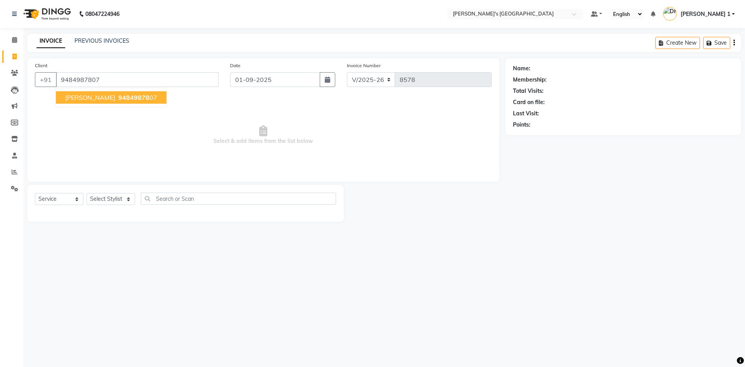
type input "9484987807"
click at [124, 97] on span "94849878" at bounding box center [133, 97] width 31 height 8
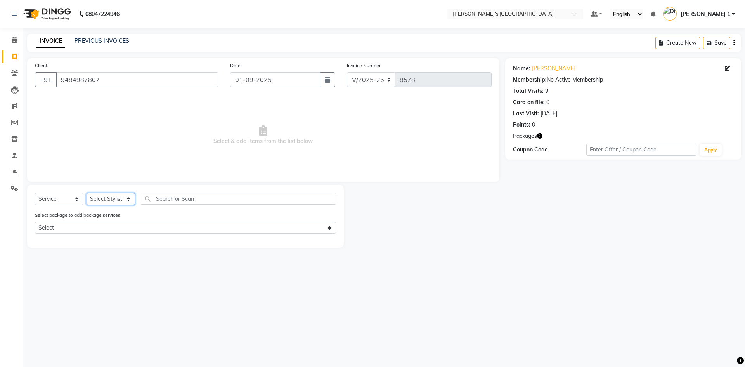
click at [109, 197] on select "Select Stylist [PERSON_NAME] [PERSON_NAME] [PERSON_NAME] [PERSON_NAME] [PERSON_…" at bounding box center [111, 199] width 48 height 12
select select "61800"
click at [87, 193] on select "Select Stylist [PERSON_NAME] [PERSON_NAME] [PERSON_NAME] [PERSON_NAME] [PERSON_…" at bounding box center [111, 199] width 48 height 12
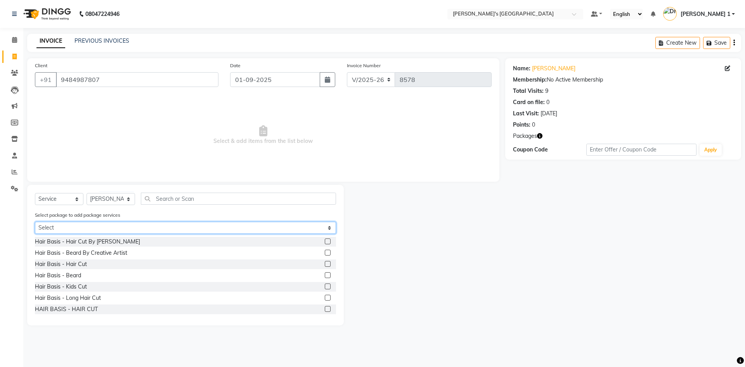
click at [138, 228] on select "Select MAVDI DEAR PACKAGE ( 6 HAIR CUT)" at bounding box center [185, 228] width 301 height 12
select select "1: Object"
click at [35, 222] on select "Select MAVDI DEAR PACKAGE ( 6 HAIR CUT)" at bounding box center [185, 228] width 301 height 12
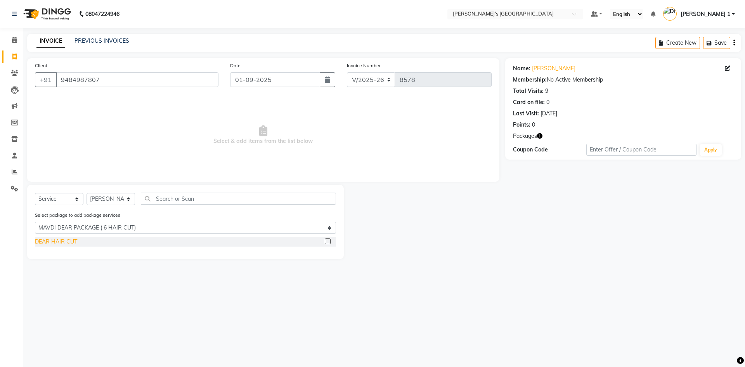
click at [62, 239] on div "DEAR HAIR CUT" at bounding box center [56, 241] width 42 height 8
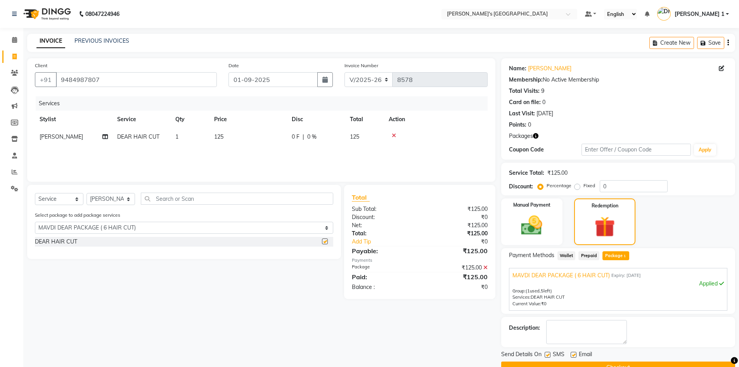
checkbox input "false"
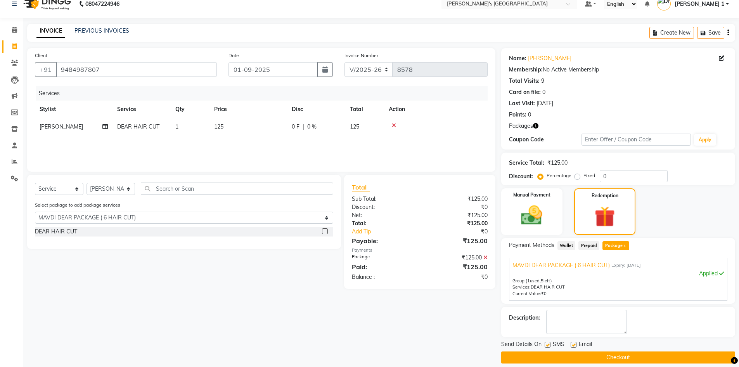
scroll to position [18, 0]
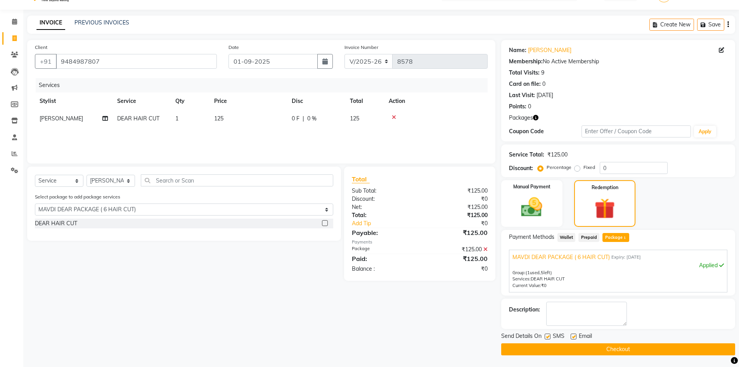
click at [574, 336] on label at bounding box center [574, 336] width 6 height 6
click at [574, 336] on input "checkbox" at bounding box center [573, 336] width 5 height 5
checkbox input "false"
drag, startPoint x: 593, startPoint y: 349, endPoint x: 595, endPoint y: 366, distance: 17.2
click at [594, 349] on button "Checkout" at bounding box center [618, 349] width 234 height 12
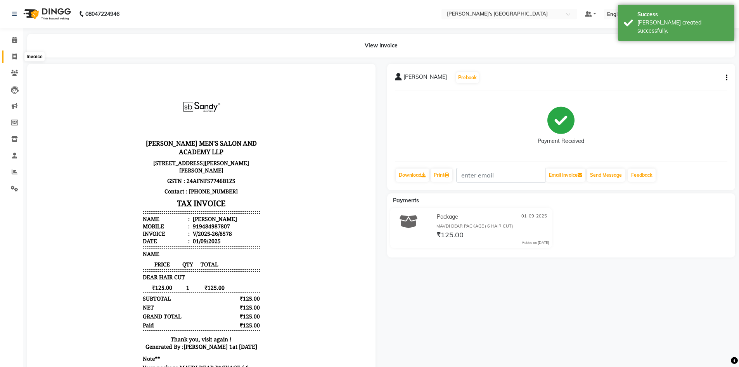
click at [19, 56] on span at bounding box center [15, 56] width 14 height 9
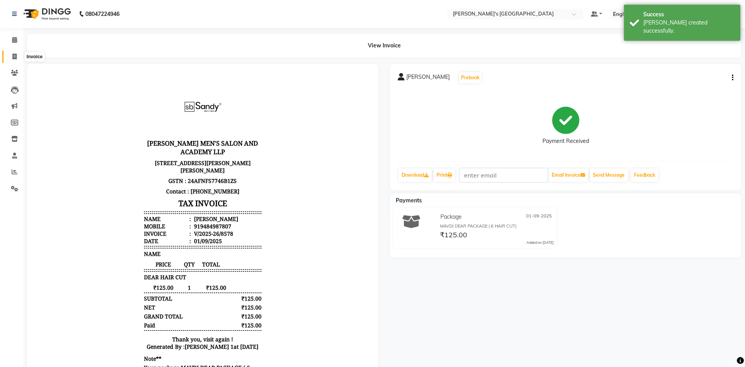
select select "6233"
select select "service"
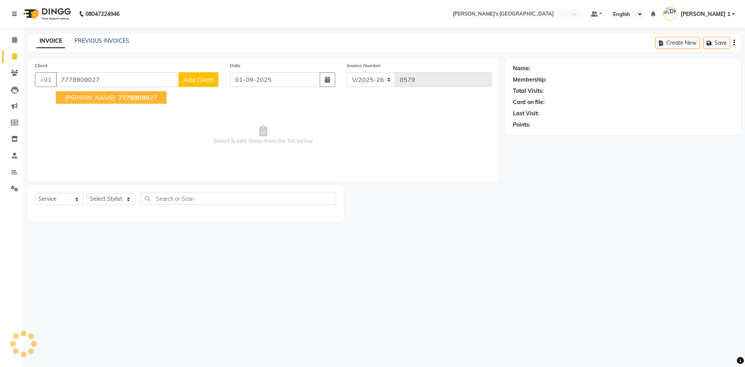
type input "7778909027"
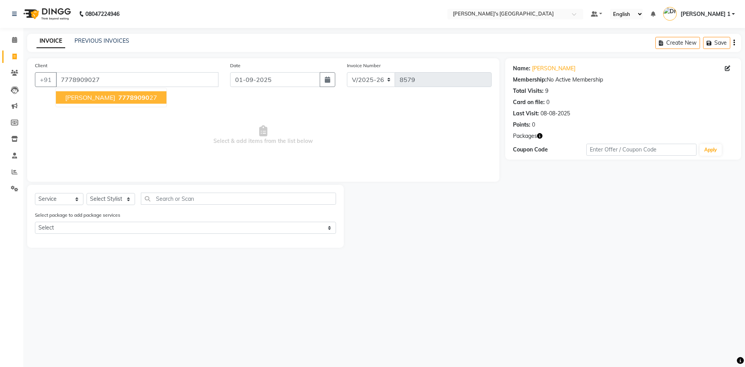
drag, startPoint x: 115, startPoint y: 95, endPoint x: 123, endPoint y: 112, distance: 19.5
click at [118, 95] on span "77789090" at bounding box center [133, 97] width 31 height 8
click at [107, 200] on select "Select Stylist [PERSON_NAME] [PERSON_NAME] [PERSON_NAME] [PERSON_NAME] [PERSON_…" at bounding box center [111, 199] width 48 height 12
select select "71308"
click at [87, 193] on select "Select Stylist [PERSON_NAME] [PERSON_NAME] [PERSON_NAME] [PERSON_NAME] [PERSON_…" at bounding box center [111, 199] width 48 height 12
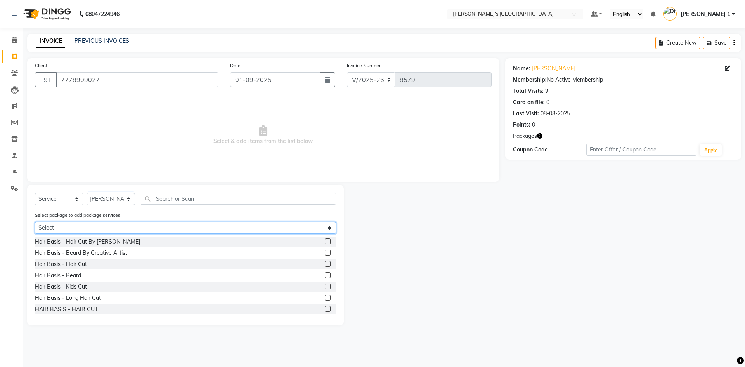
click at [87, 230] on select "Select SPL MAVDI PACKAGE" at bounding box center [185, 228] width 301 height 12
select select "1: Object"
click at [35, 222] on select "Select SPL MAVDI PACKAGE" at bounding box center [185, 228] width 301 height 12
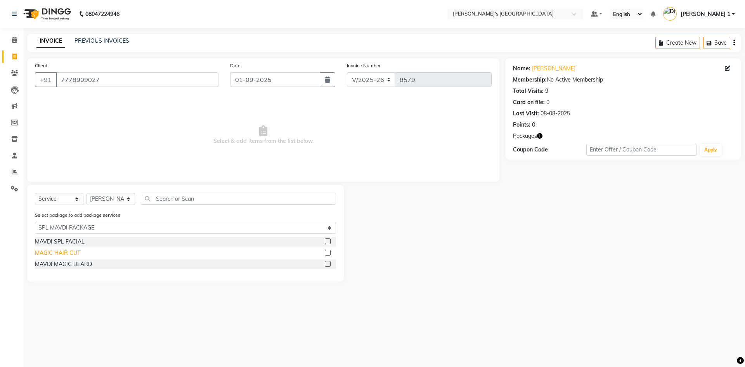
click at [65, 253] on div "MAGIC HAIR CUT" at bounding box center [57, 253] width 45 height 8
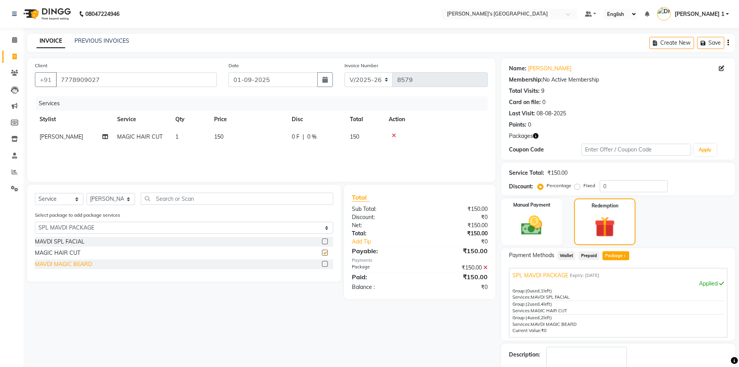
checkbox input "false"
click at [69, 271] on div "MAVDI SPL FACIAL MAGIC HAIR CUT MAVDI MAGIC BEARD" at bounding box center [184, 255] width 298 height 37
click at [80, 263] on div "MAVDI MAGIC BEARD" at bounding box center [63, 264] width 57 height 8
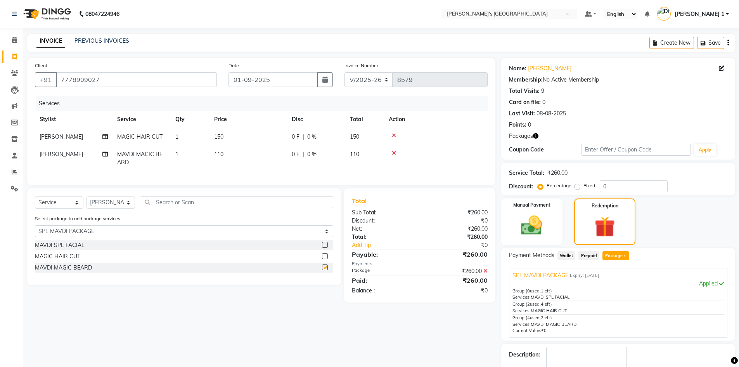
checkbox input "false"
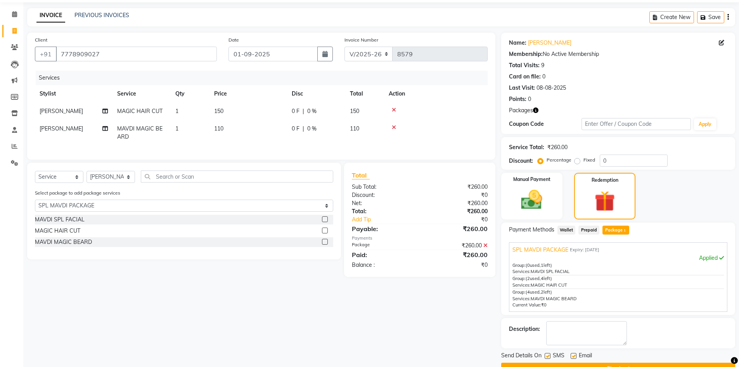
scroll to position [45, 0]
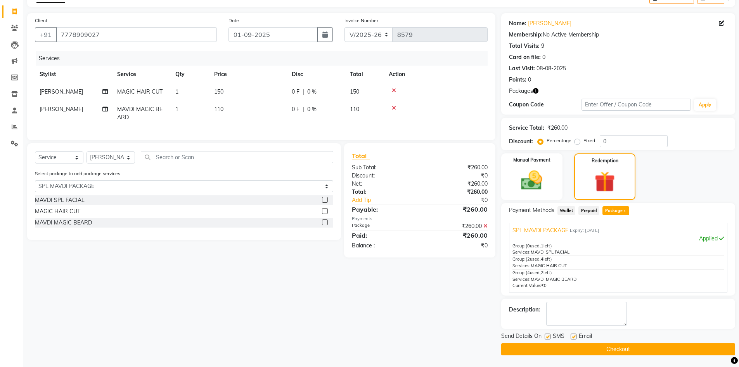
click at [571, 336] on label at bounding box center [574, 336] width 6 height 6
click at [571, 336] on input "checkbox" at bounding box center [573, 336] width 5 height 5
checkbox input "false"
click at [587, 348] on button "Checkout" at bounding box center [618, 349] width 234 height 12
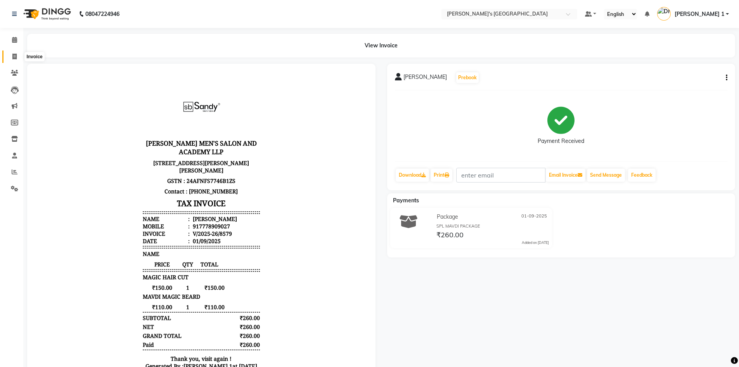
drag, startPoint x: 16, startPoint y: 54, endPoint x: 198, endPoint y: 3, distance: 189.3
click at [16, 54] on icon at bounding box center [14, 57] width 4 height 6
select select "service"
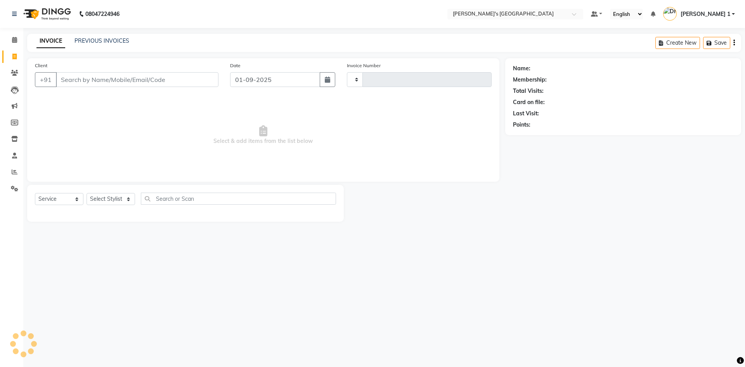
type input "8580"
select select "6233"
click at [17, 58] on icon at bounding box center [14, 57] width 4 height 6
select select "service"
type input "8580"
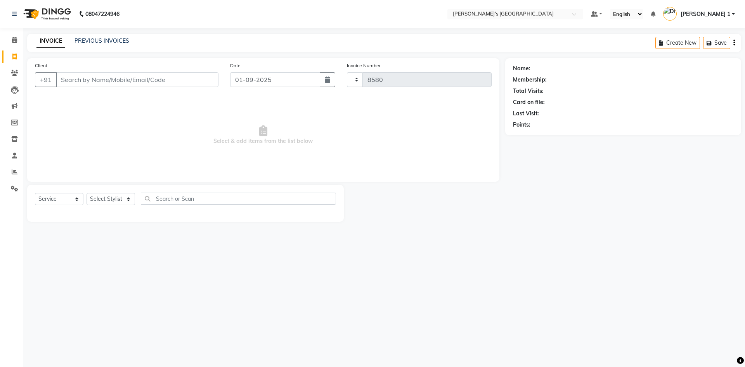
select select "6233"
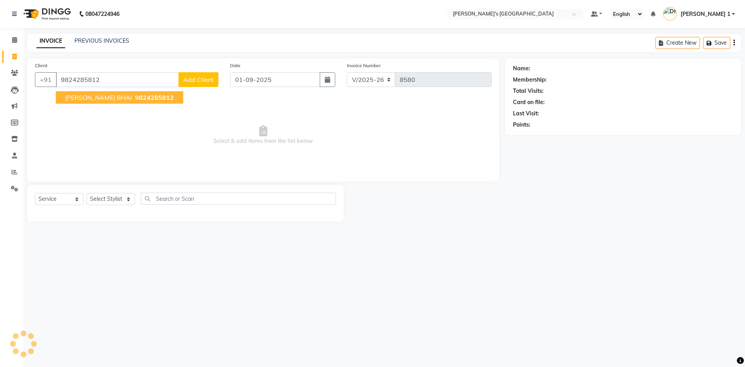
type input "9824285812"
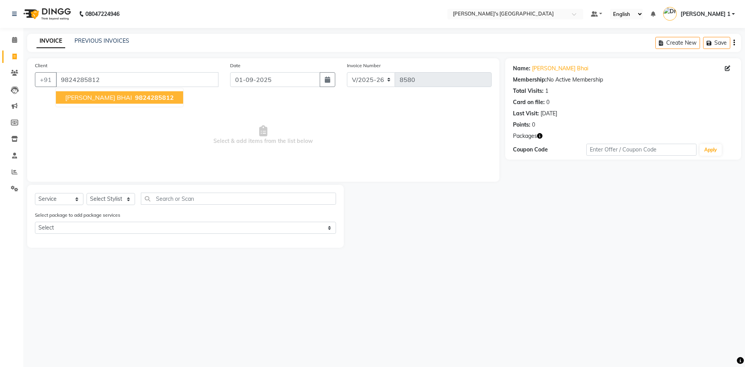
drag, startPoint x: 83, startPoint y: 102, endPoint x: 83, endPoint y: 107, distance: 4.7
click at [83, 102] on button "KANTI BHAI 9824285812" at bounding box center [119, 97] width 127 height 12
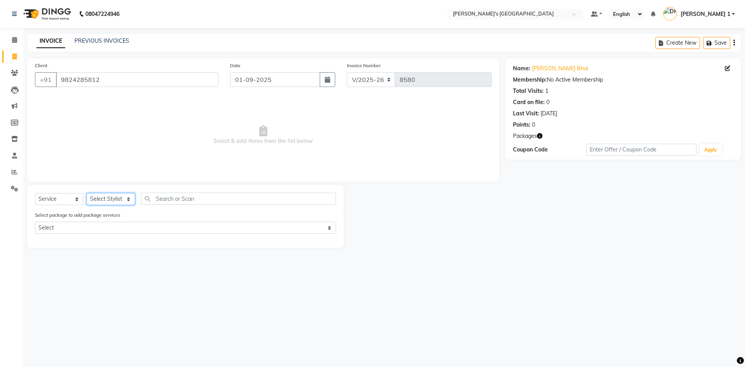
drag, startPoint x: 112, startPoint y: 197, endPoint x: 112, endPoint y: 193, distance: 4.3
click at [112, 197] on select "Select Stylist [PERSON_NAME] [PERSON_NAME] [PERSON_NAME] [PERSON_NAME] [PERSON_…" at bounding box center [111, 199] width 48 height 12
select select "64099"
click at [87, 193] on select "Select Stylist [PERSON_NAME] [PERSON_NAME] [PERSON_NAME] [PERSON_NAME] [PERSON_…" at bounding box center [111, 199] width 48 height 12
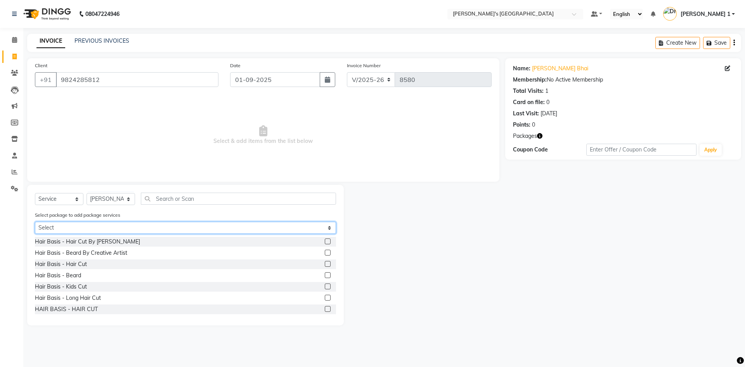
drag, startPoint x: 81, startPoint y: 226, endPoint x: 80, endPoint y: 232, distance: 5.9
click at [81, 226] on select "Select MAVDI DEAR PACKAGE ( 6 HAIR CUT)" at bounding box center [185, 228] width 301 height 12
select select "1: Object"
click at [35, 222] on select "Select MAVDI DEAR PACKAGE ( 6 HAIR CUT)" at bounding box center [185, 228] width 301 height 12
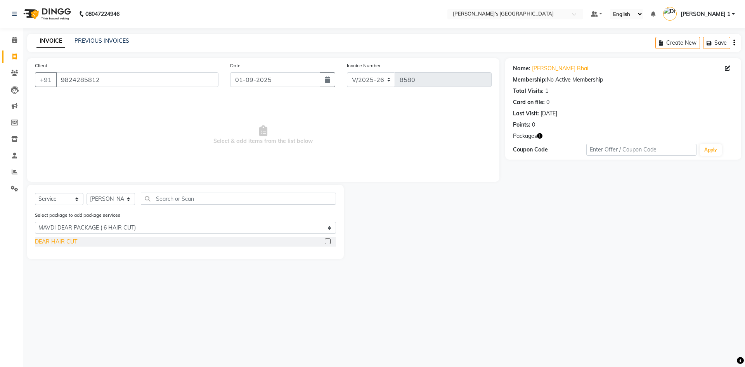
click at [56, 242] on div "DEAR HAIR CUT" at bounding box center [56, 241] width 42 height 8
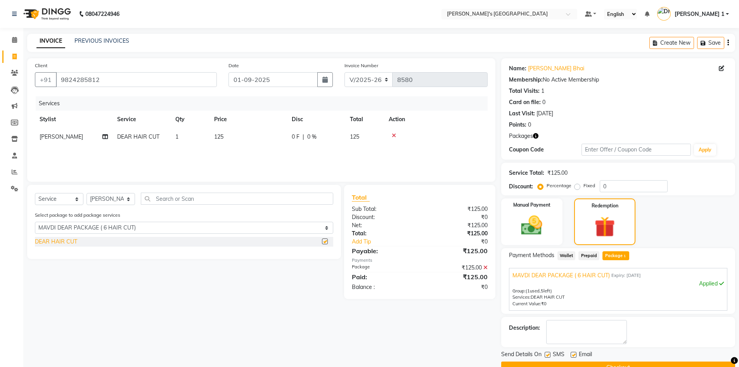
checkbox input "false"
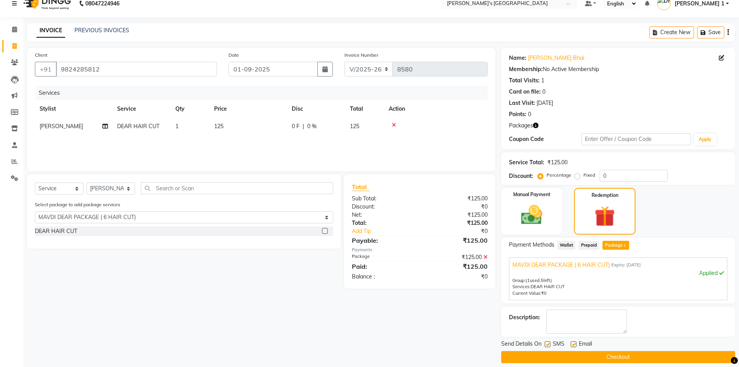
scroll to position [18, 0]
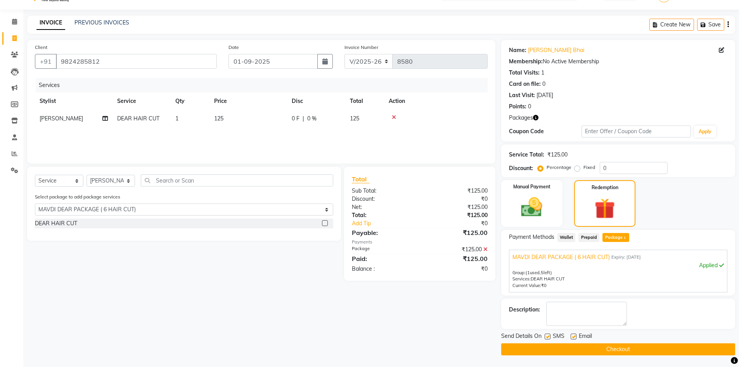
click at [574, 335] on label at bounding box center [574, 336] width 6 height 6
click at [574, 335] on input "checkbox" at bounding box center [573, 336] width 5 height 5
checkbox input "false"
click at [578, 346] on button "Checkout" at bounding box center [618, 349] width 234 height 12
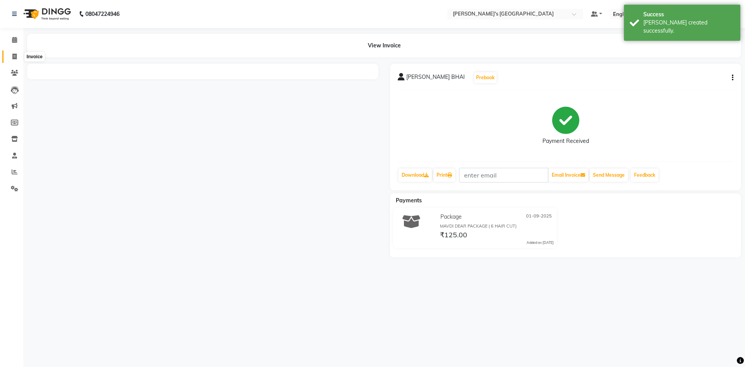
click at [17, 59] on span at bounding box center [15, 56] width 14 height 9
select select "service"
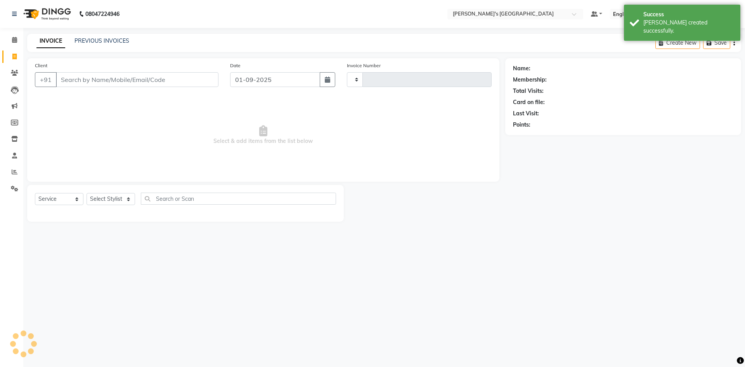
type input "8581"
select select "6233"
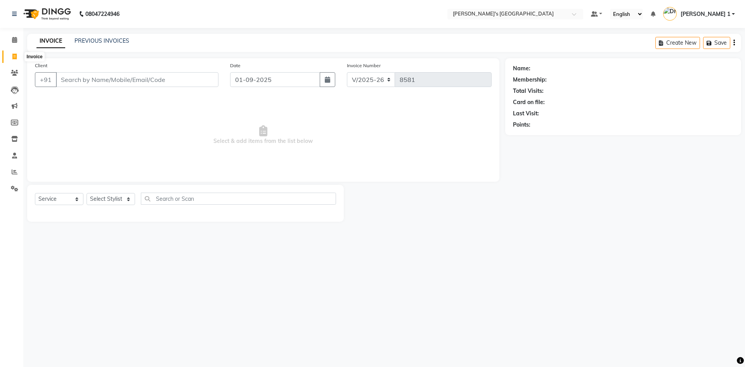
drag, startPoint x: 14, startPoint y: 58, endPoint x: 25, endPoint y: 62, distance: 11.8
click at [14, 58] on icon at bounding box center [14, 57] width 4 height 6
select select "service"
type input "8581"
select select "6233"
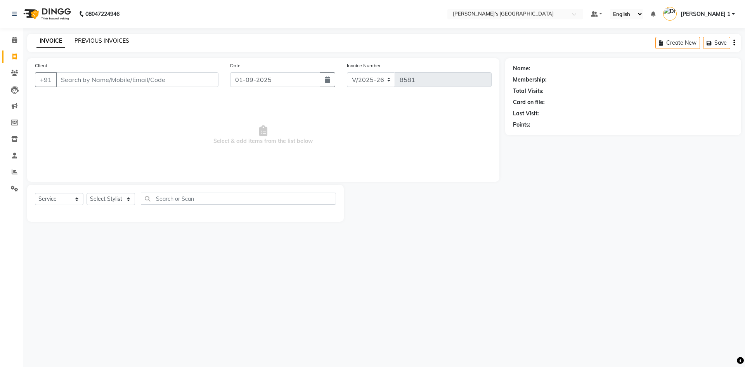
click at [118, 42] on link "PREVIOUS INVOICES" at bounding box center [101, 40] width 55 height 7
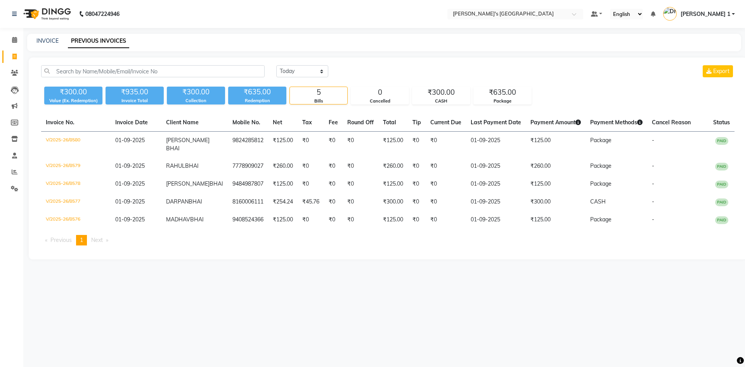
click at [13, 62] on link "Invoice" at bounding box center [11, 56] width 19 height 13
select select "service"
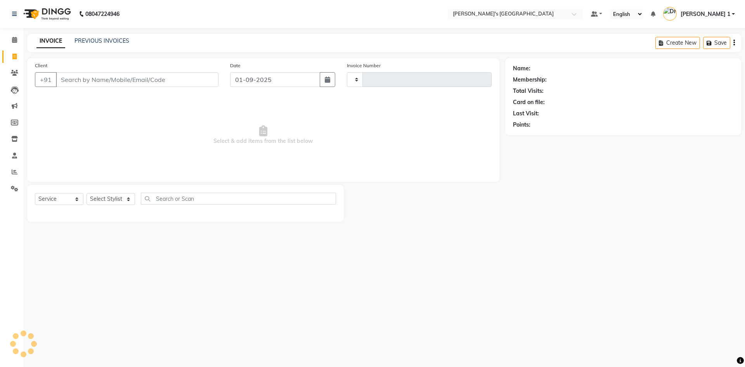
type input "8581"
select select "6233"
click at [14, 35] on link "Calendar" at bounding box center [11, 40] width 19 height 13
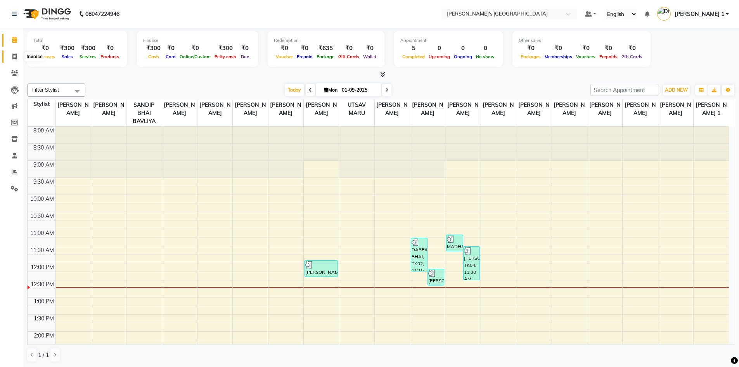
click at [17, 58] on icon at bounding box center [14, 57] width 4 height 6
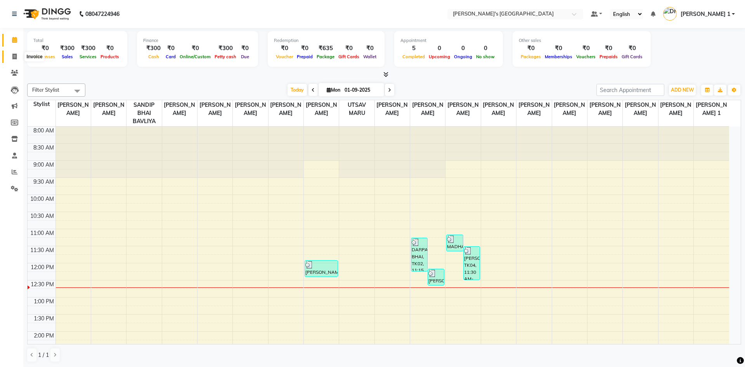
select select "6233"
select select "service"
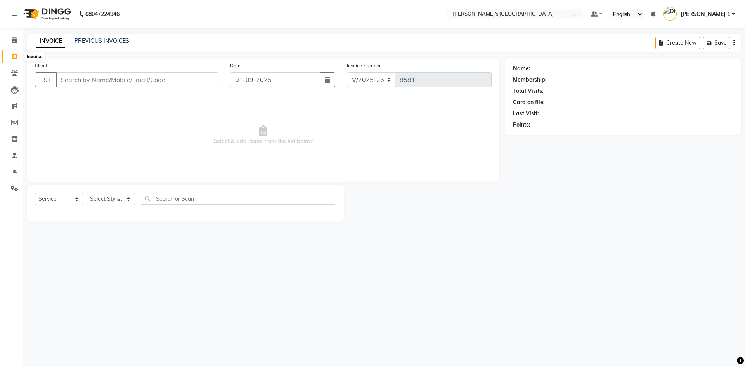
click at [15, 54] on icon at bounding box center [14, 57] width 4 height 6
select select "service"
type input "8581"
select select "6233"
click at [119, 40] on link "PREVIOUS INVOICES" at bounding box center [101, 40] width 55 height 7
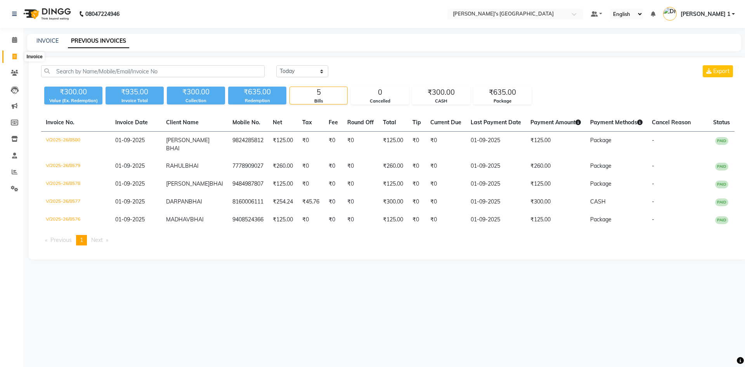
click at [15, 57] on icon at bounding box center [14, 57] width 4 height 6
select select "6233"
select select "service"
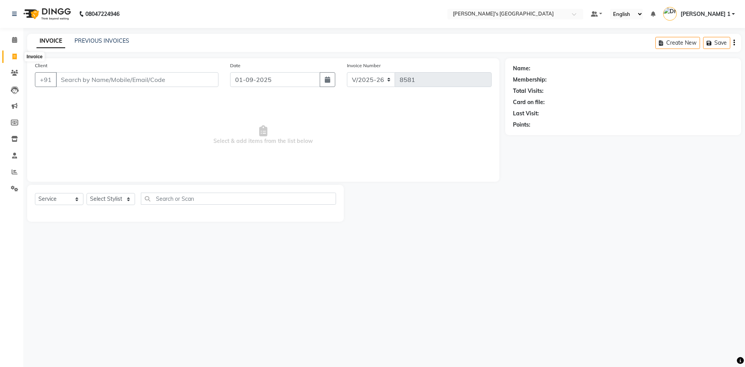
click at [8, 52] on span at bounding box center [15, 56] width 14 height 9
select select "service"
type input "8581"
select select "6233"
click at [8, 55] on span at bounding box center [15, 56] width 14 height 9
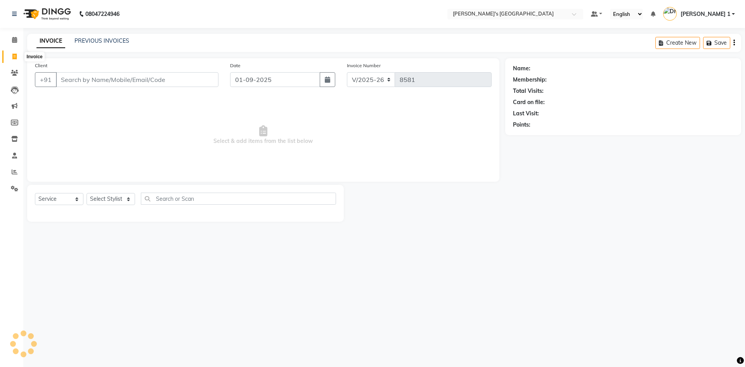
select select "service"
type input "8581"
select select "6233"
click at [96, 38] on link "PREVIOUS INVOICES" at bounding box center [101, 40] width 55 height 7
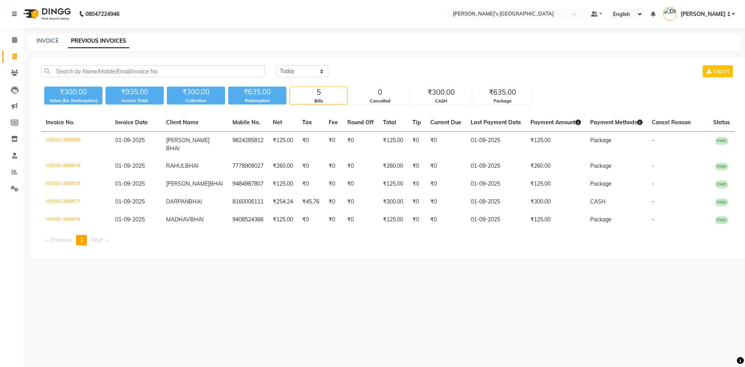
click at [15, 61] on link "Invoice" at bounding box center [11, 56] width 19 height 13
select select "6233"
select select "service"
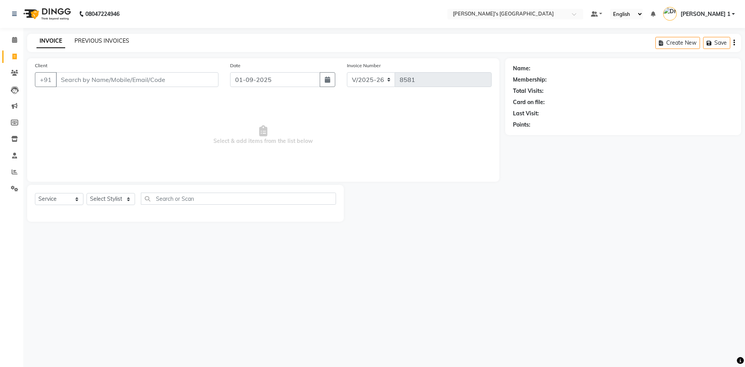
click at [104, 38] on link "PREVIOUS INVOICES" at bounding box center [101, 40] width 55 height 7
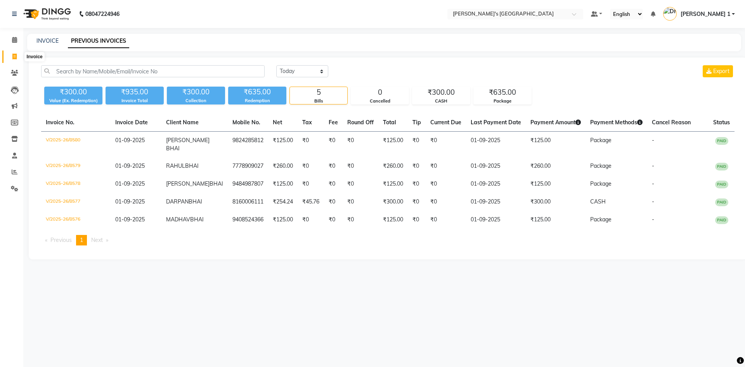
click at [17, 59] on span at bounding box center [15, 56] width 14 height 9
select select "service"
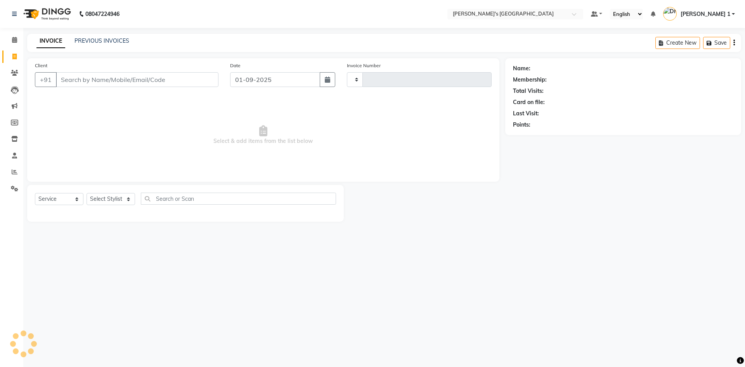
type input "8581"
select select "6233"
click at [16, 62] on link "Invoice" at bounding box center [11, 56] width 19 height 13
select select "service"
select select "6233"
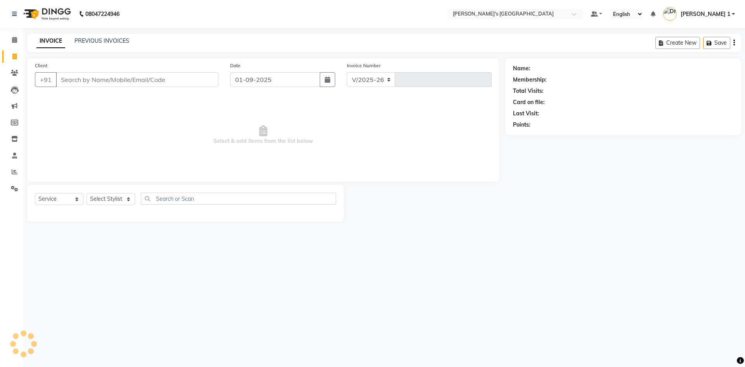
type input "8581"
click at [114, 39] on link "PREVIOUS INVOICES" at bounding box center [101, 40] width 55 height 7
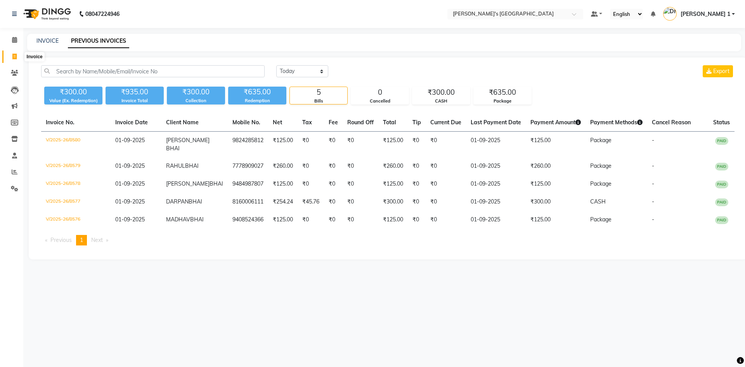
click at [15, 57] on icon at bounding box center [14, 57] width 4 height 6
select select "6233"
select select "service"
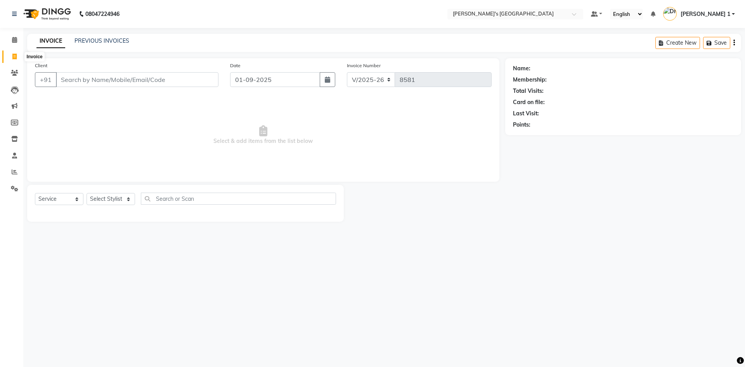
click at [16, 58] on icon at bounding box center [14, 57] width 4 height 6
select select "service"
type input "8581"
select select "6233"
click at [115, 42] on link "PREVIOUS INVOICES" at bounding box center [101, 40] width 55 height 7
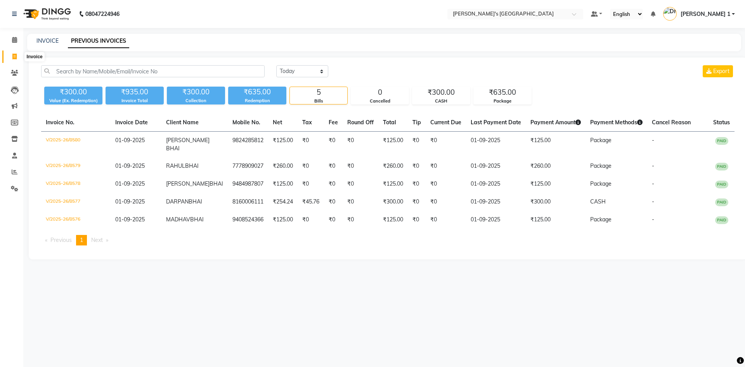
click at [18, 57] on span at bounding box center [15, 56] width 14 height 9
select select "6233"
select select "service"
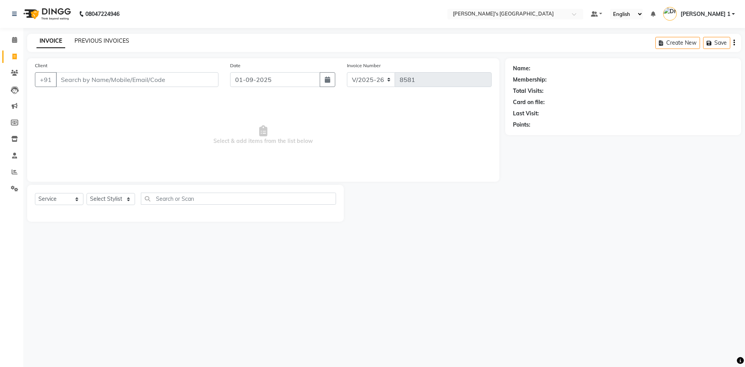
click at [117, 37] on link "PREVIOUS INVOICES" at bounding box center [101, 40] width 55 height 7
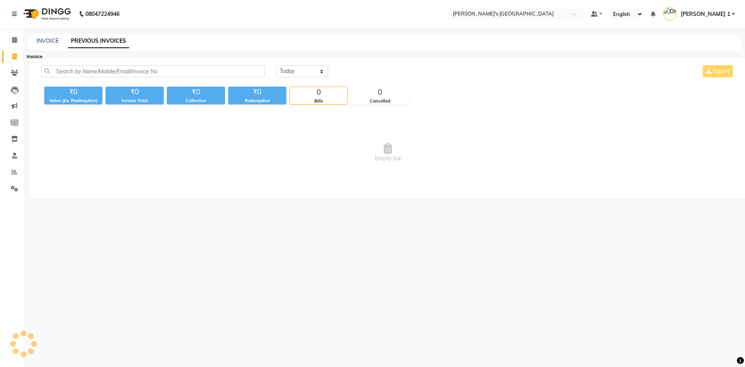
click at [19, 56] on span at bounding box center [15, 56] width 14 height 9
select select "6233"
select select "service"
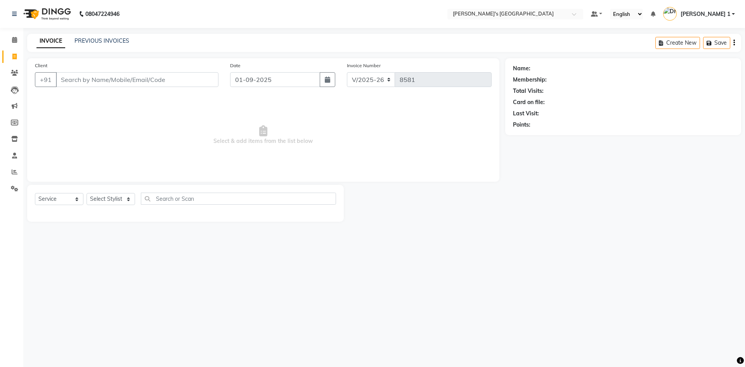
click at [107, 45] on div "PREVIOUS INVOICES" at bounding box center [101, 41] width 55 height 8
click at [17, 56] on span at bounding box center [15, 56] width 14 height 9
select select "service"
type input "8581"
select select "6233"
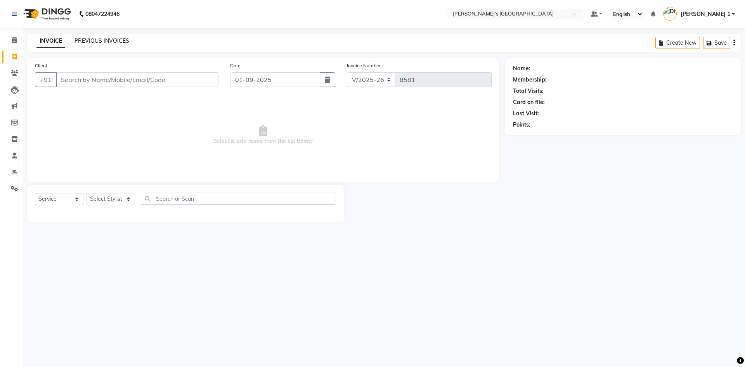
click at [114, 39] on link "PREVIOUS INVOICES" at bounding box center [101, 40] width 55 height 7
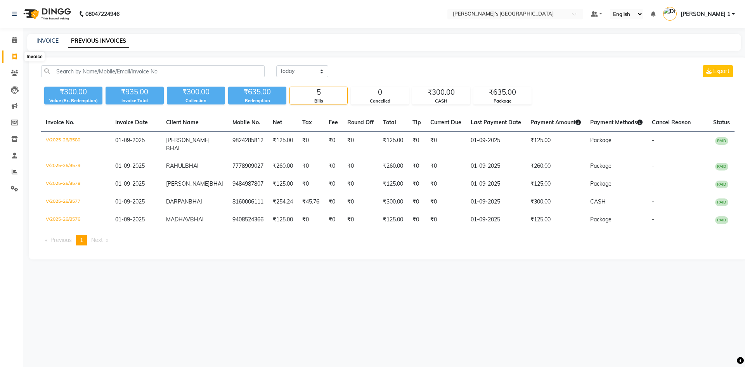
click at [18, 57] on span at bounding box center [15, 56] width 14 height 9
select select "service"
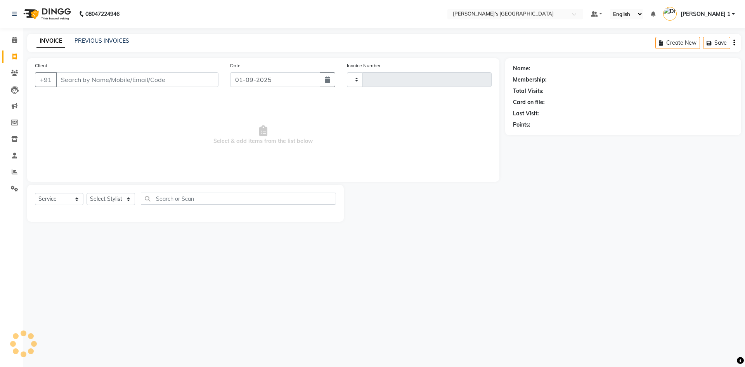
type input "8581"
select select "6233"
click at [150, 81] on input "Client" at bounding box center [137, 79] width 163 height 15
type input "7046698877"
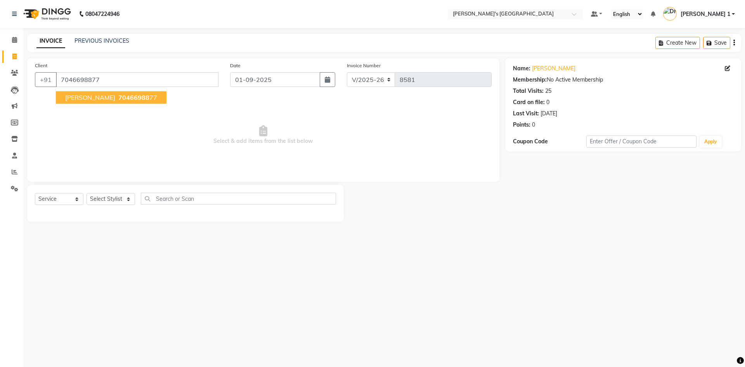
click at [143, 99] on ngb-highlight "70466988 77" at bounding box center [137, 97] width 40 height 8
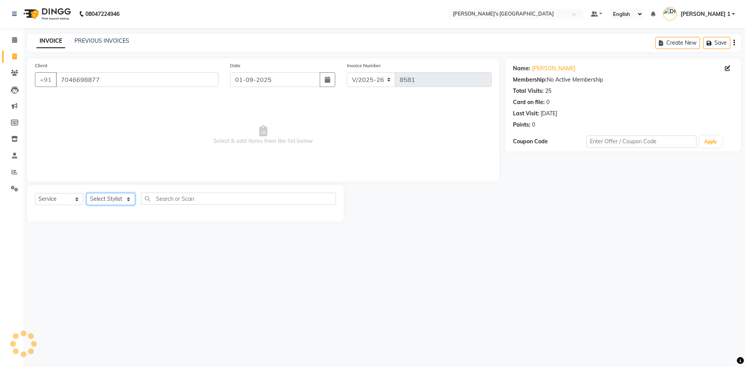
click at [112, 194] on select "Select Stylist [PERSON_NAME] [PERSON_NAME] [PERSON_NAME] [PERSON_NAME] [PERSON_…" at bounding box center [111, 199] width 48 height 12
select select "72573"
click at [87, 193] on select "Select Stylist [PERSON_NAME] [PERSON_NAME] [PERSON_NAME] [PERSON_NAME] [PERSON_…" at bounding box center [111, 199] width 48 height 12
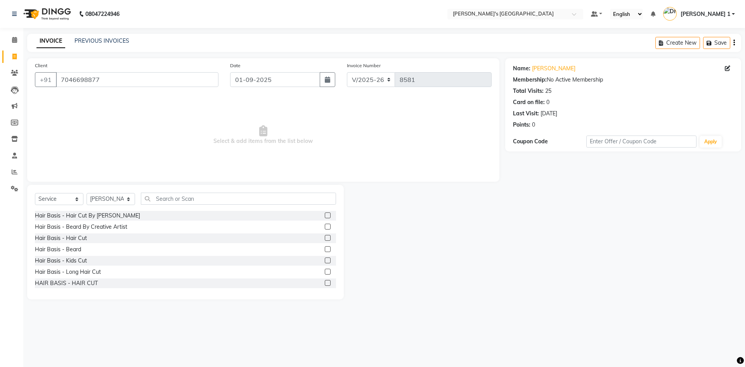
click at [57, 206] on div "Select Service Product Membership Package Voucher Prepaid Gift Card Select Styl…" at bounding box center [185, 201] width 301 height 18
click at [57, 199] on select "Select Service Product Membership Package Voucher Prepaid Gift Card" at bounding box center [59, 199] width 48 height 12
select select "P"
click at [35, 193] on select "Select Service Product Membership Package Voucher Prepaid Gift Card" at bounding box center [59, 199] width 48 height 12
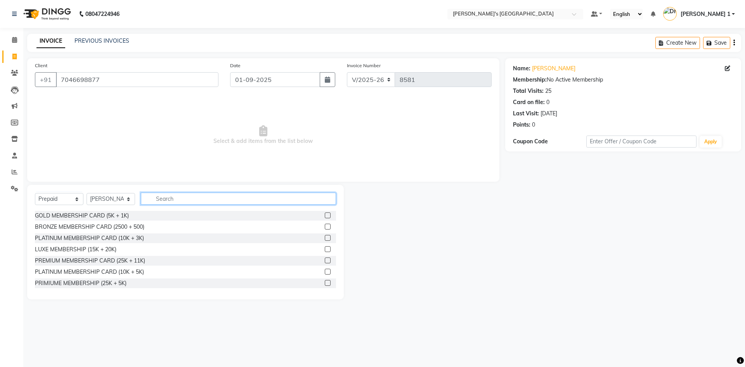
click at [173, 197] on input "text" at bounding box center [238, 198] width 195 height 12
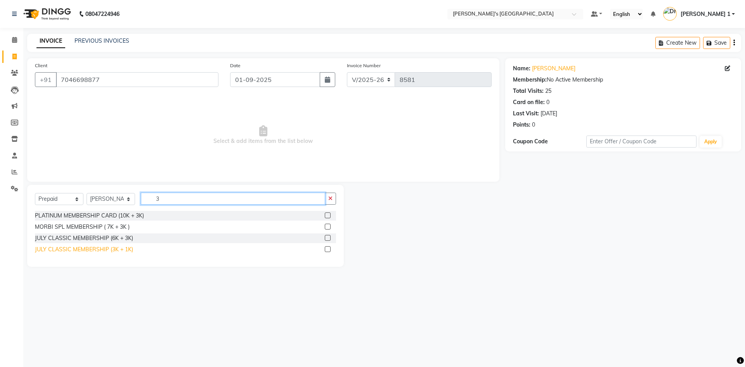
type input "3"
click at [88, 248] on div "JULY CLASSIC MEMBERSHIP (3K + 1K)" at bounding box center [84, 249] width 98 height 8
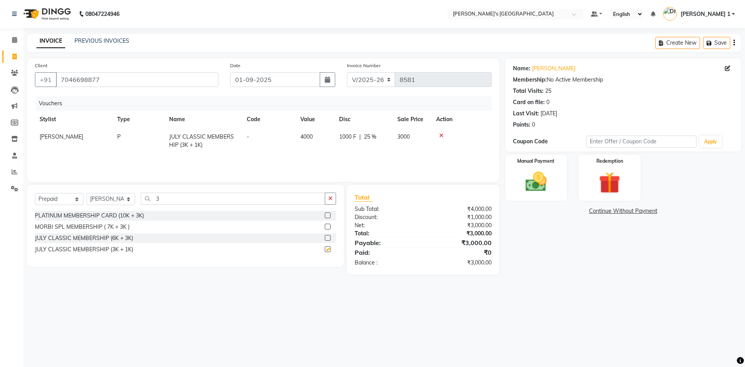
checkbox input "false"
drag, startPoint x: 183, startPoint y: 198, endPoint x: 125, endPoint y: 199, distance: 58.6
click at [125, 199] on div "Select Service Product Membership Package Voucher Prepaid Gift Card Select Styl…" at bounding box center [185, 201] width 301 height 18
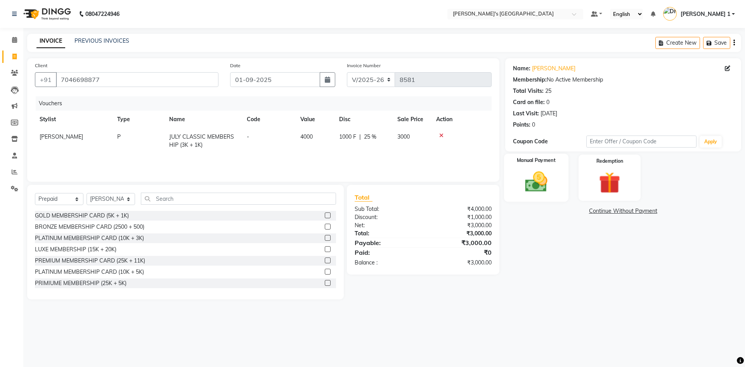
click at [547, 175] on img at bounding box center [536, 182] width 36 height 26
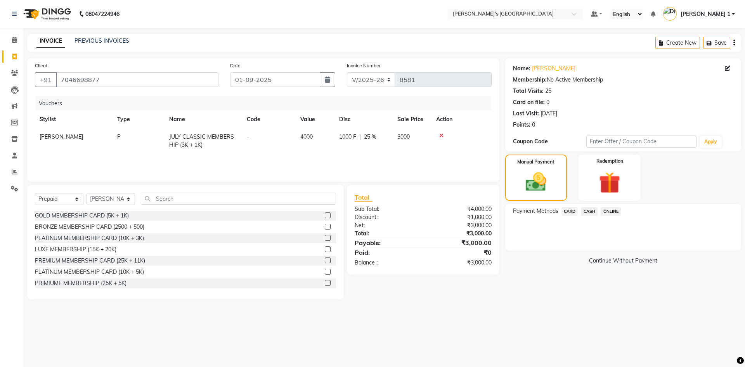
click at [571, 211] on span "CARD" at bounding box center [569, 211] width 17 height 9
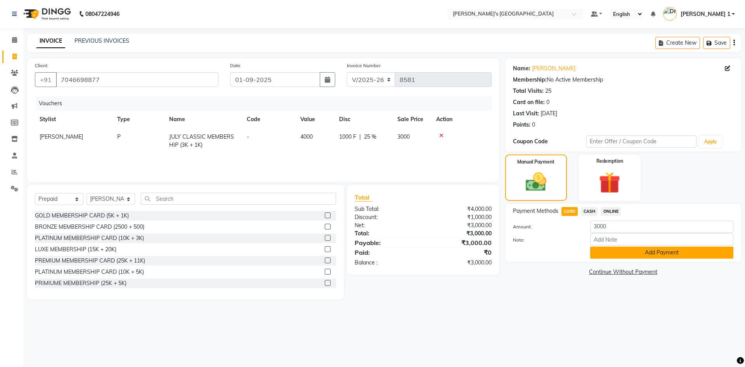
click at [609, 249] on button "Add Payment" at bounding box center [661, 252] width 143 height 12
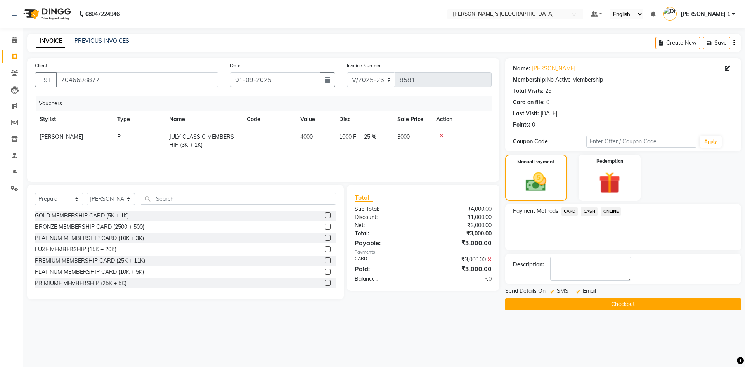
click at [578, 289] on label at bounding box center [578, 291] width 6 height 6
click at [578, 289] on input "checkbox" at bounding box center [577, 291] width 5 height 5
checkbox input "false"
click at [614, 305] on button "Checkout" at bounding box center [623, 304] width 236 height 12
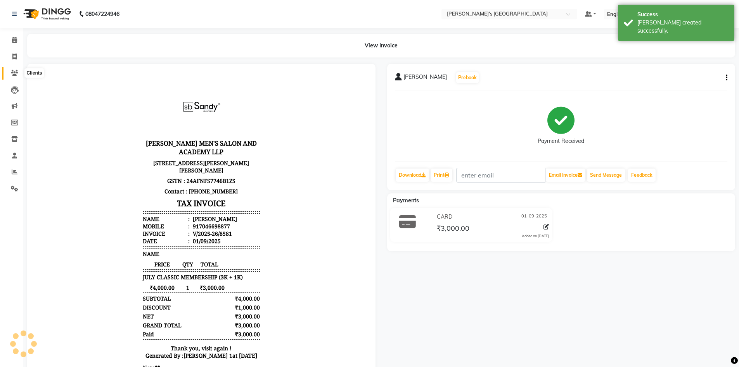
click at [10, 71] on span at bounding box center [15, 73] width 14 height 9
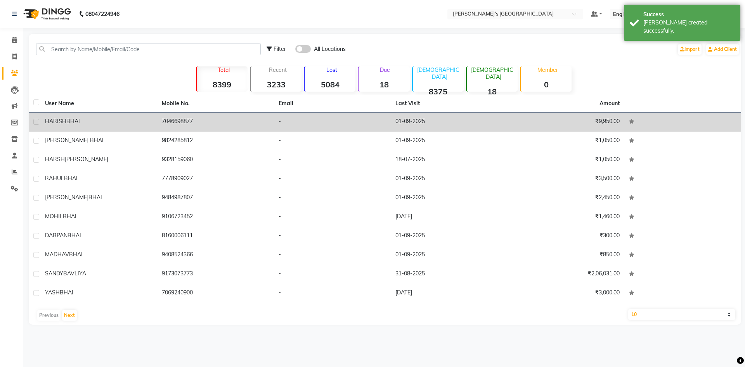
click at [97, 125] on div "HARISH BHAI" at bounding box center [98, 121] width 107 height 8
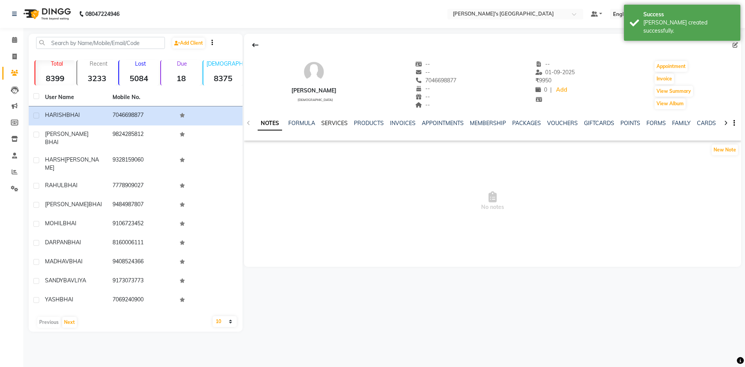
click at [337, 124] on link "SERVICES" at bounding box center [334, 122] width 26 height 7
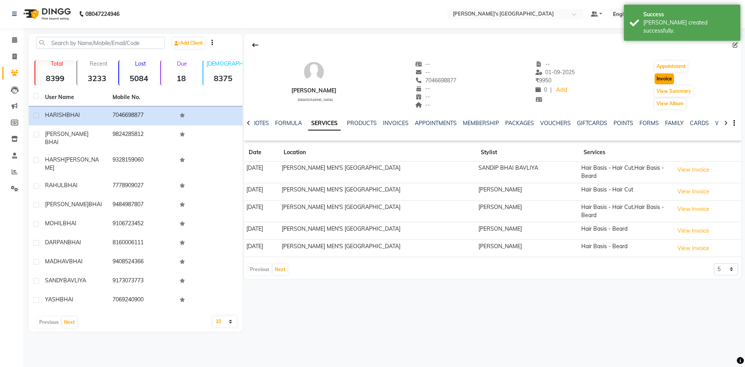
click at [660, 80] on button "Invoice" at bounding box center [663, 78] width 19 height 11
select select "6233"
select select "service"
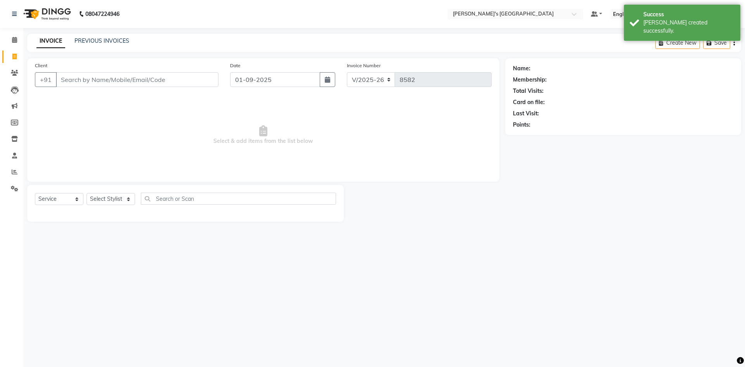
type input "7046698877"
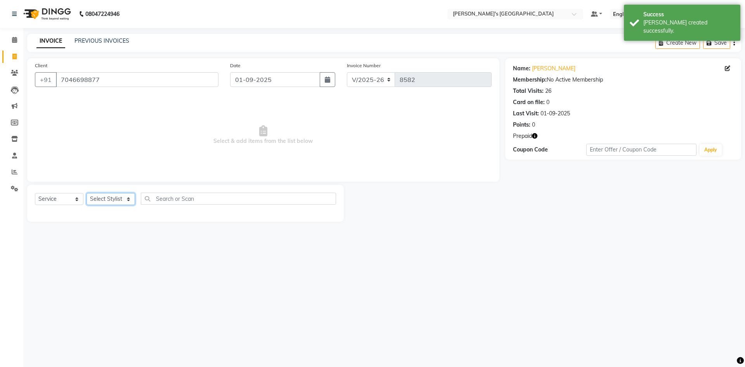
click at [101, 197] on select "Select Stylist [PERSON_NAME] [PERSON_NAME] [PERSON_NAME] [PERSON_NAME] [PERSON_…" at bounding box center [111, 199] width 48 height 12
select select "46793"
click at [87, 193] on select "Select Stylist [PERSON_NAME] [PERSON_NAME] [PERSON_NAME] [PERSON_NAME] [PERSON_…" at bounding box center [111, 199] width 48 height 12
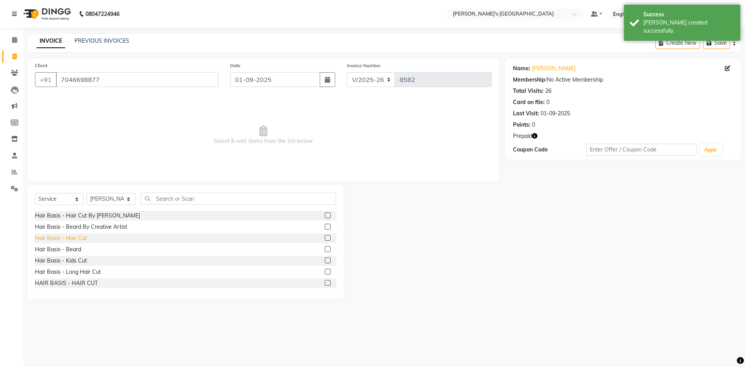
click at [83, 238] on div "Hair Basis - Hair Cut" at bounding box center [61, 238] width 52 height 8
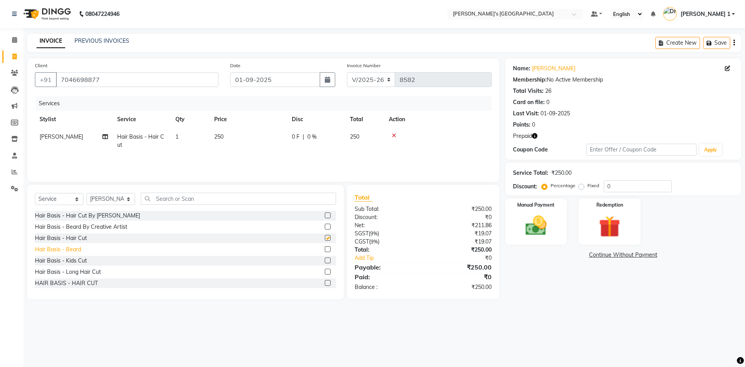
checkbox input "false"
click at [394, 135] on icon at bounding box center [394, 135] width 4 height 5
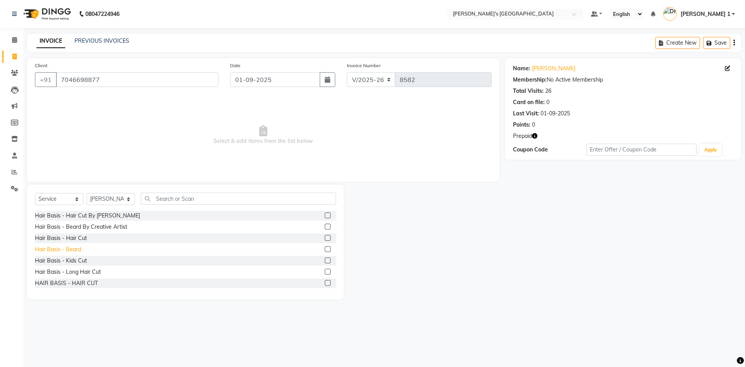
click at [75, 247] on div "Hair Basis - Beard" at bounding box center [58, 249] width 46 height 8
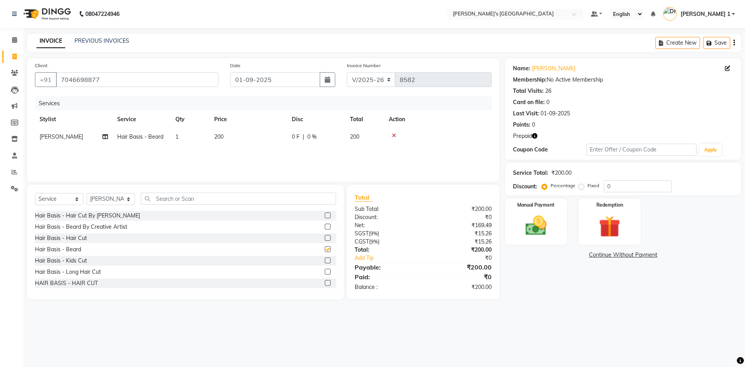
checkbox input "false"
click at [605, 232] on img at bounding box center [609, 227] width 36 height 28
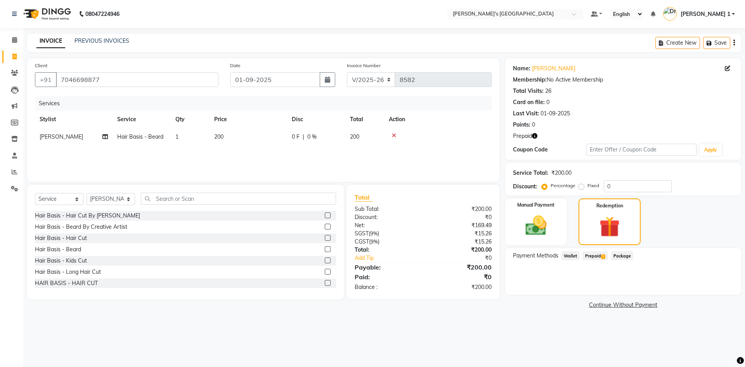
click at [595, 253] on span "Prepaid 1" at bounding box center [594, 255] width 25 height 9
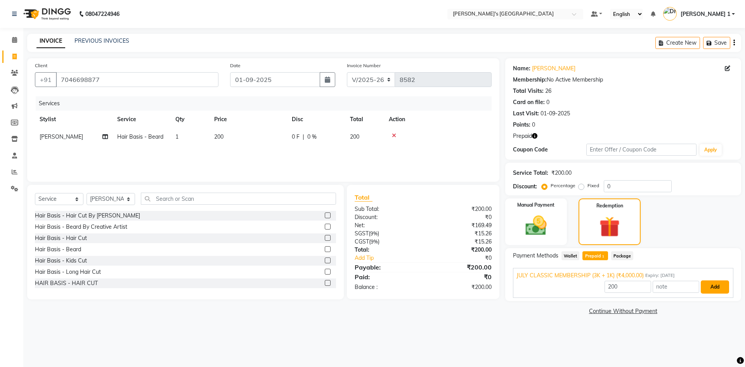
click at [722, 282] on button "Add" at bounding box center [715, 286] width 28 height 13
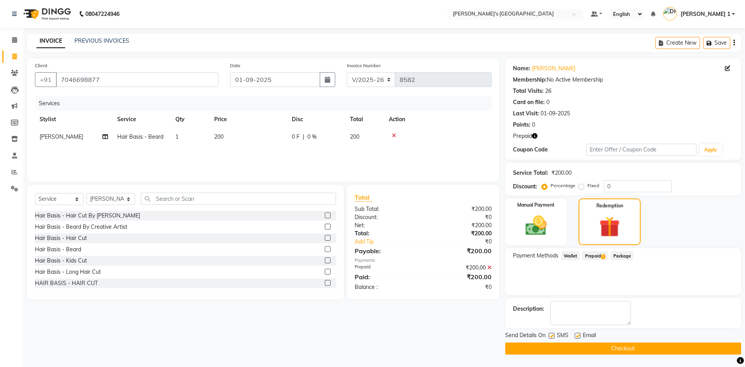
click at [578, 335] on label at bounding box center [578, 335] width 6 height 6
click at [578, 335] on input "checkbox" at bounding box center [577, 335] width 5 height 5
checkbox input "false"
click at [623, 346] on button "Checkout" at bounding box center [623, 348] width 236 height 12
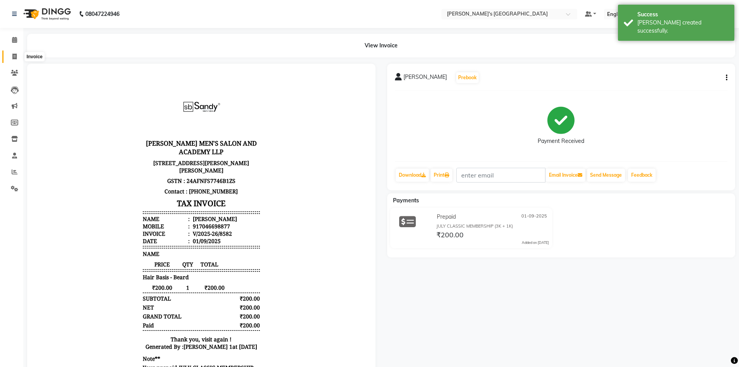
drag, startPoint x: 14, startPoint y: 60, endPoint x: 20, endPoint y: 56, distance: 6.5
click at [14, 60] on span at bounding box center [15, 56] width 14 height 9
select select "service"
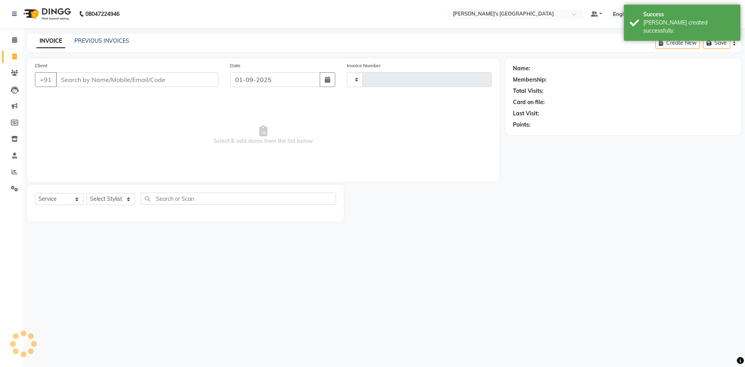
type input "8583"
select select "6233"
click at [97, 42] on link "PREVIOUS INVOICES" at bounding box center [101, 40] width 55 height 7
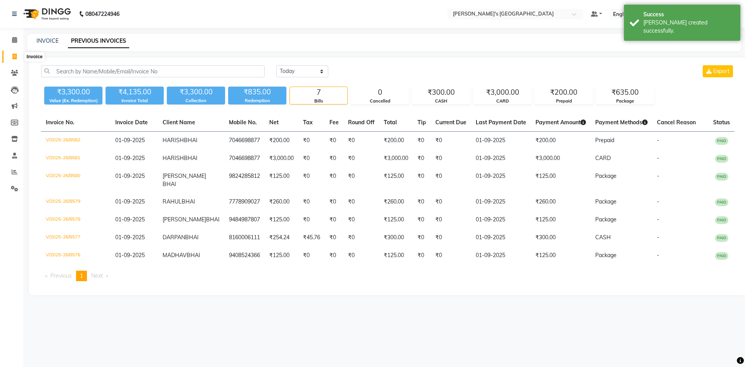
click at [15, 55] on icon at bounding box center [14, 57] width 4 height 6
select select "6233"
select select "service"
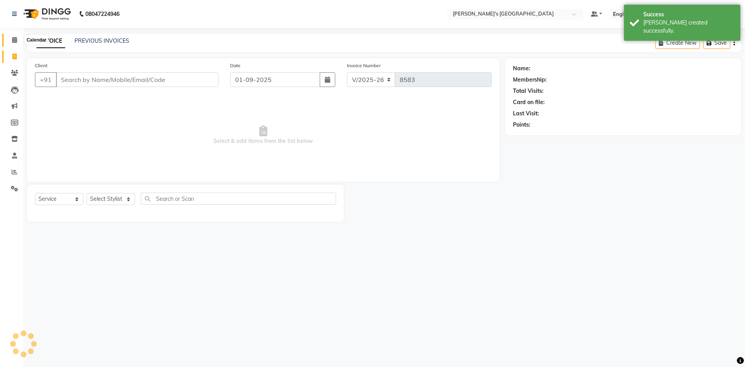
click at [11, 42] on span at bounding box center [15, 40] width 14 height 9
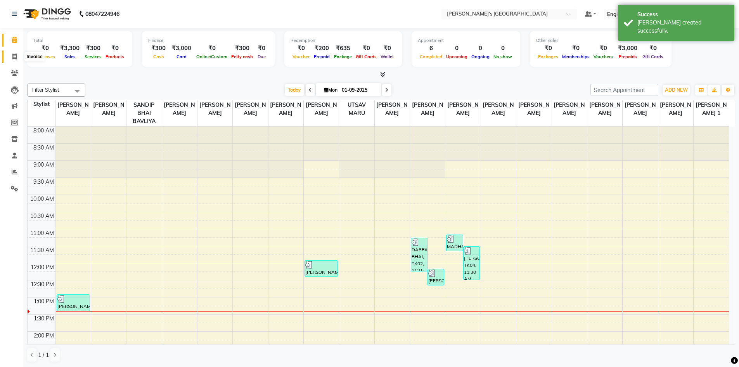
click at [18, 59] on span at bounding box center [15, 56] width 14 height 9
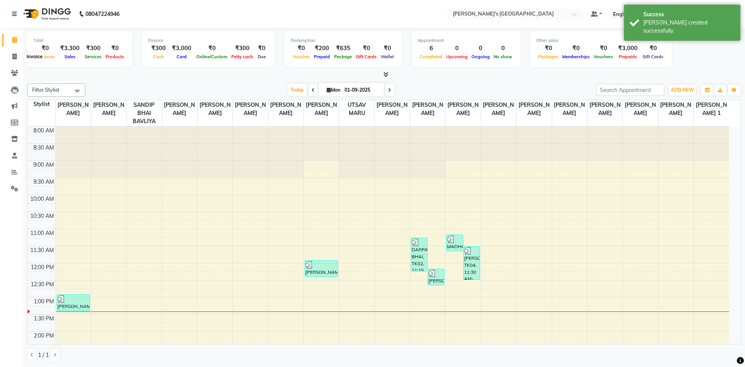
select select "6233"
select select "service"
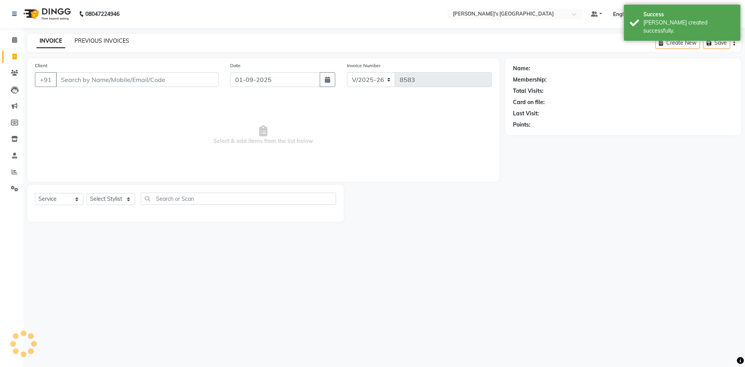
click at [98, 42] on link "PREVIOUS INVOICES" at bounding box center [101, 40] width 55 height 7
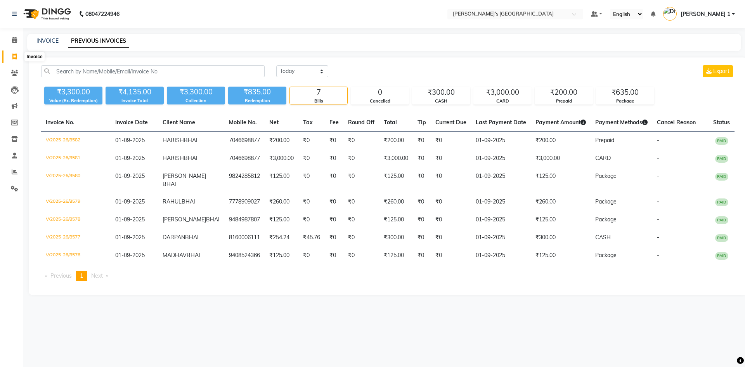
click at [20, 55] on span at bounding box center [15, 56] width 14 height 9
select select "6233"
select select "service"
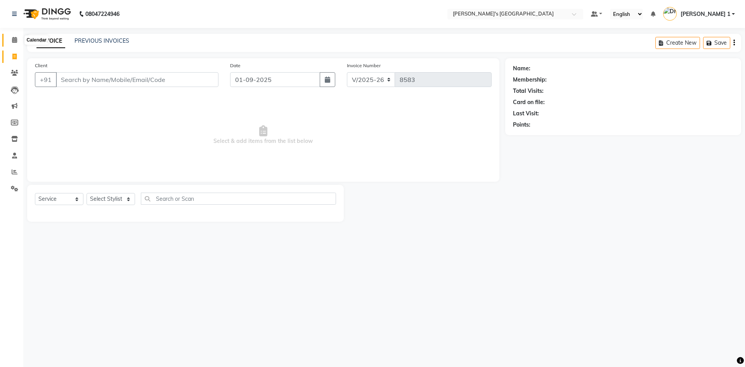
click at [16, 39] on icon at bounding box center [14, 40] width 5 height 6
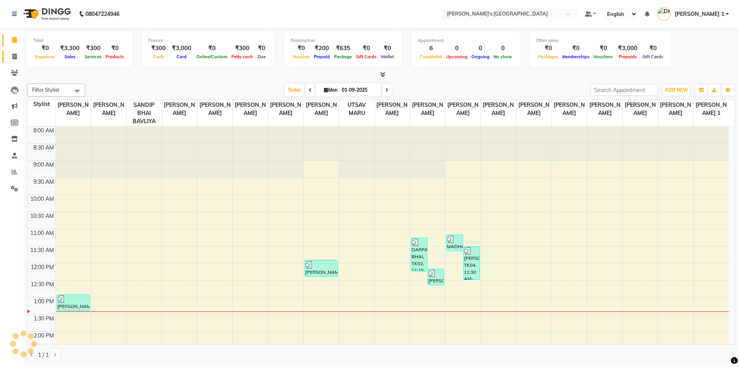
click at [16, 54] on icon at bounding box center [14, 57] width 4 height 6
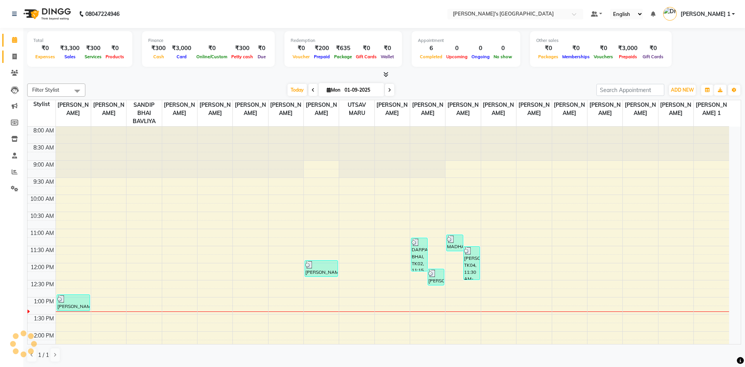
select select "6233"
select select "service"
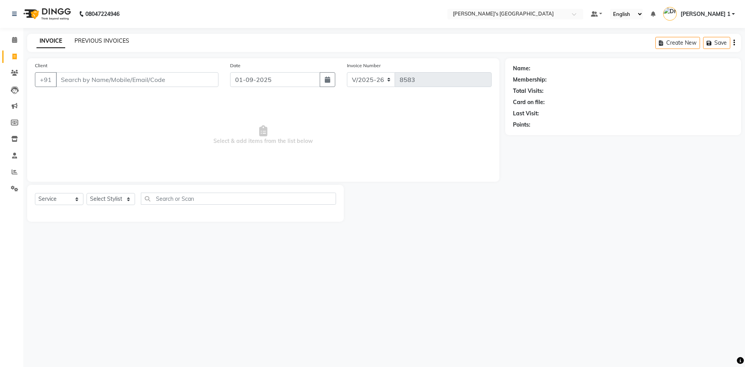
click at [94, 38] on link "PREVIOUS INVOICES" at bounding box center [101, 40] width 55 height 7
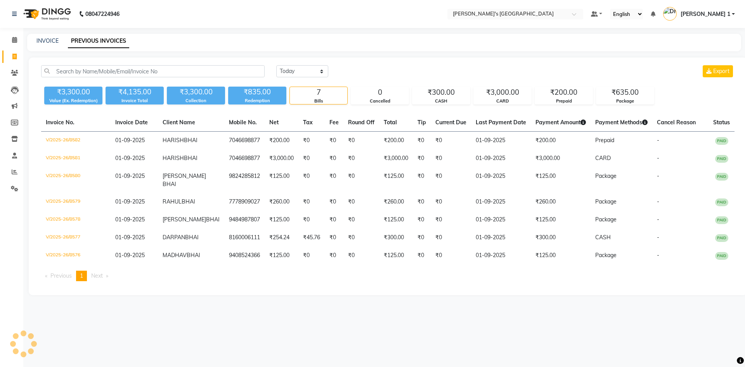
click at [16, 55] on icon at bounding box center [14, 57] width 4 height 6
select select "6233"
select select "service"
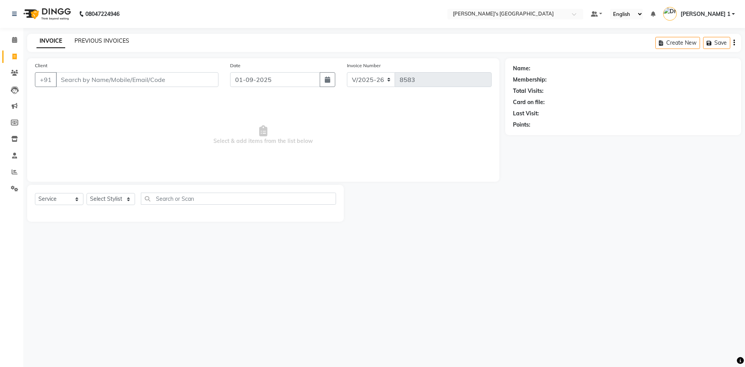
click at [91, 39] on link "PREVIOUS INVOICES" at bounding box center [101, 40] width 55 height 7
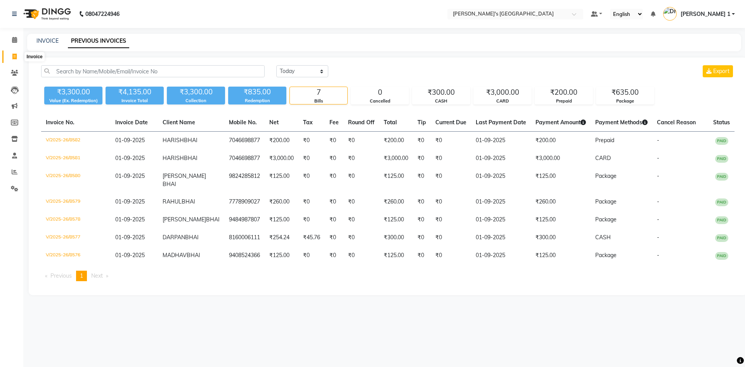
click at [17, 56] on icon at bounding box center [14, 57] width 4 height 6
select select "service"
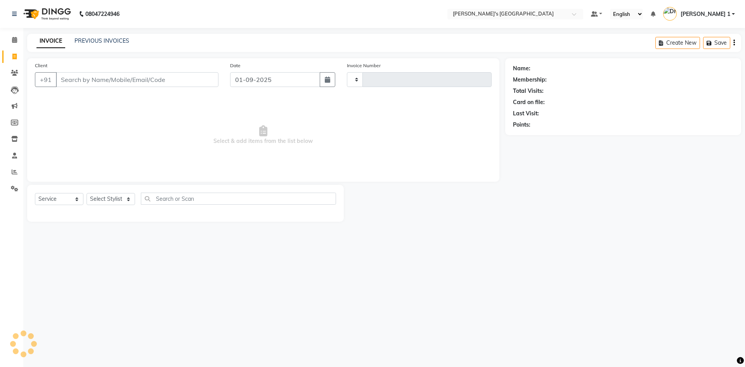
type input "8583"
select select "6233"
click at [16, 57] on icon at bounding box center [14, 57] width 4 height 6
select select "service"
type input "8583"
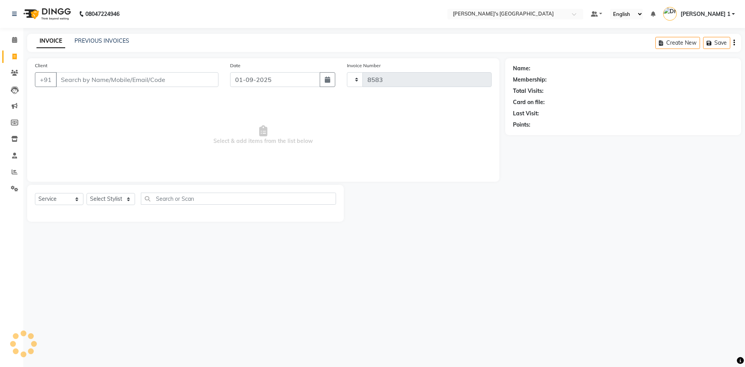
select select "6233"
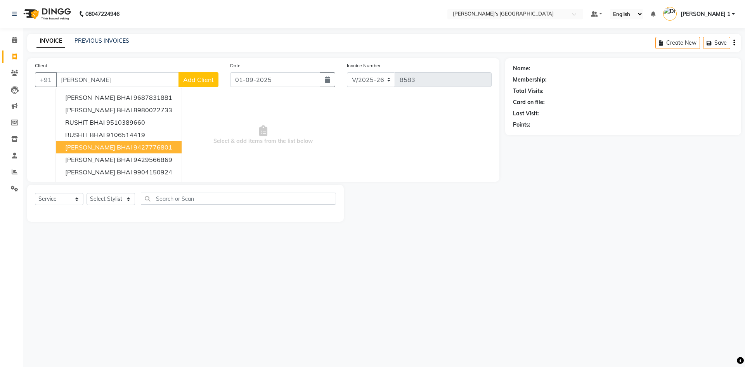
click at [219, 146] on span "Select & add items from the list below" at bounding box center [263, 135] width 457 height 78
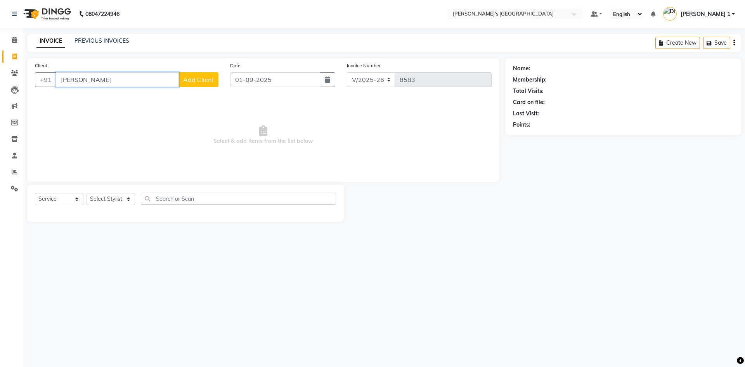
click at [106, 81] on input "RUSHI" at bounding box center [117, 79] width 123 height 15
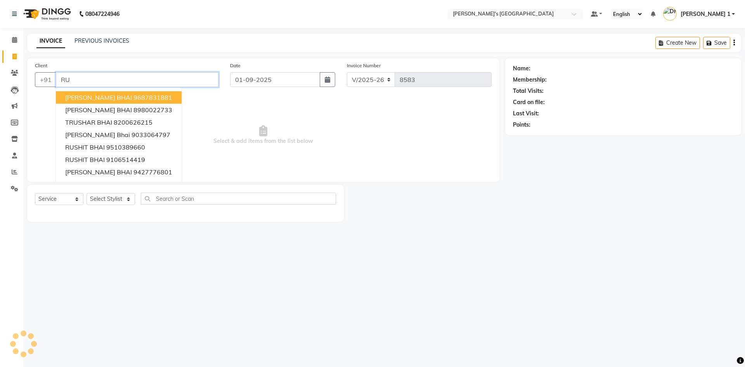
type input "R"
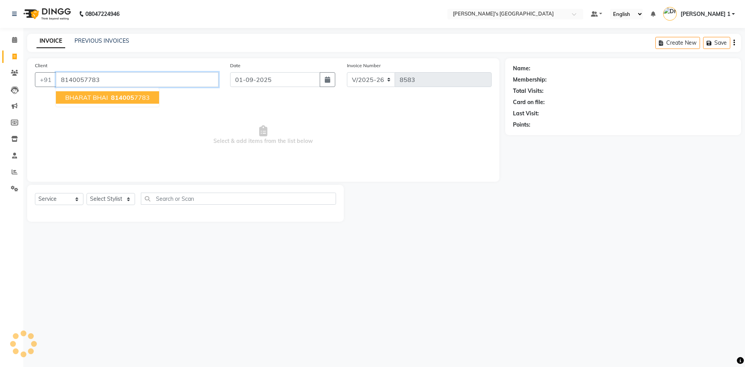
type input "8140057783"
click at [110, 100] on ngb-highlight "814005 7783" at bounding box center [129, 97] width 40 height 8
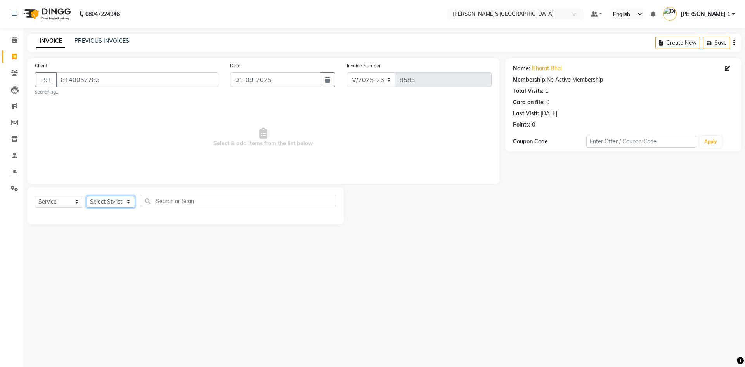
click at [116, 196] on select "Select Stylist [PERSON_NAME] [PERSON_NAME] [PERSON_NAME] [PERSON_NAME] [PERSON_…" at bounding box center [111, 202] width 48 height 12
select select "61800"
click at [87, 196] on select "Select Stylist [PERSON_NAME] [PERSON_NAME] [PERSON_NAME] [PERSON_NAME] [PERSON_…" at bounding box center [111, 202] width 48 height 12
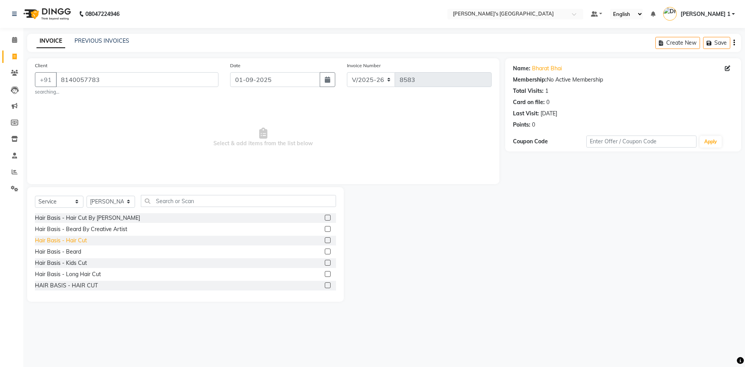
click at [85, 241] on div "Hair Basis - Hair Cut" at bounding box center [61, 240] width 52 height 8
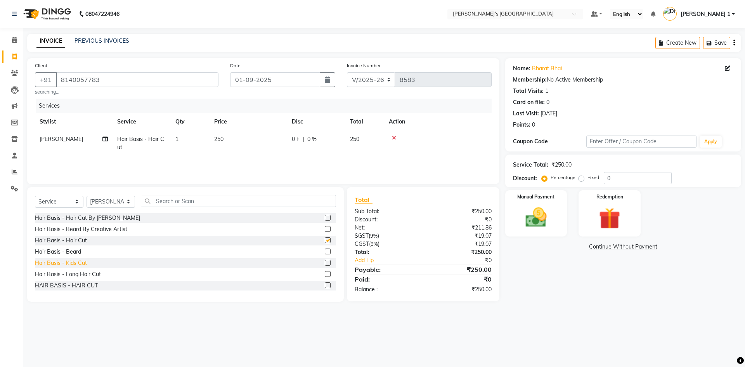
checkbox input "false"
click at [78, 253] on div "Hair Basis - Beard" at bounding box center [58, 251] width 46 height 8
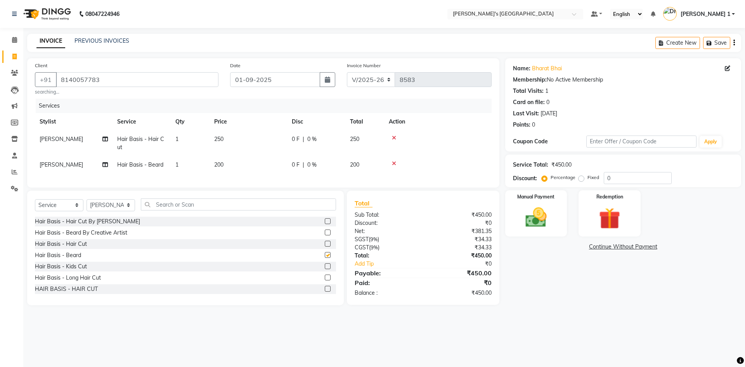
checkbox input "false"
click at [236, 152] on td "250" at bounding box center [248, 143] width 78 height 26
select select "61800"
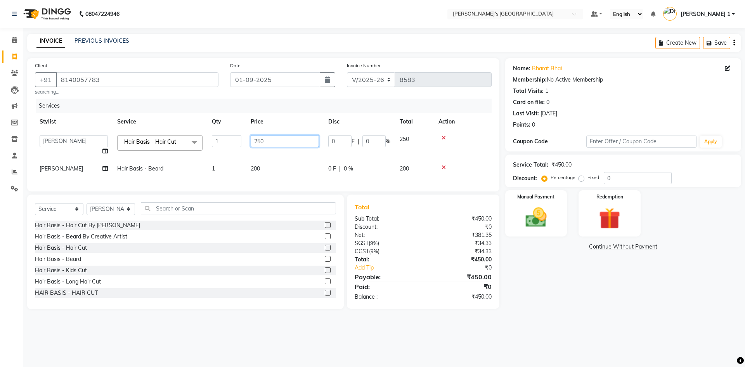
drag, startPoint x: 225, startPoint y: 148, endPoint x: 178, endPoint y: 157, distance: 47.9
click at [178, 157] on tr "ADARSH SOLANKI AVINASH SEN BRIJESH ZALA CHANDU SEN DHRUV DAVE DHRUV DAVE 1 GOUR…" at bounding box center [263, 144] width 457 height 29
type input "150"
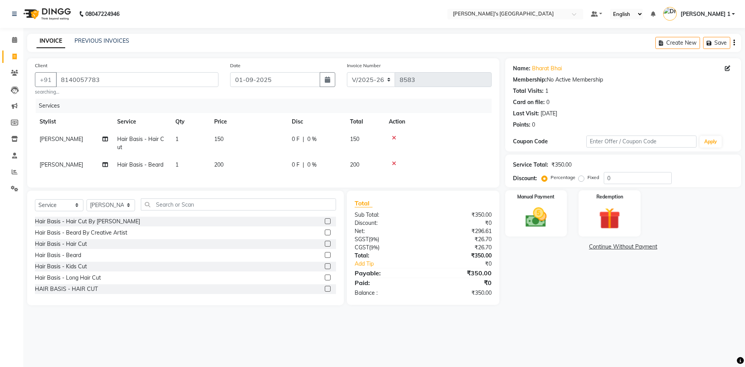
click at [259, 173] on td "200" at bounding box center [248, 164] width 78 height 17
select select "61800"
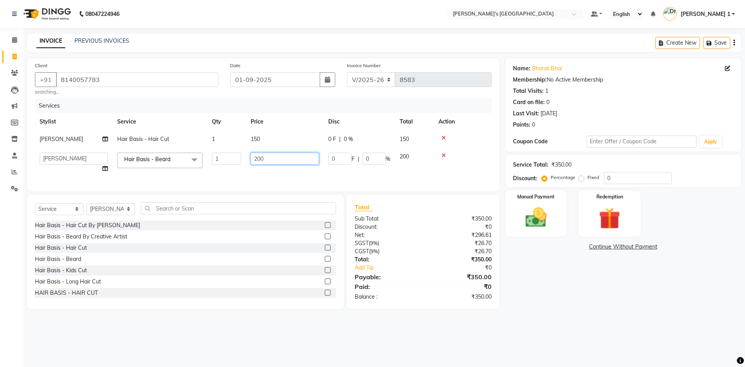
drag, startPoint x: 270, startPoint y: 162, endPoint x: 172, endPoint y: 161, distance: 98.1
click at [172, 161] on tr "ADARSH SOLANKI AVINASH SEN BRIJESH ZALA CHANDU SEN DHRUV DAVE DHRUV DAVE 1 GOUR…" at bounding box center [263, 162] width 457 height 29
type input "150"
click at [530, 216] on img at bounding box center [536, 217] width 36 height 26
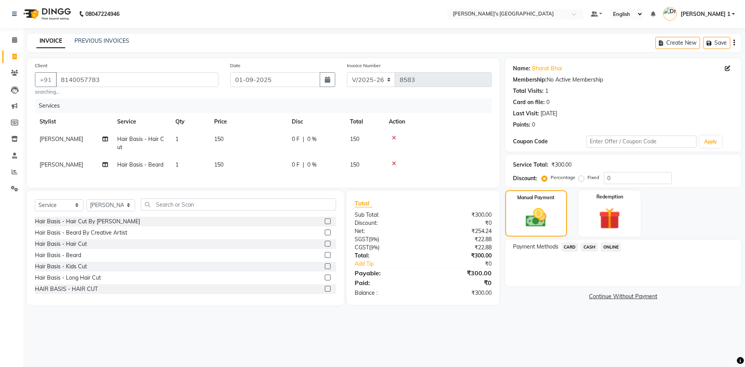
click at [572, 244] on span "CARD" at bounding box center [569, 246] width 17 height 9
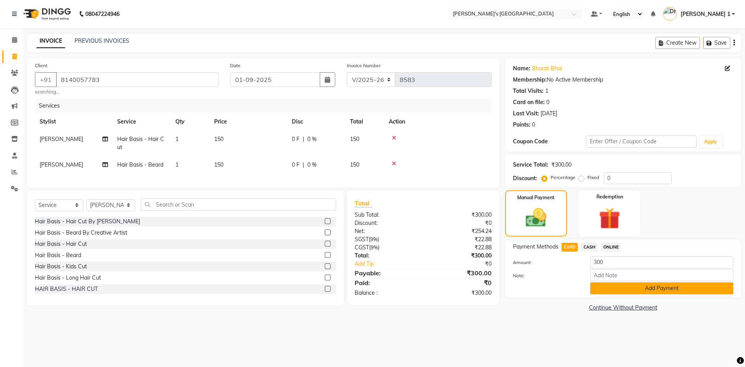
click at [613, 290] on button "Add Payment" at bounding box center [661, 288] width 143 height 12
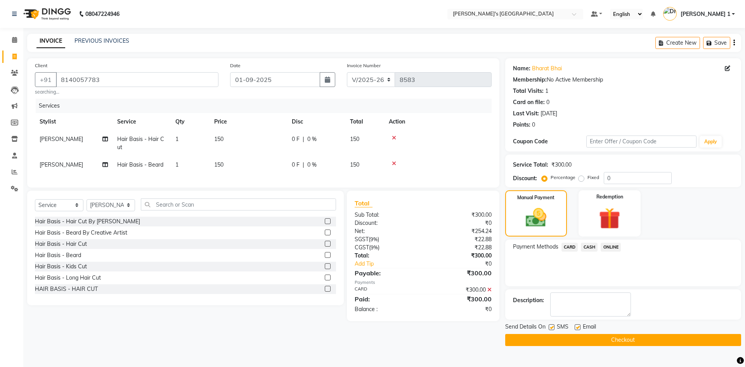
click at [578, 328] on label at bounding box center [578, 327] width 6 height 6
click at [578, 328] on input "checkbox" at bounding box center [577, 327] width 5 height 5
checkbox input "false"
click at [551, 325] on label at bounding box center [552, 327] width 6 height 6
click at [551, 325] on input "checkbox" at bounding box center [551, 327] width 5 height 5
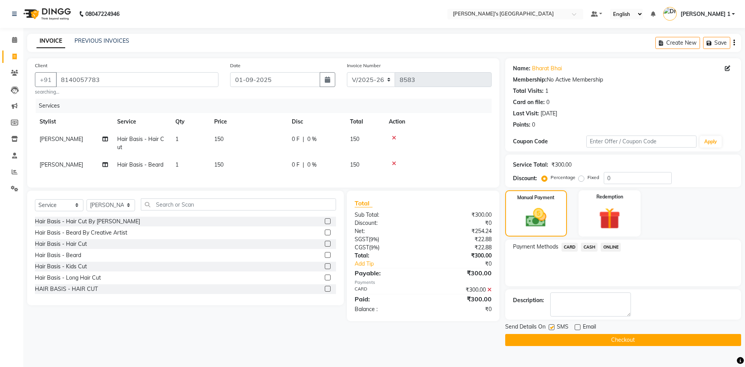
checkbox input "false"
click at [597, 342] on button "Checkout" at bounding box center [623, 340] width 236 height 12
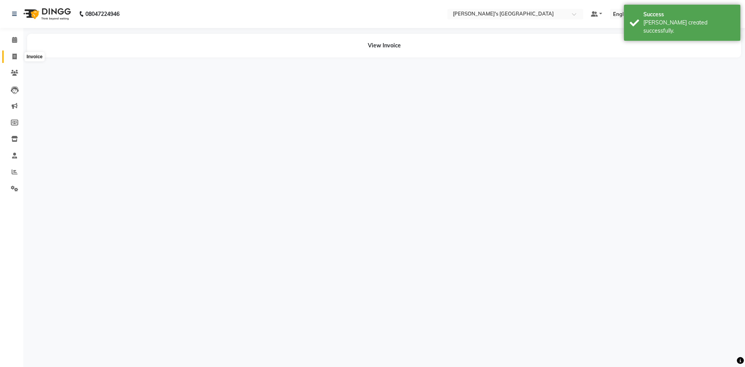
click at [11, 56] on span at bounding box center [15, 56] width 14 height 9
select select "service"
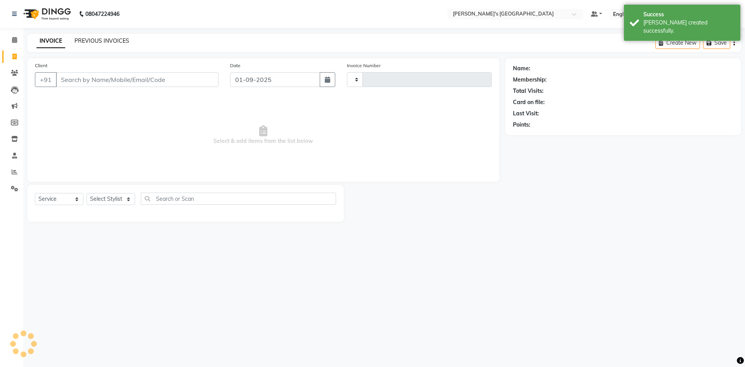
type input "8584"
select select "6233"
click at [114, 38] on link "PREVIOUS INVOICES" at bounding box center [101, 40] width 55 height 7
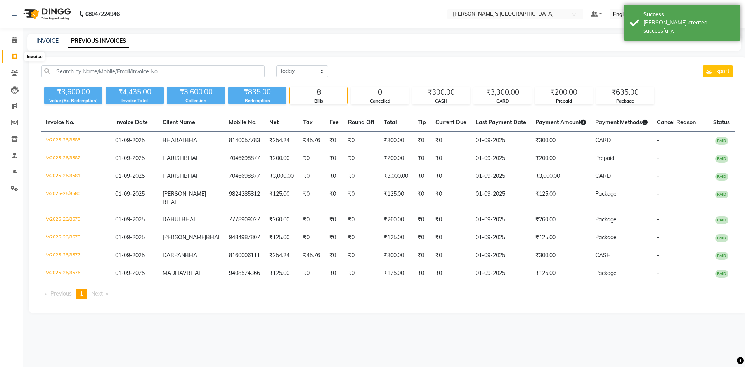
click at [15, 56] on icon at bounding box center [14, 57] width 4 height 6
select select "6233"
select select "service"
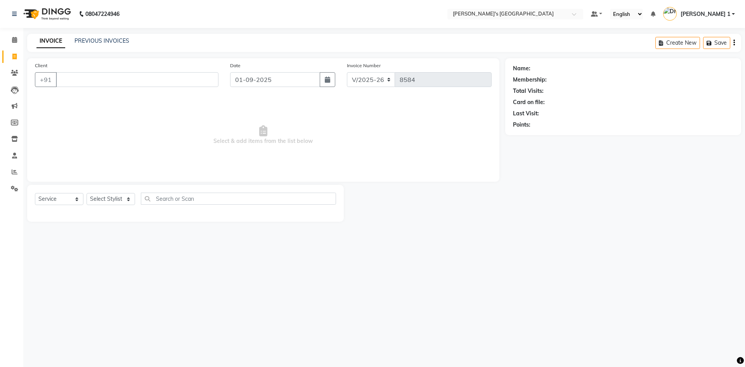
click at [85, 81] on input "Client" at bounding box center [137, 79] width 163 height 15
type input "9"
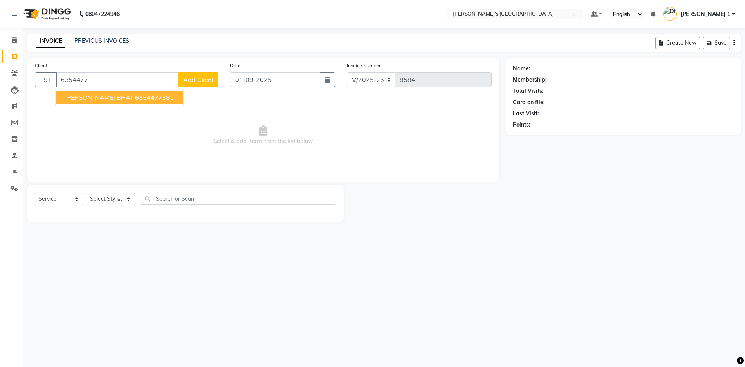
click at [100, 102] on button "NIKUNJ BHAI 6354477 381" at bounding box center [119, 97] width 127 height 12
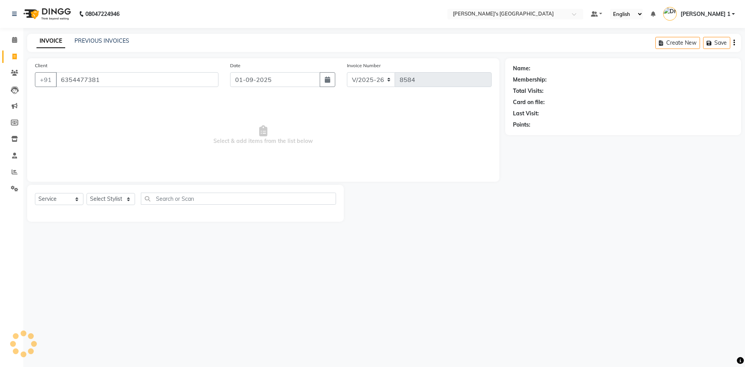
type input "6354477381"
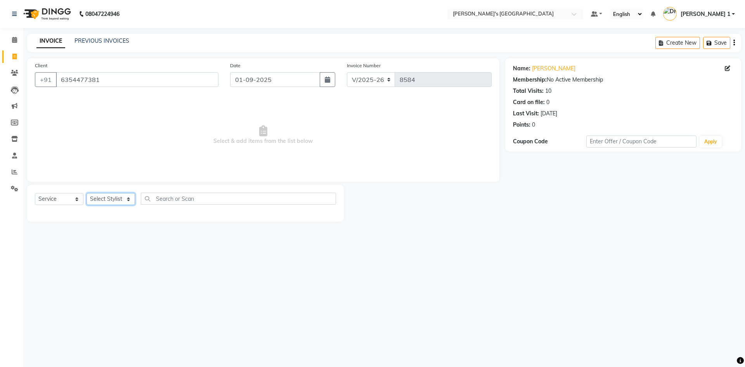
click at [115, 197] on select "Select Stylist [PERSON_NAME] [PERSON_NAME] [PERSON_NAME] [PERSON_NAME] [PERSON_…" at bounding box center [111, 199] width 48 height 12
select select "86299"
click at [87, 193] on select "Select Stylist [PERSON_NAME] [PERSON_NAME] [PERSON_NAME] [PERSON_NAME] [PERSON_…" at bounding box center [111, 199] width 48 height 12
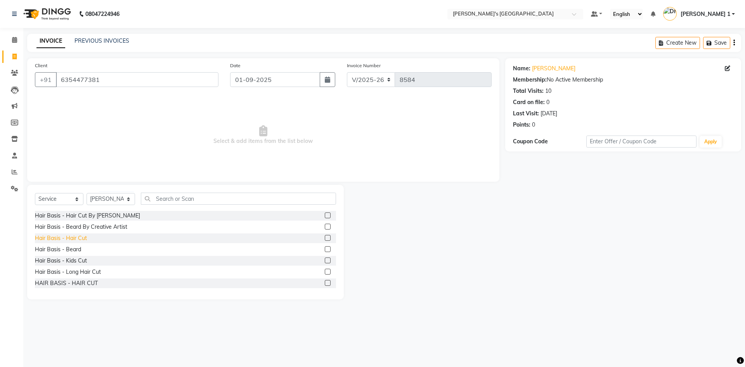
click at [76, 240] on div "Hair Basis - Hair Cut" at bounding box center [61, 238] width 52 height 8
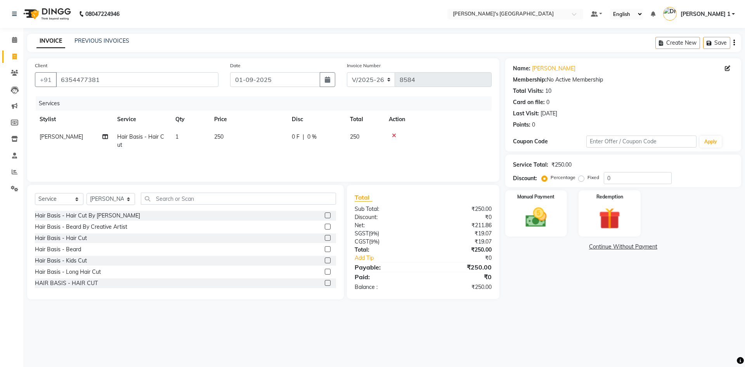
click at [74, 253] on div "Hair Basis - Beard" at bounding box center [185, 249] width 301 height 10
click at [77, 250] on div "Hair Basis - Beard" at bounding box center [58, 249] width 46 height 8
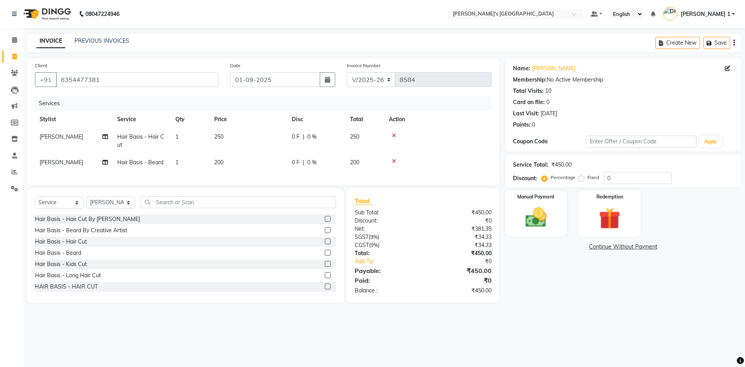
click at [256, 130] on td "250" at bounding box center [248, 141] width 78 height 26
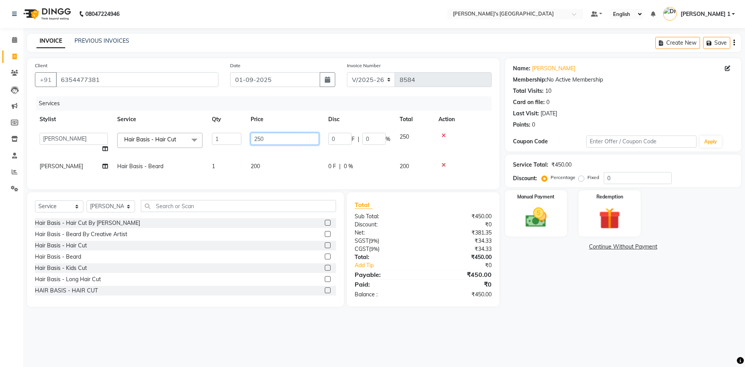
drag, startPoint x: 280, startPoint y: 137, endPoint x: 126, endPoint y: 166, distance: 156.7
click at [128, 164] on tbody "ADARSH SOLANKI AVINASH SEN BRIJESH ZALA CHANDU SEN DHRUV DAVE DHRUV DAVE 1 GOUR…" at bounding box center [263, 151] width 457 height 47
click at [267, 163] on td "200" at bounding box center [285, 165] width 78 height 17
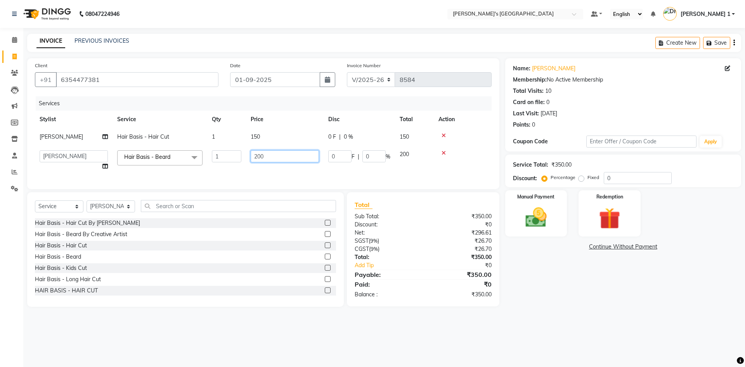
drag, startPoint x: 280, startPoint y: 156, endPoint x: 137, endPoint y: 159, distance: 143.5
click at [137, 159] on tr "ADARSH SOLANKI AVINASH SEN BRIJESH ZALA CHANDU SEN DHRUV DAVE DHRUV DAVE 1 GOUR…" at bounding box center [263, 159] width 457 height 29
click at [555, 212] on div "Manual Payment" at bounding box center [536, 213] width 64 height 48
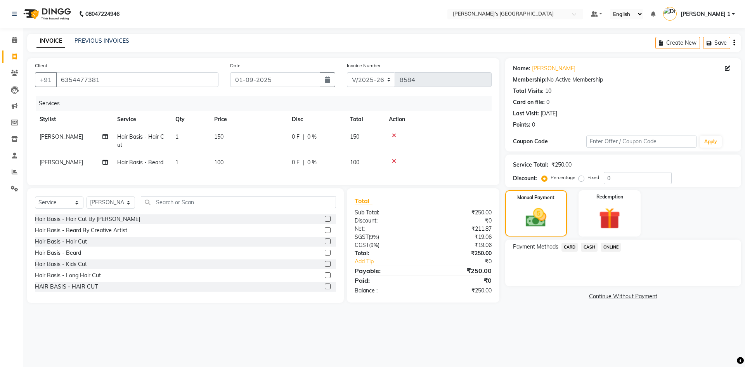
click at [568, 248] on span "CARD" at bounding box center [569, 246] width 17 height 9
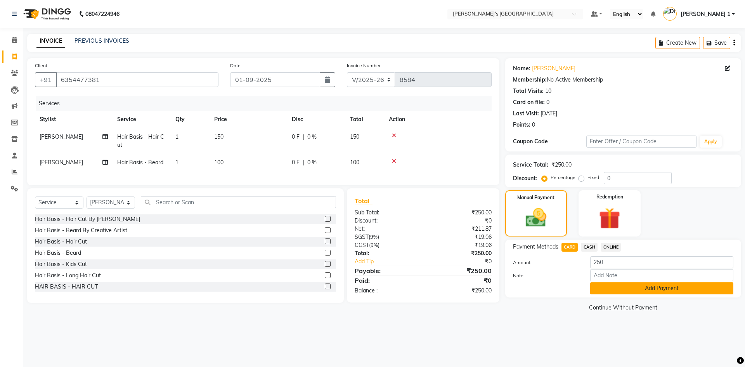
click at [605, 290] on button "Add Payment" at bounding box center [661, 288] width 143 height 12
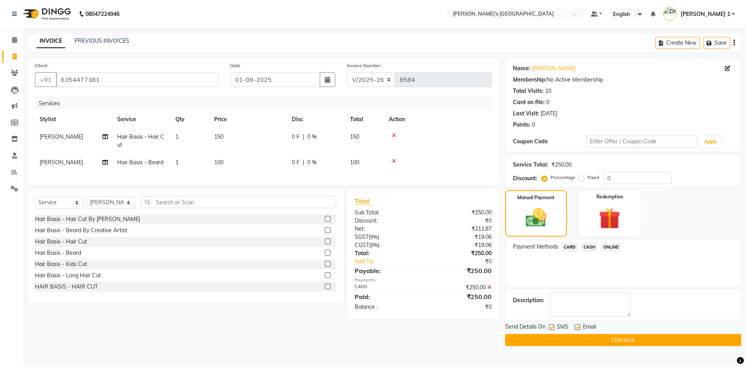
click at [572, 325] on div "SMS" at bounding box center [562, 327] width 26 height 10
click at [573, 326] on div "SMS" at bounding box center [562, 327] width 26 height 10
click at [576, 326] on label at bounding box center [578, 327] width 6 height 6
click at [576, 326] on input "checkbox" at bounding box center [577, 327] width 5 height 5
click at [550, 321] on div "Name: Nikunj Bhai Membership: No Active Membership Total Visits: 10 Card on fil…" at bounding box center [626, 201] width 242 height 287
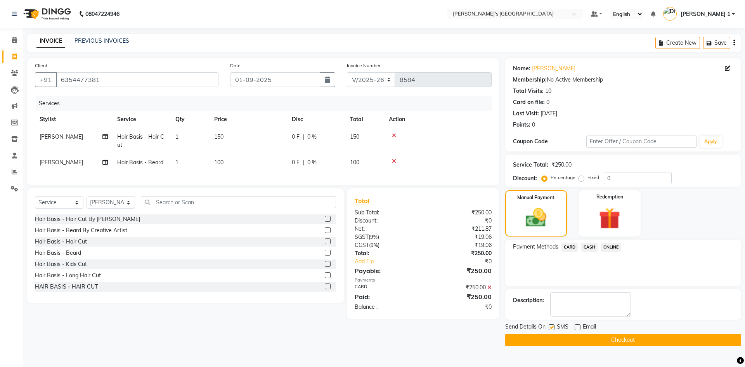
click at [550, 325] on label at bounding box center [552, 327] width 6 height 6
click at [550, 325] on input "checkbox" at bounding box center [551, 327] width 5 height 5
click at [626, 337] on button "Checkout" at bounding box center [623, 340] width 236 height 12
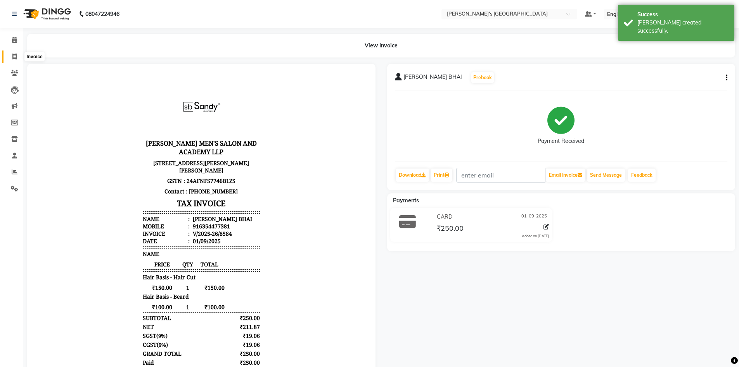
click at [16, 57] on icon at bounding box center [14, 57] width 4 height 6
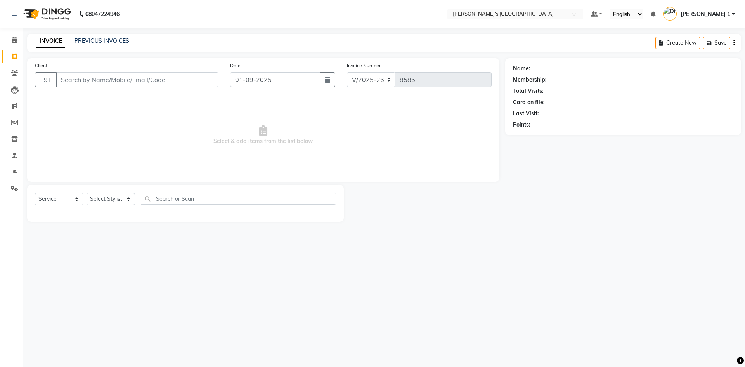
click at [16, 58] on icon at bounding box center [14, 57] width 4 height 6
click at [97, 40] on link "PREVIOUS INVOICES" at bounding box center [101, 40] width 55 height 7
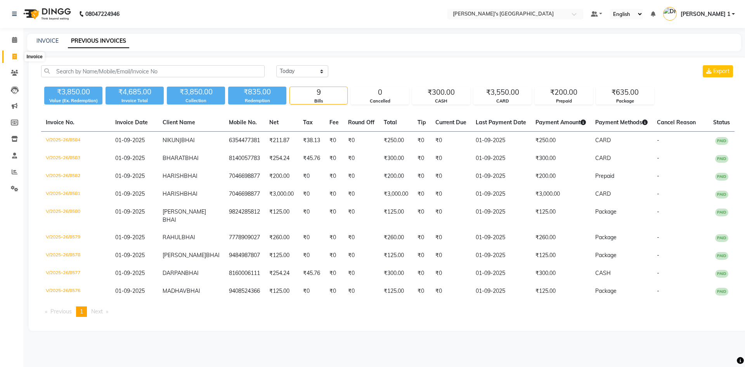
click at [14, 54] on icon at bounding box center [14, 57] width 4 height 6
